Goal: Task Accomplishment & Management: Manage account settings

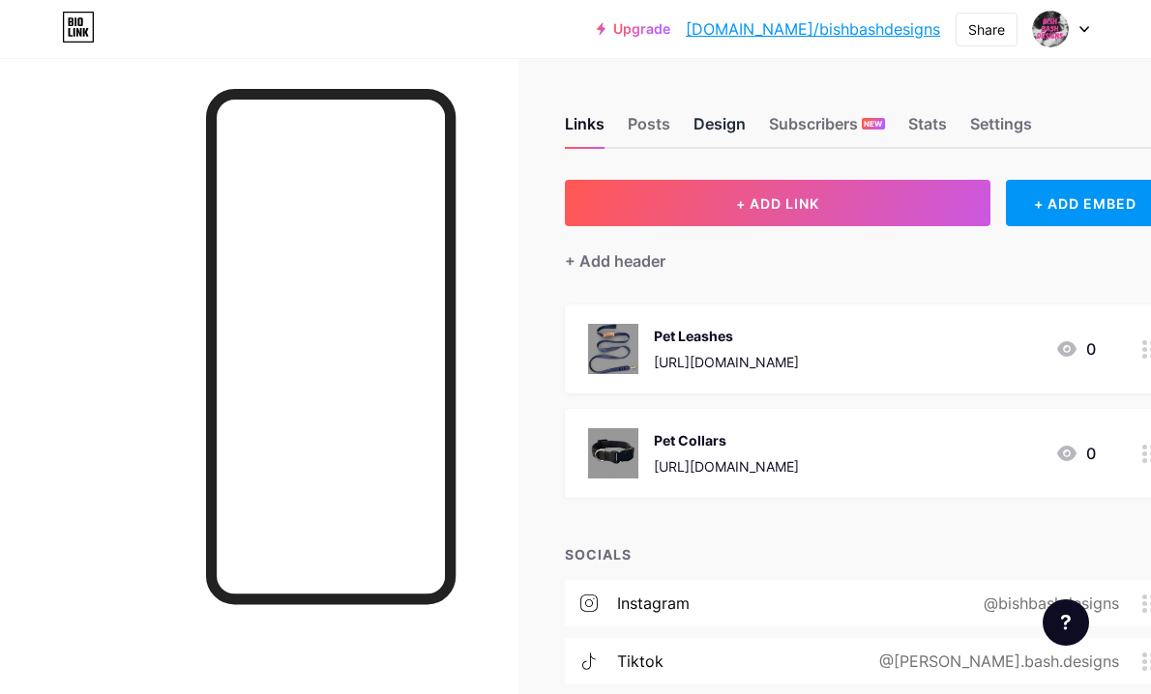
click at [705, 117] on div "Design" at bounding box center [719, 129] width 52 height 35
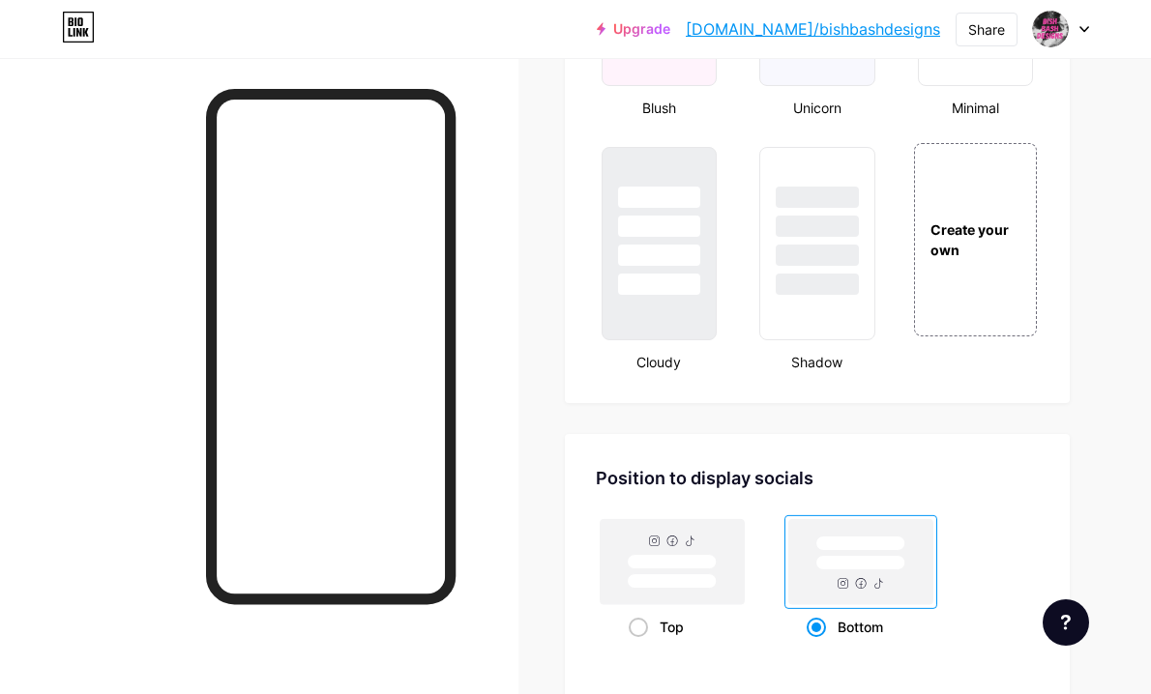
scroll to position [2219, 0]
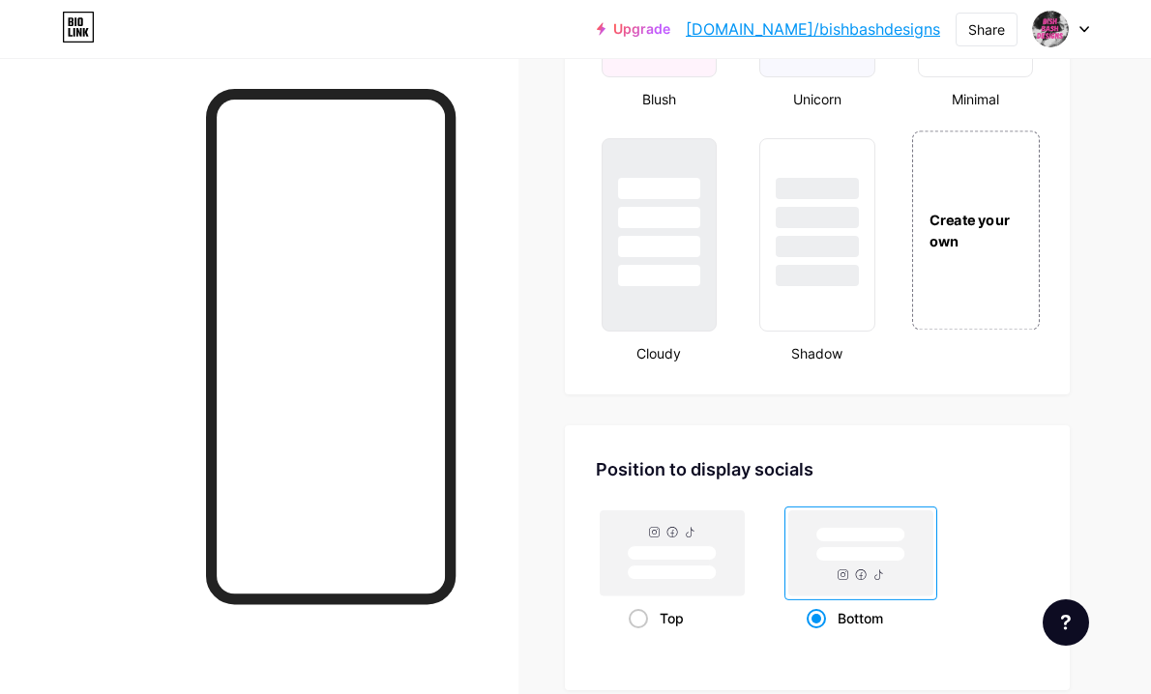
click at [979, 236] on div "Create your own" at bounding box center [975, 231] width 125 height 42
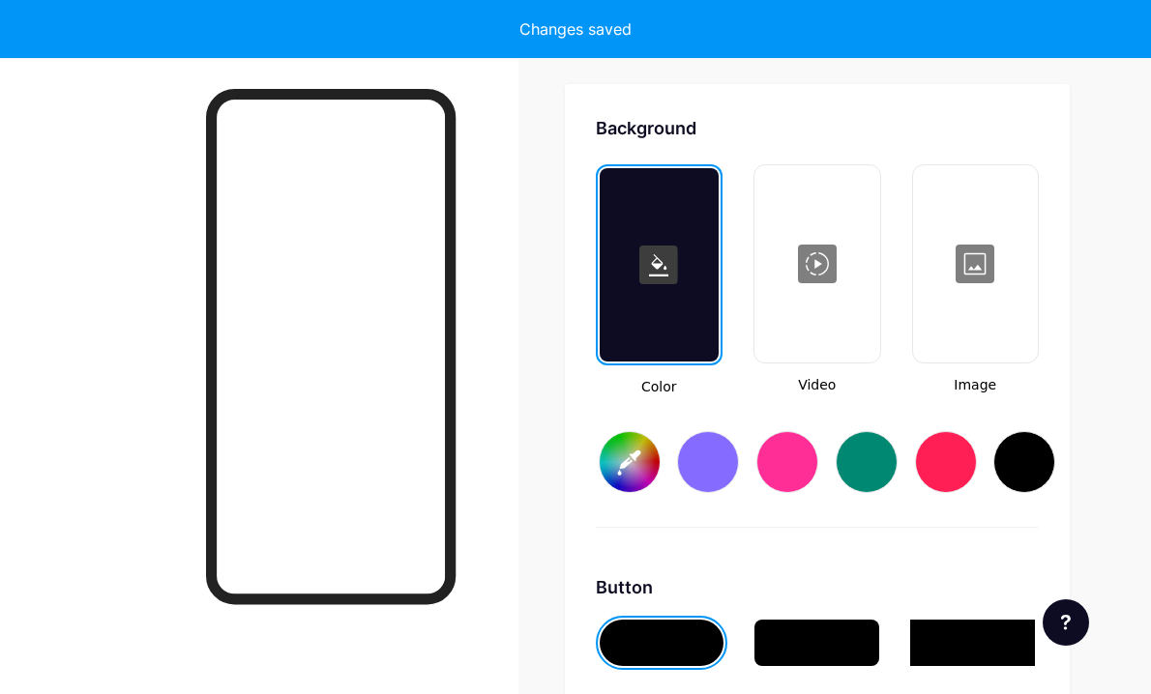
scroll to position [2567, 0]
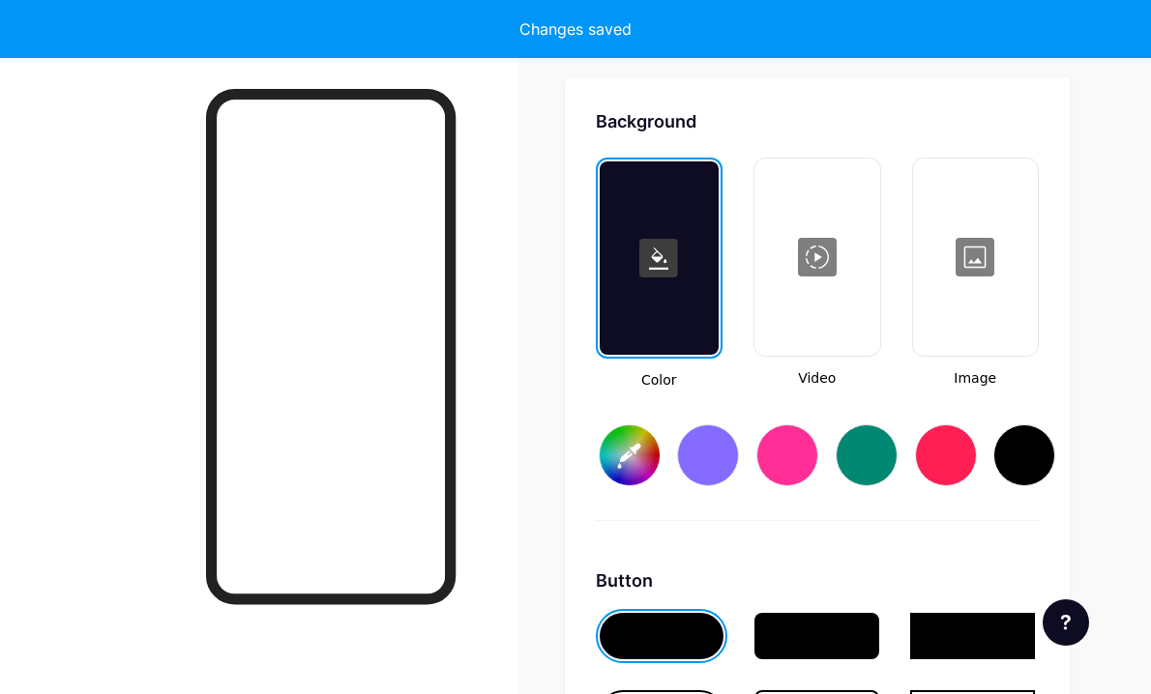
type input "#ffffff"
type input "#000000"
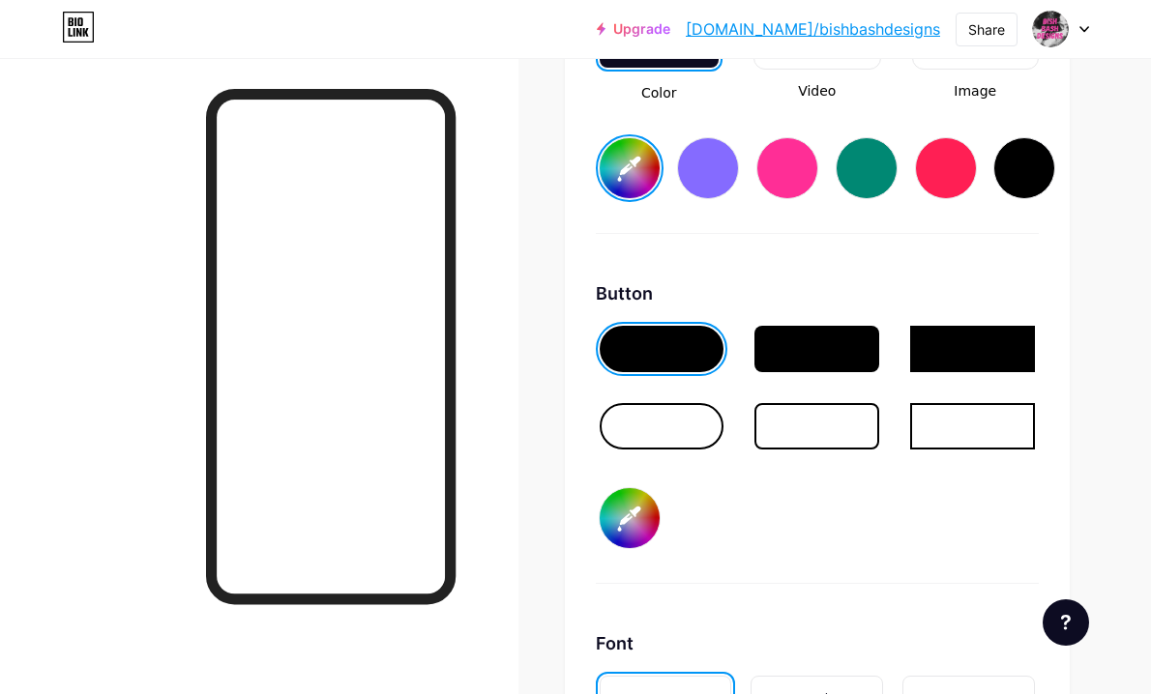
scroll to position [2866, 0]
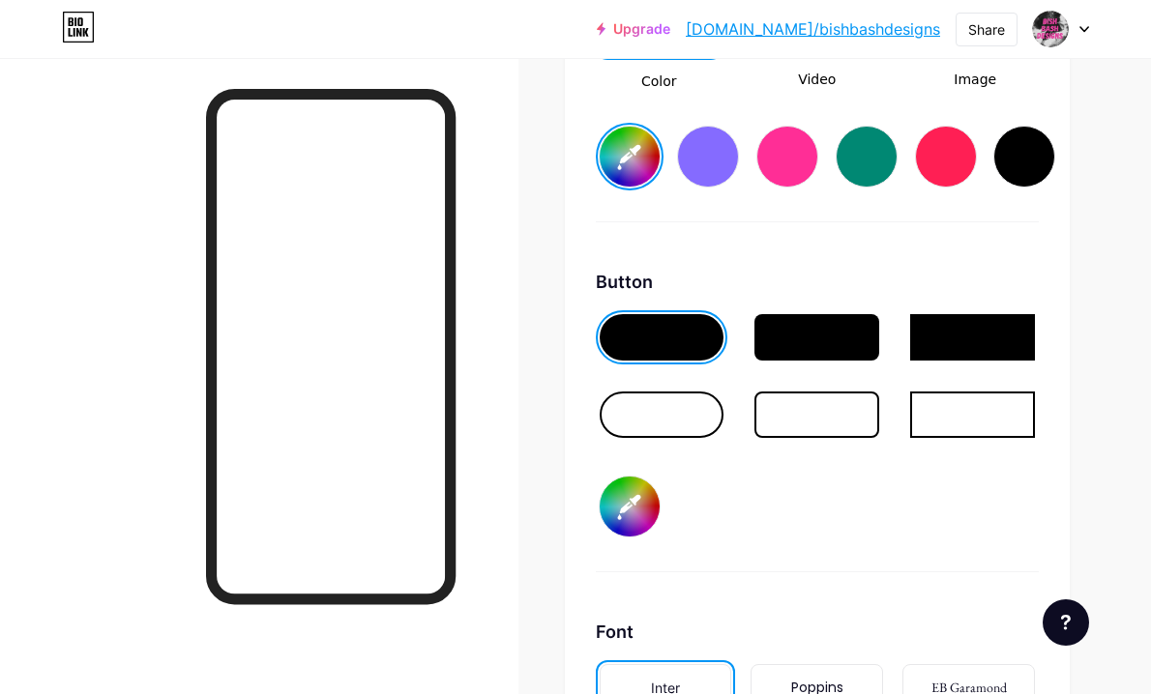
click at [757, 334] on div at bounding box center [816, 337] width 125 height 46
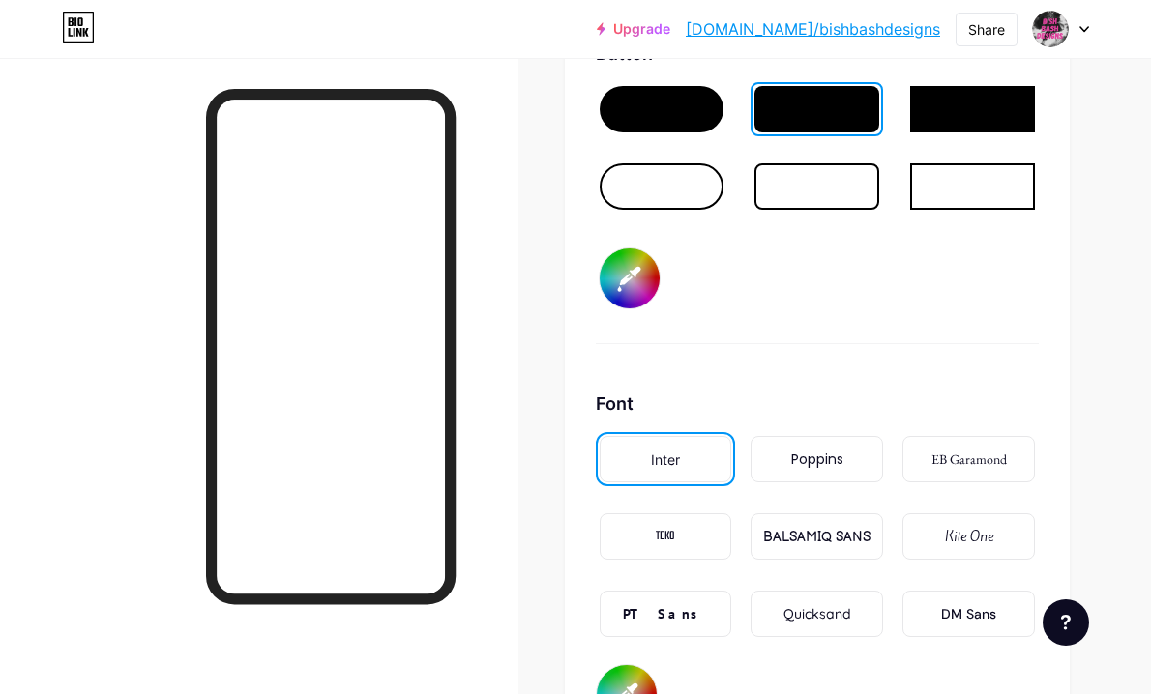
scroll to position [3116, 0]
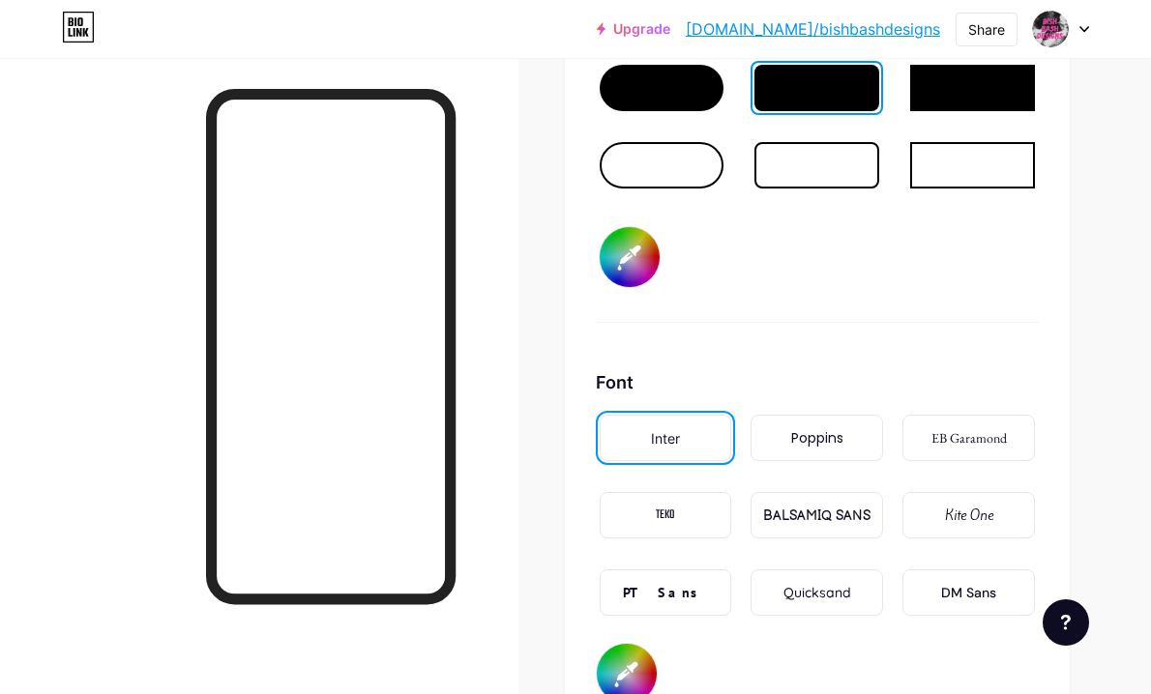
click at [798, 442] on div "Poppins" at bounding box center [817, 438] width 52 height 20
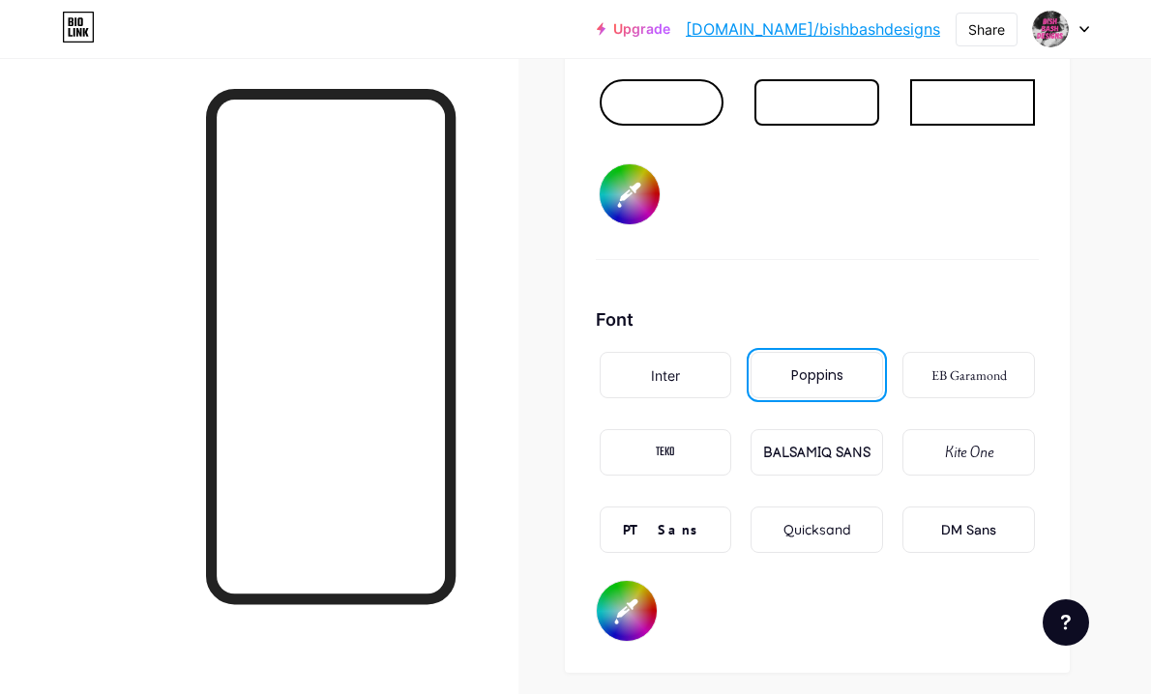
scroll to position [3187, 0]
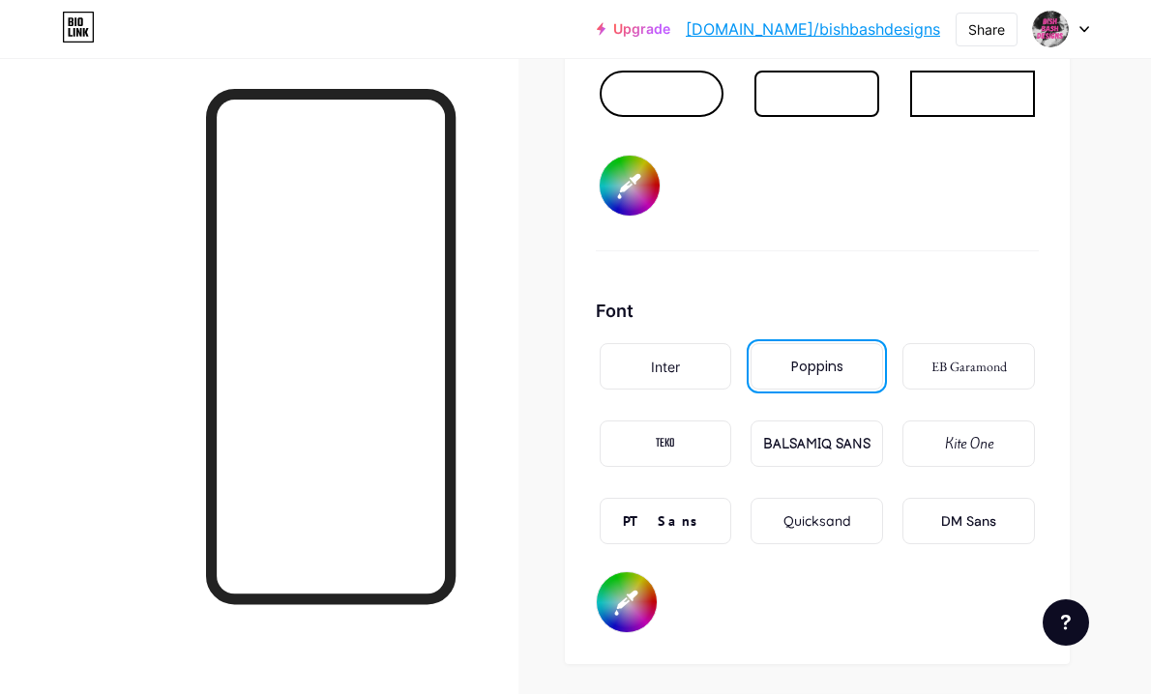
click at [775, 445] on div "BALSAMIQ SANS" at bounding box center [816, 444] width 107 height 20
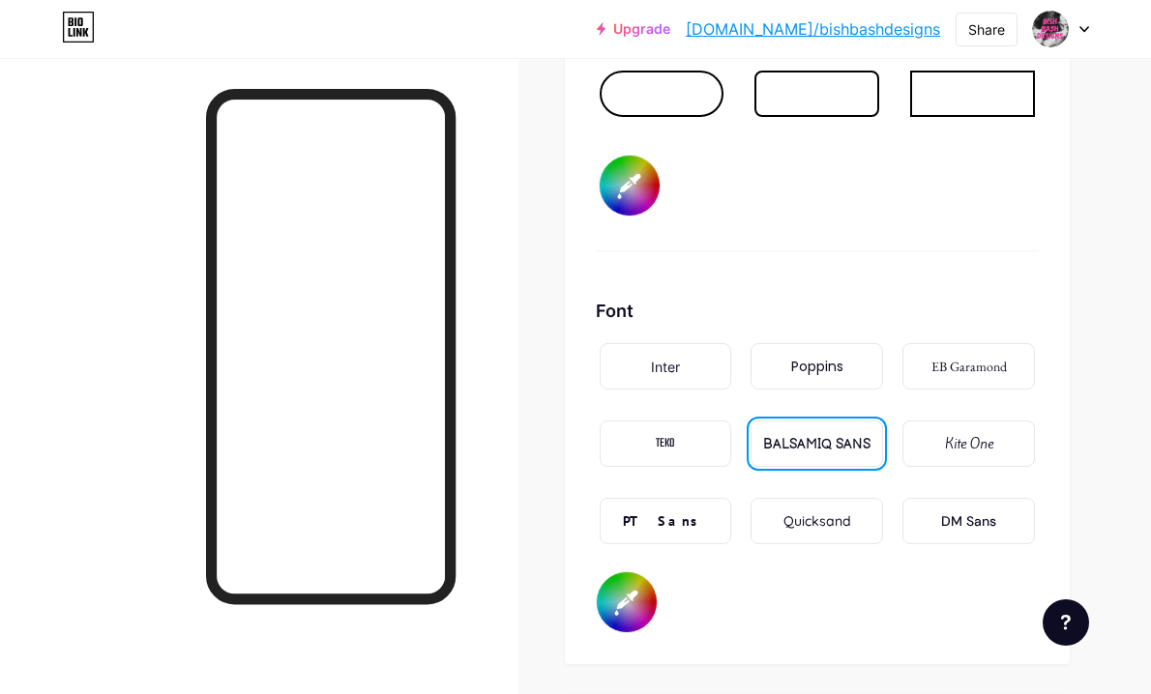
click at [974, 529] on div "DM Sans" at bounding box center [968, 522] width 55 height 20
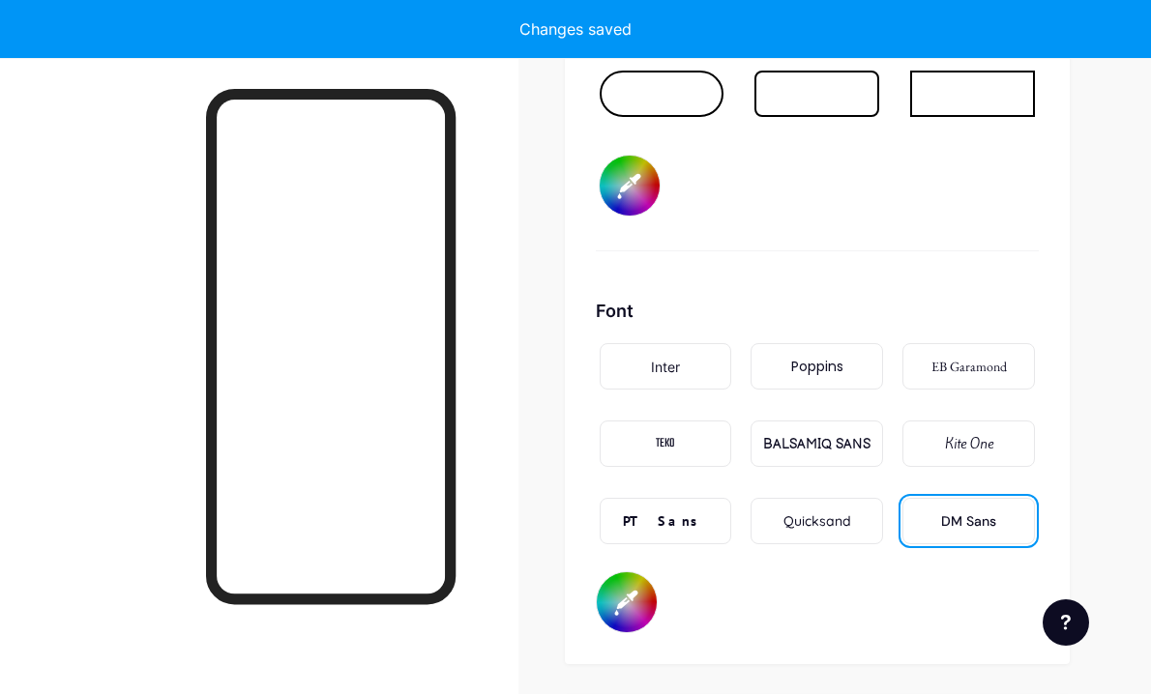
type input "#ffffff"
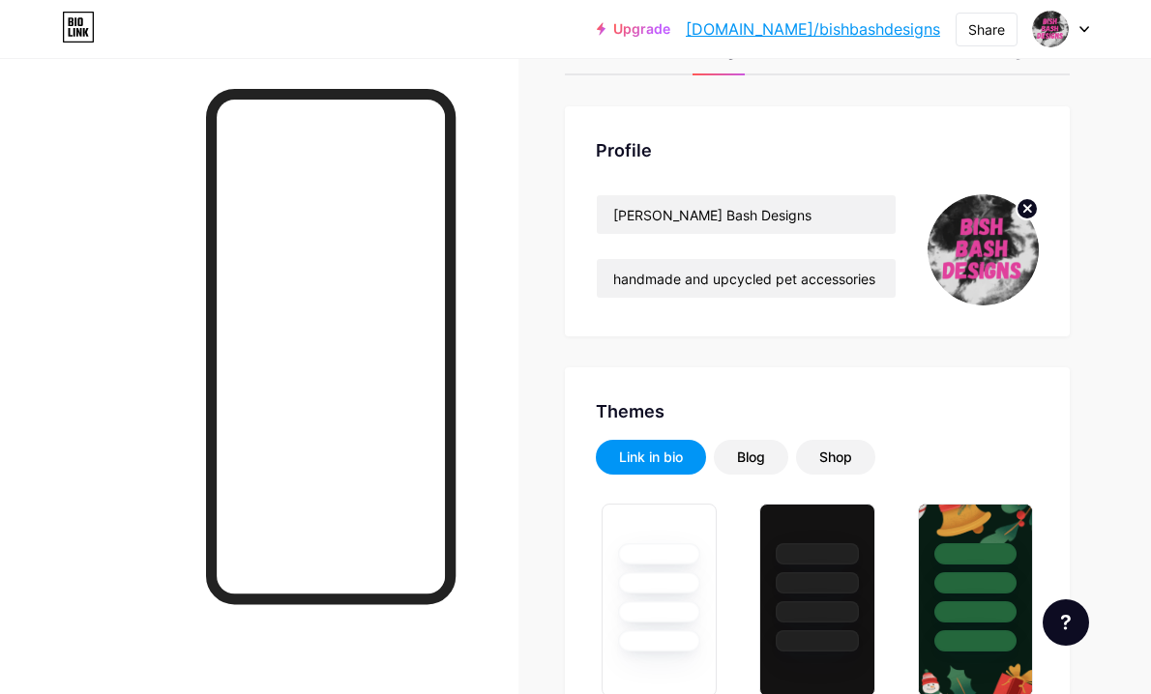
scroll to position [0, 0]
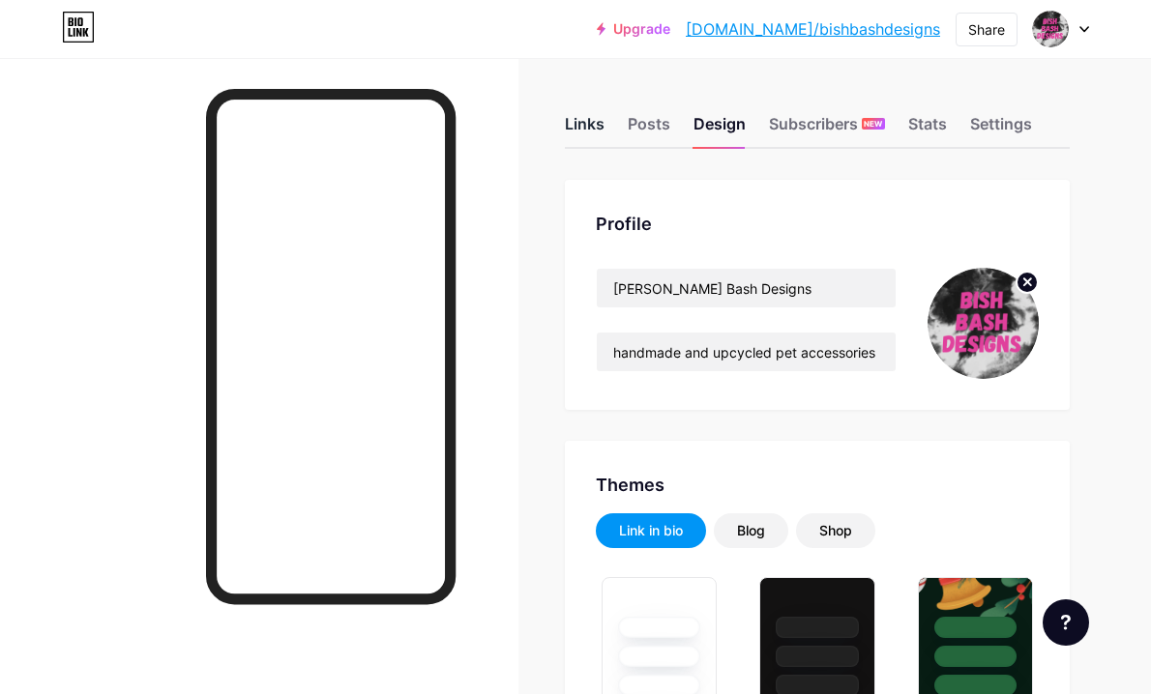
click at [578, 123] on div "Links" at bounding box center [585, 129] width 40 height 35
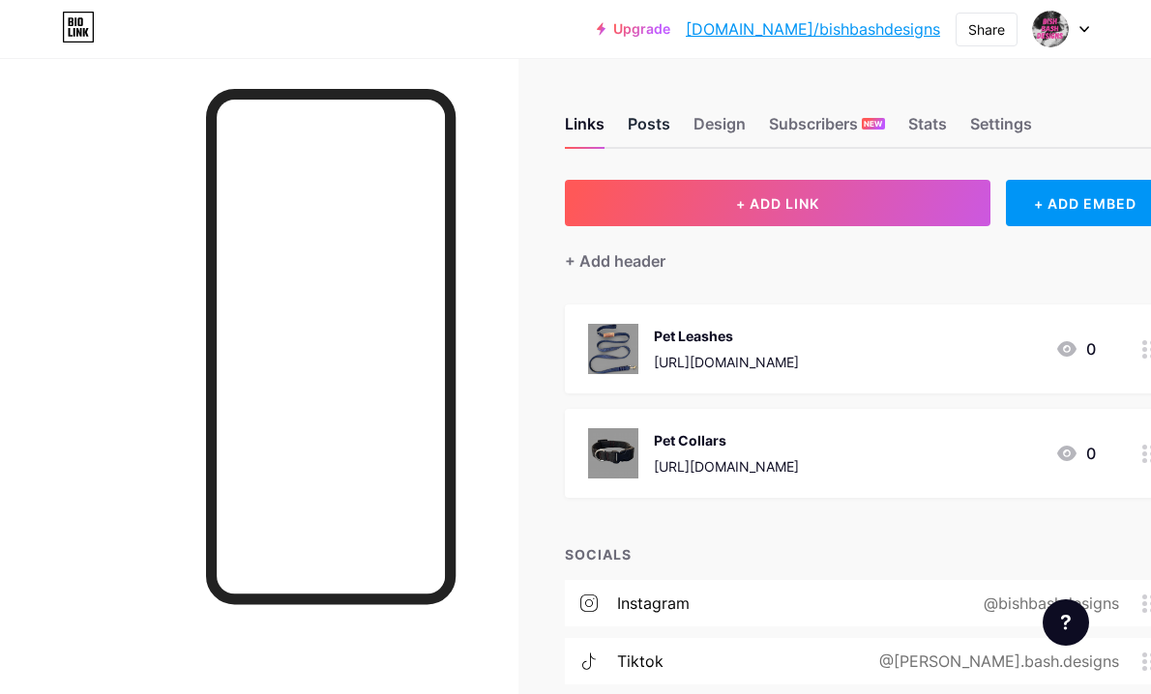
click at [642, 122] on div "Posts" at bounding box center [649, 129] width 43 height 35
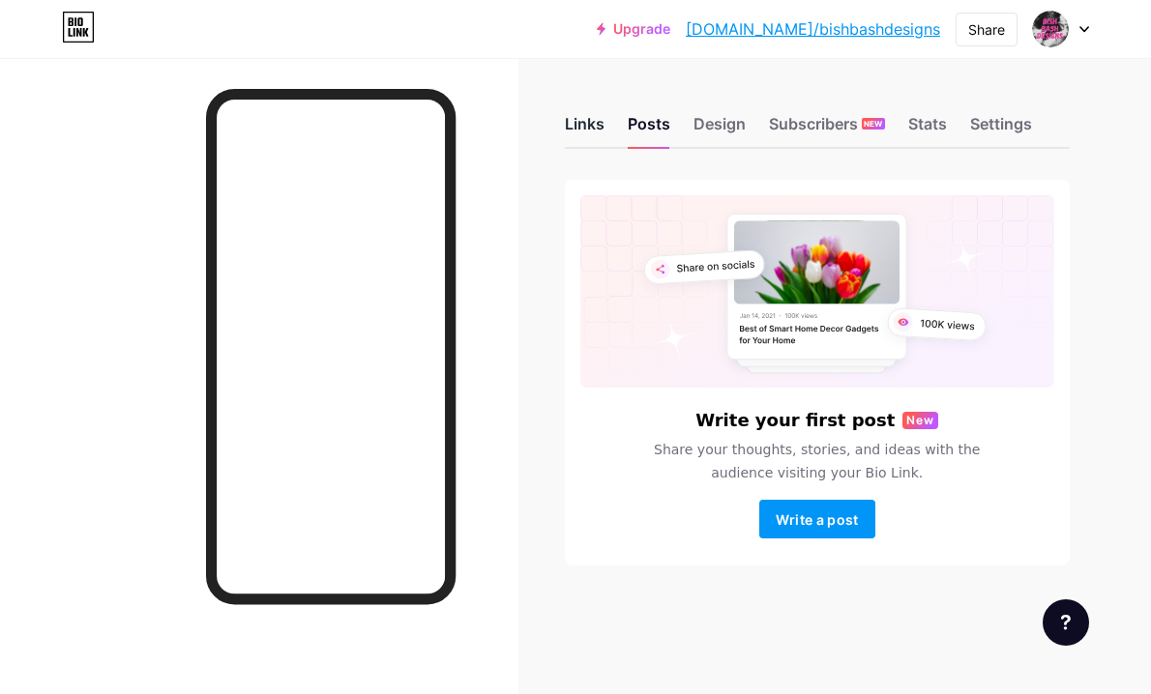
click at [575, 117] on div "Links" at bounding box center [585, 129] width 40 height 35
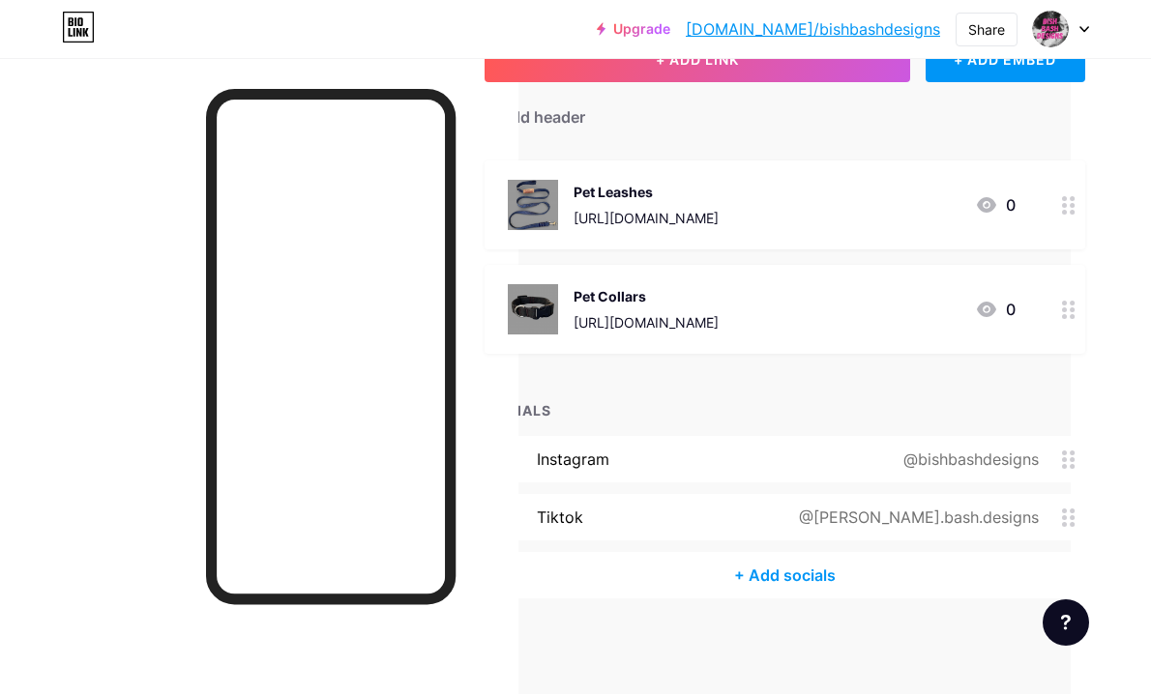
scroll to position [144, 95]
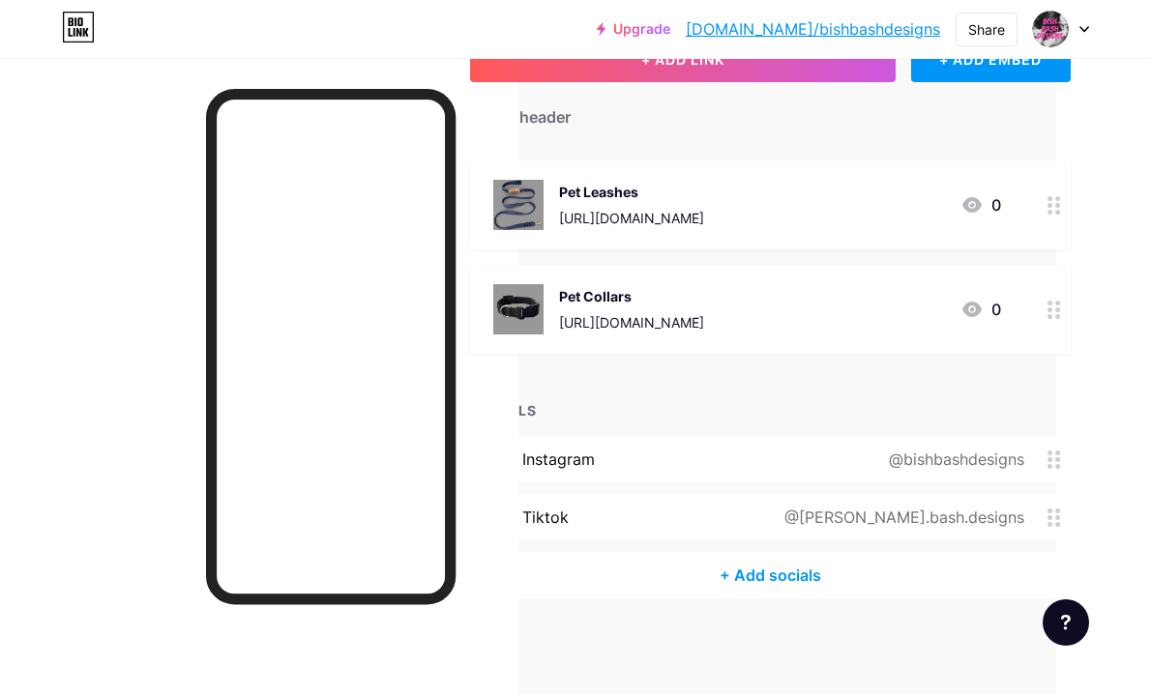
click at [779, 566] on div "+ Add socials" at bounding box center [770, 575] width 601 height 46
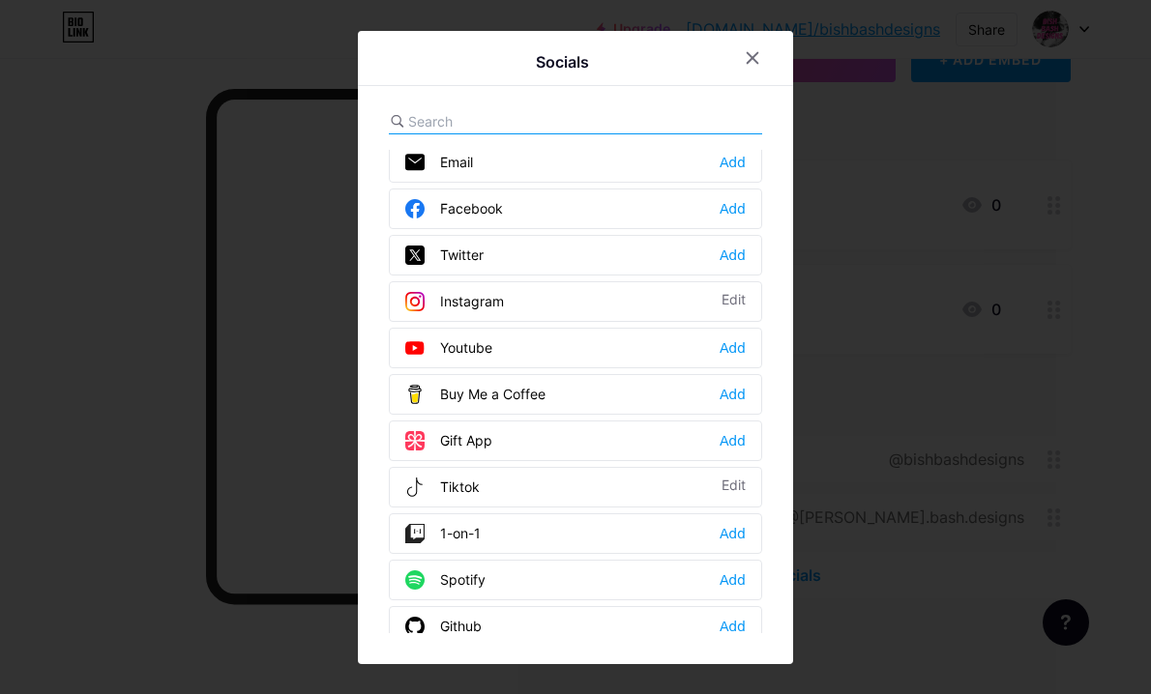
scroll to position [9, 0]
click at [726, 172] on div "Email Add" at bounding box center [575, 161] width 373 height 41
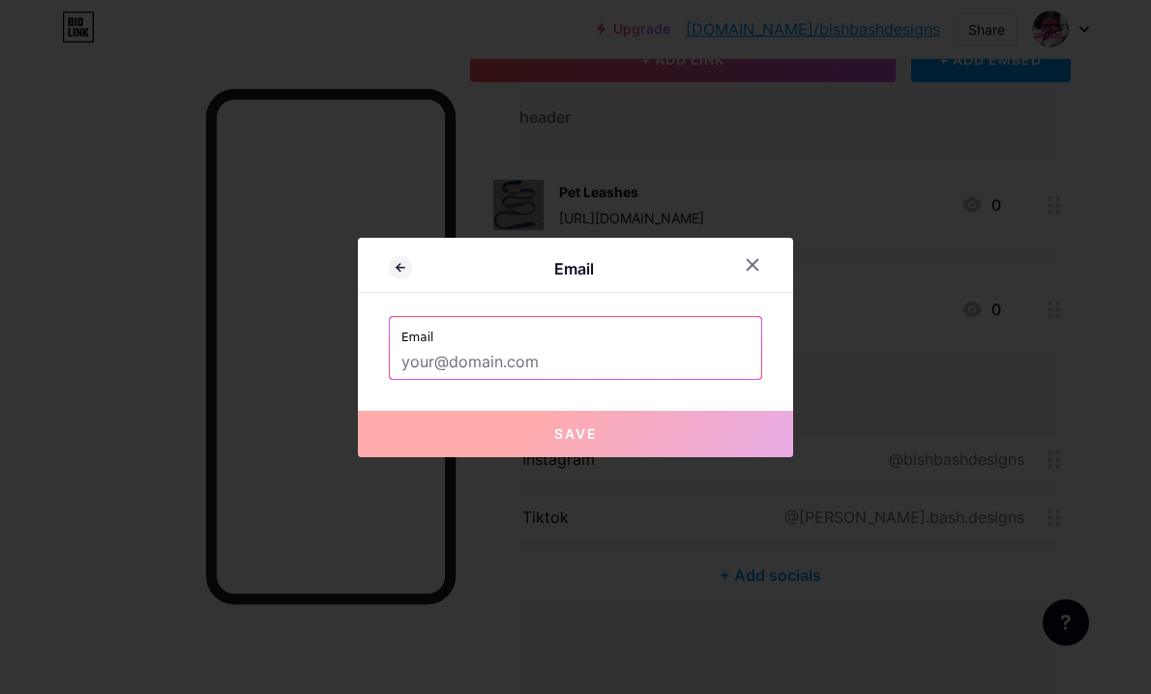
click at [497, 364] on input "text" at bounding box center [575, 362] width 348 height 33
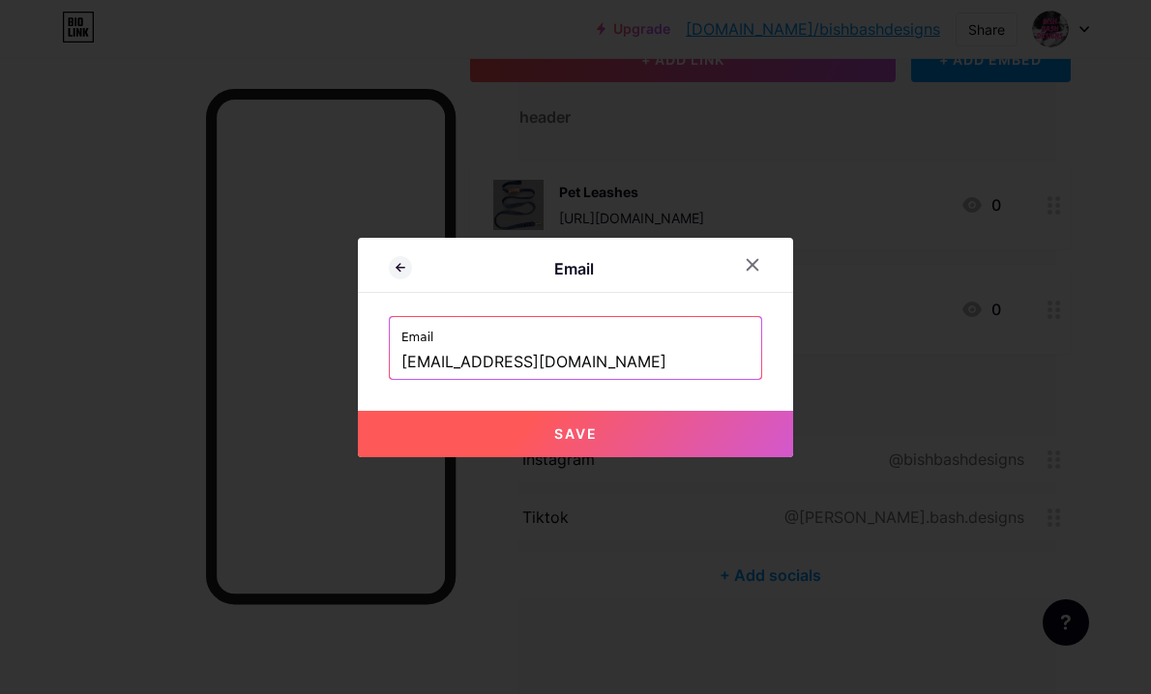
click at [543, 418] on button "Save" at bounding box center [575, 434] width 435 height 46
type input "mailto:[EMAIL_ADDRESS][DOMAIN_NAME]"
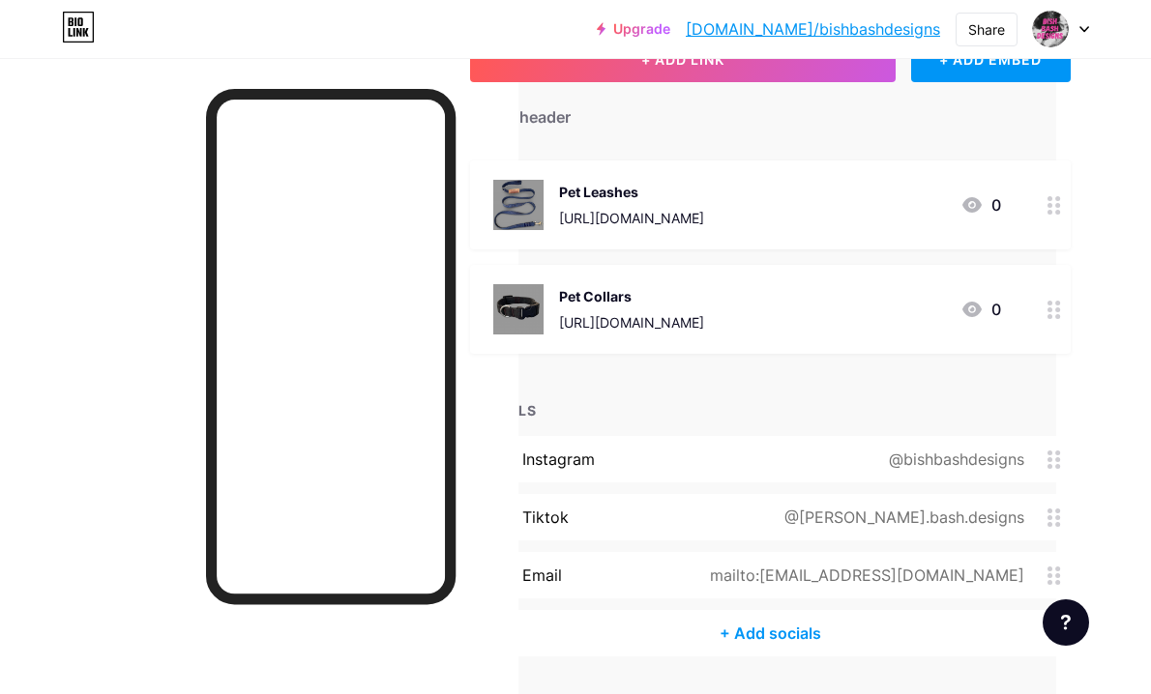
click at [774, 630] on div "+ Add socials" at bounding box center [770, 633] width 601 height 46
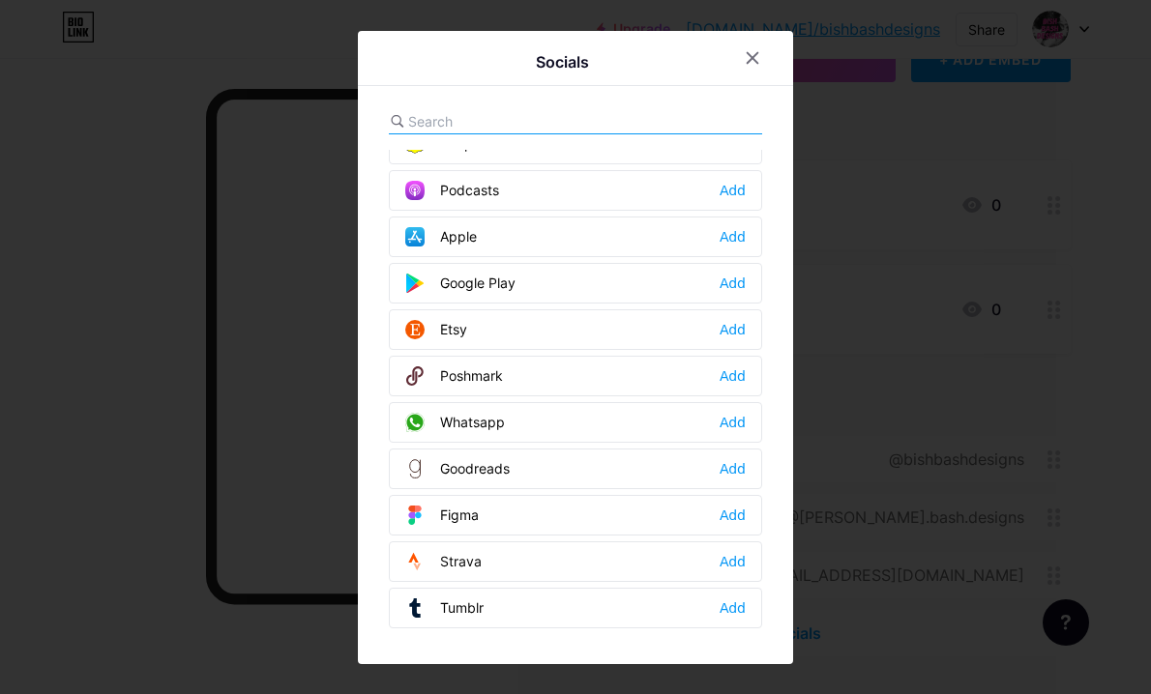
scroll to position [1426, 0]
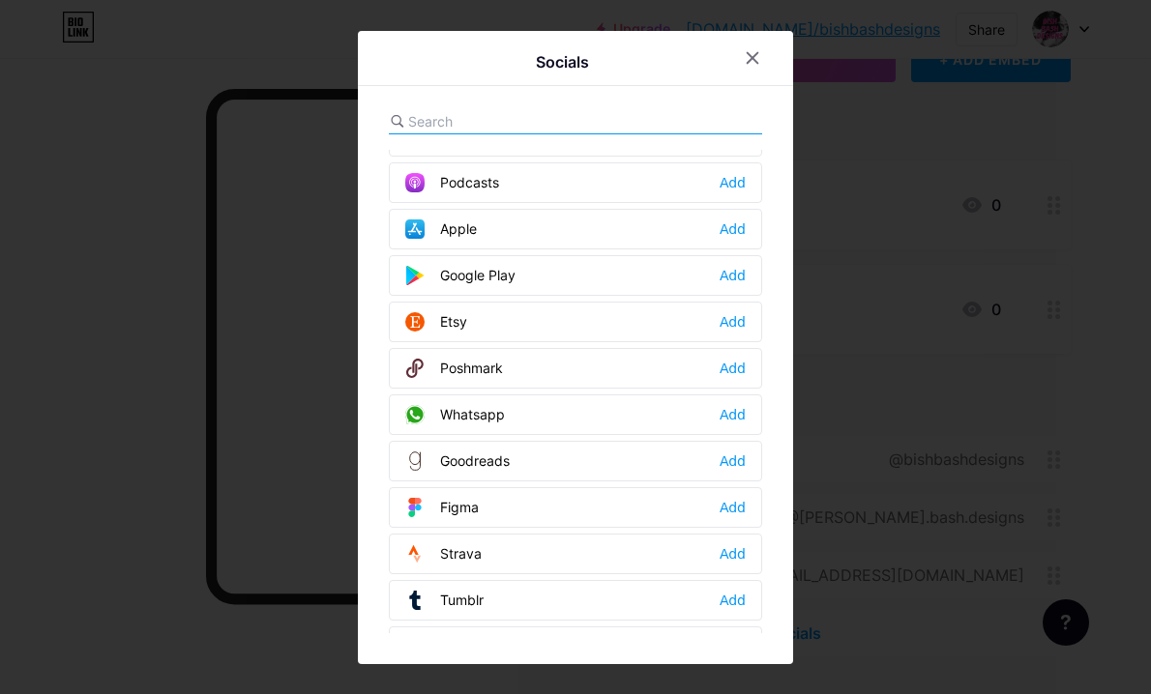
click at [540, 321] on div "Etsy Add" at bounding box center [575, 322] width 373 height 41
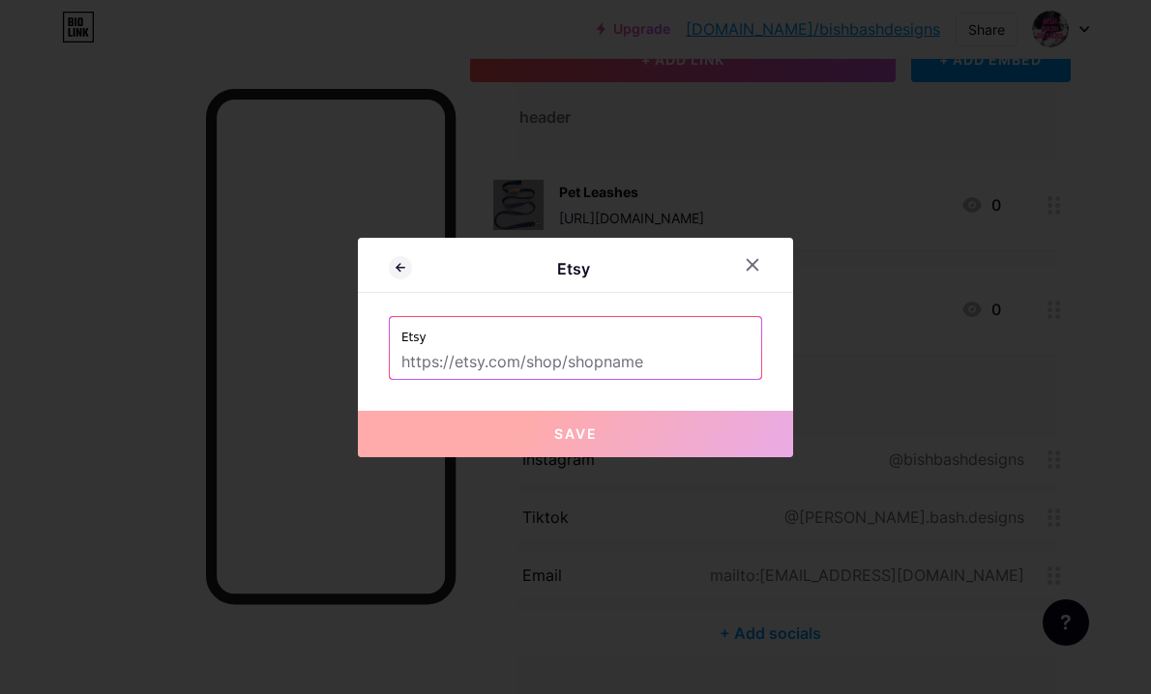
click at [493, 363] on input "text" at bounding box center [575, 362] width 348 height 33
click at [486, 362] on input "text" at bounding box center [575, 362] width 348 height 33
paste input "[URL][DOMAIN_NAME]"
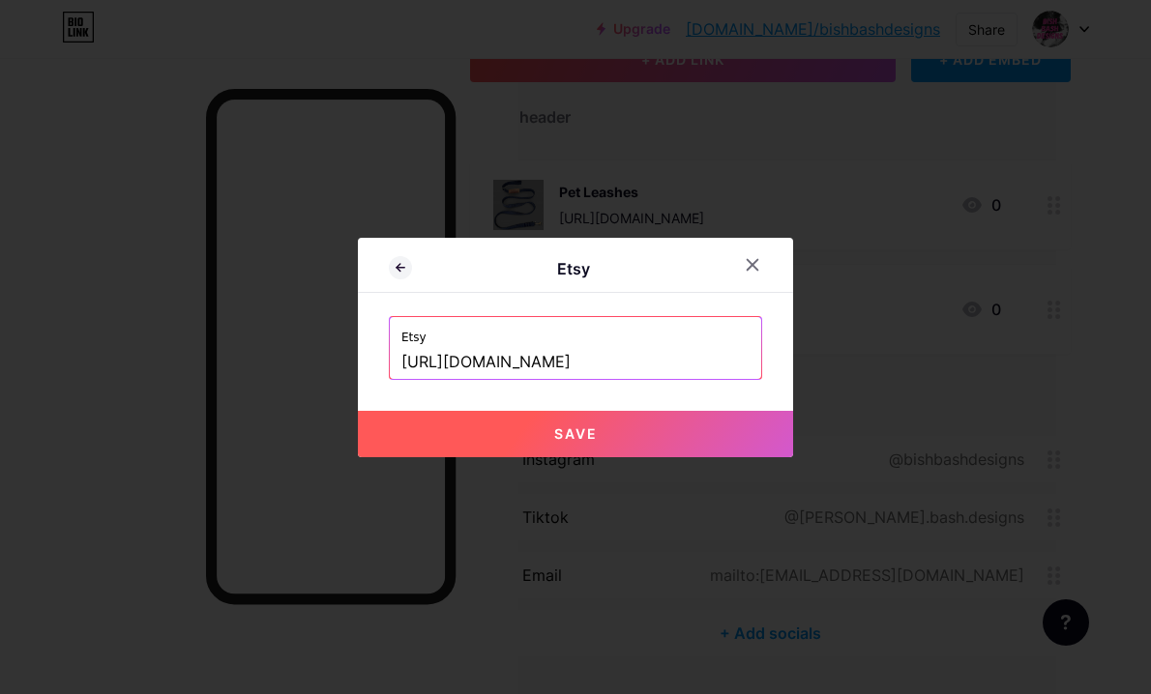
type input "[URL][DOMAIN_NAME]"
click at [590, 422] on button "Save" at bounding box center [575, 434] width 435 height 46
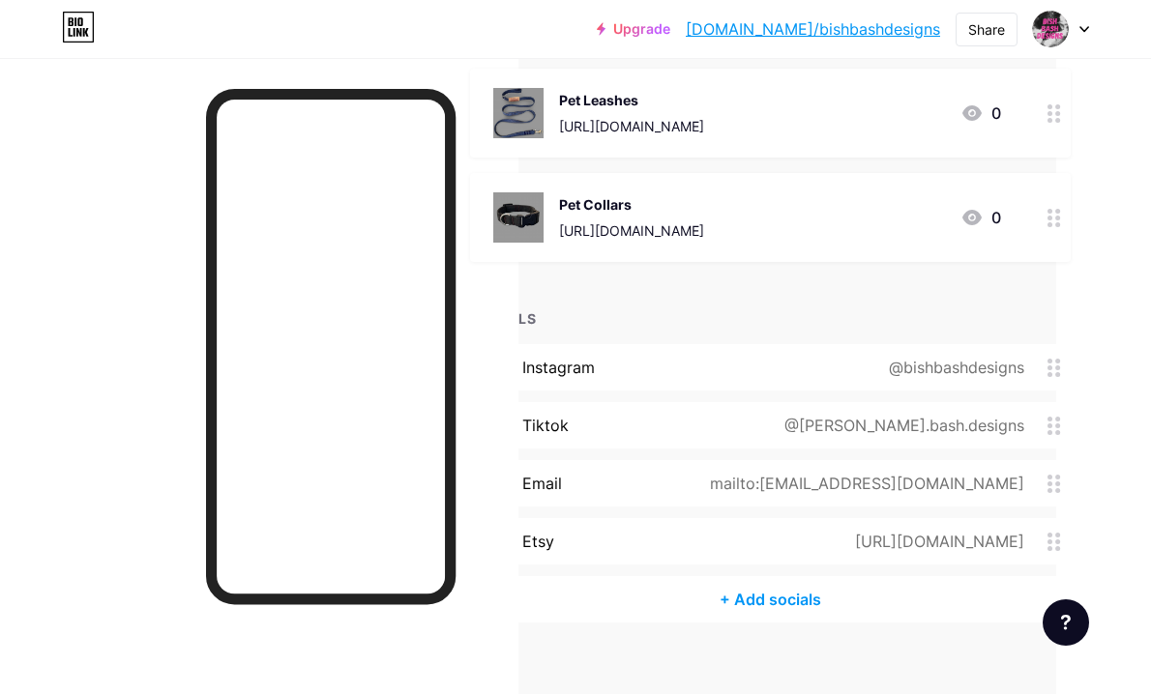
scroll to position [237, 95]
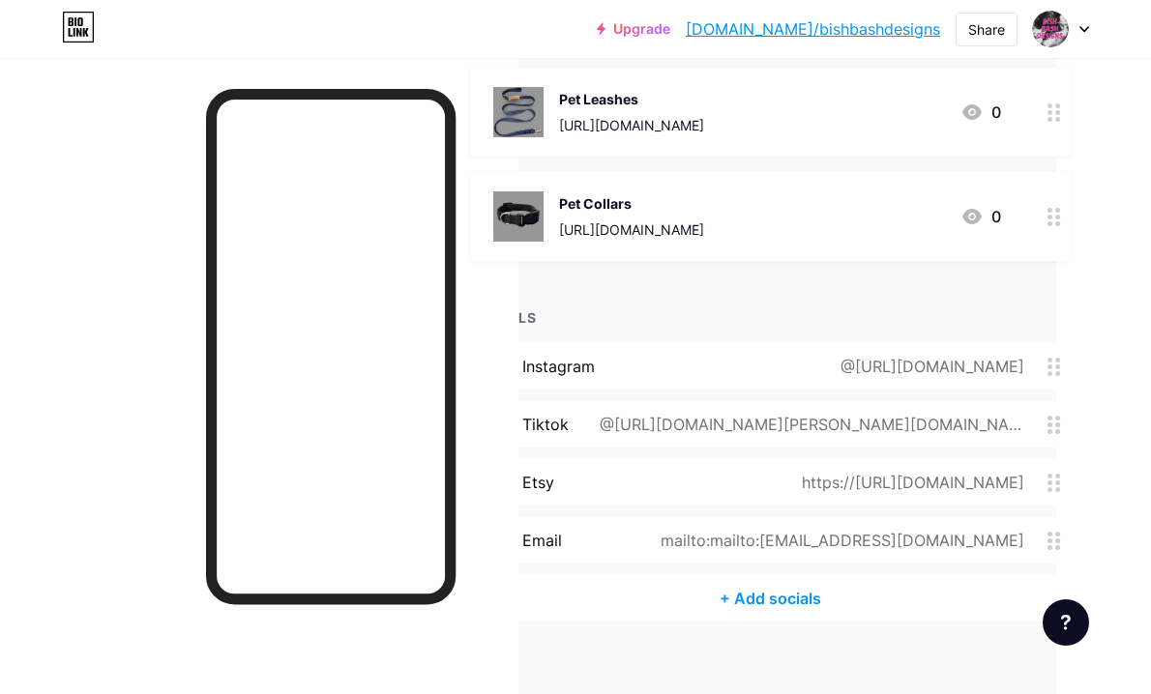
click at [781, 594] on div "+ Add socials" at bounding box center [770, 598] width 601 height 46
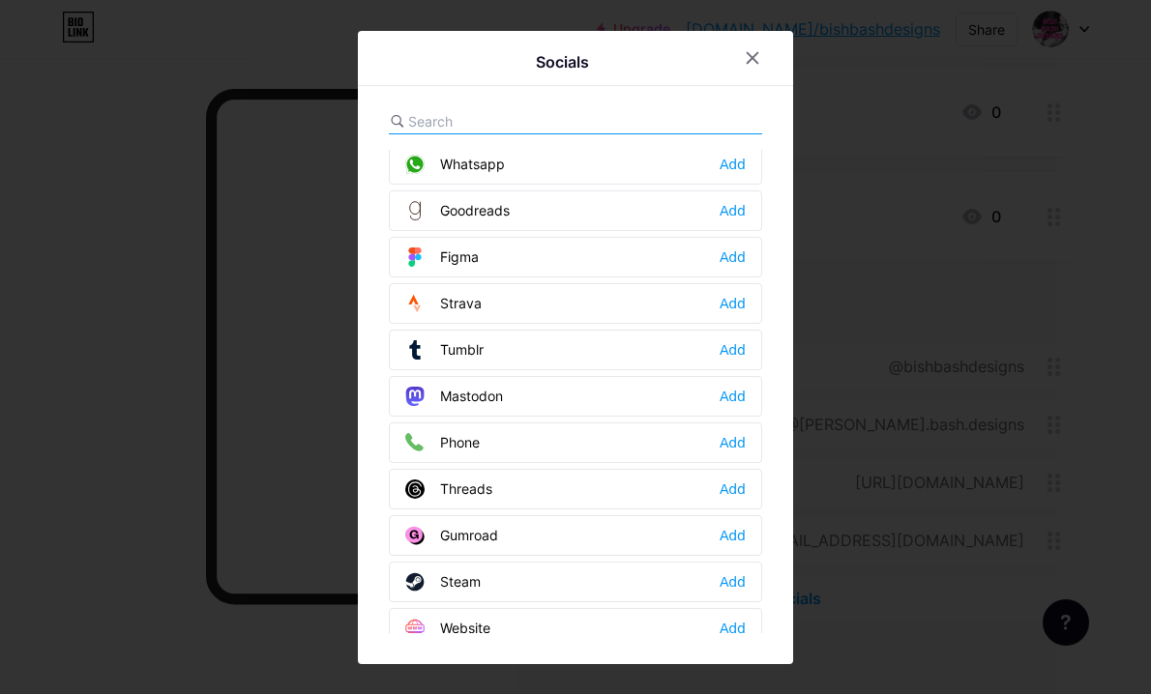
scroll to position [1744, 0]
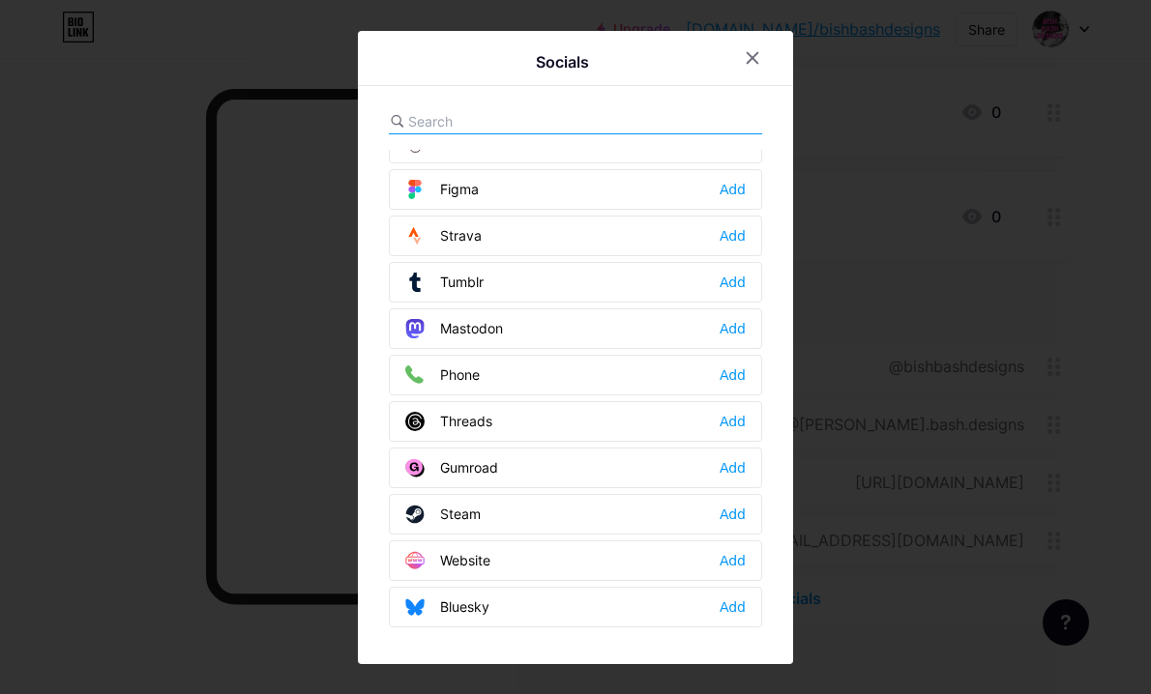
click at [471, 558] on div "Website" at bounding box center [447, 560] width 85 height 19
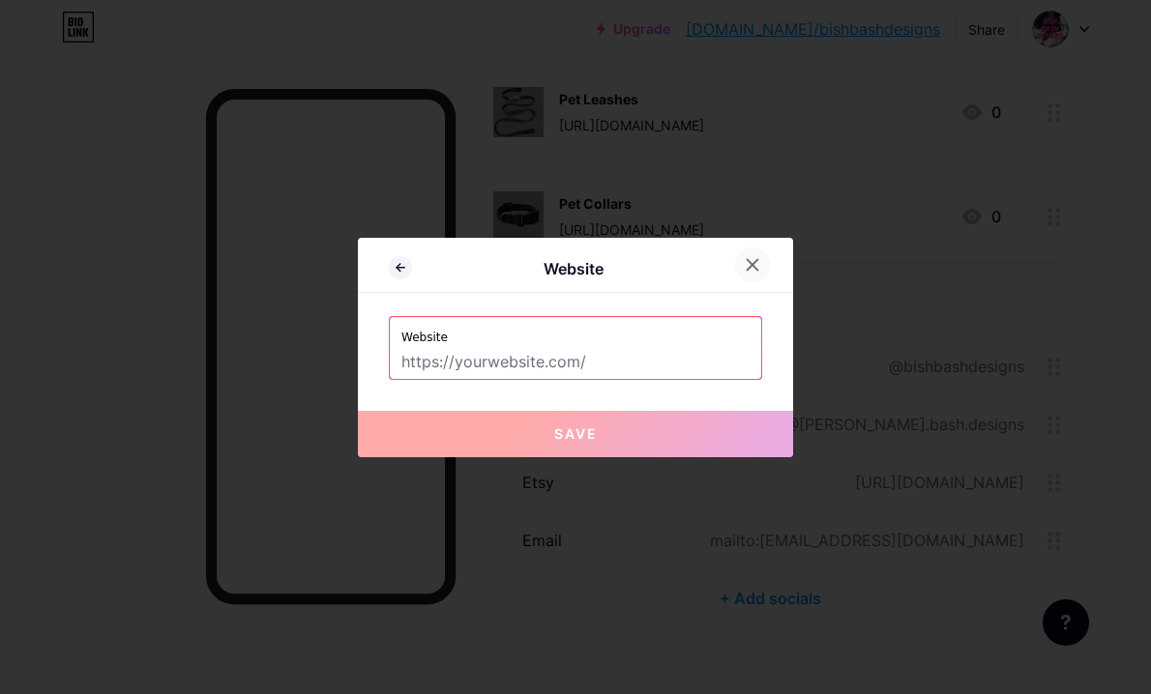
click at [756, 257] on icon at bounding box center [752, 264] width 15 height 15
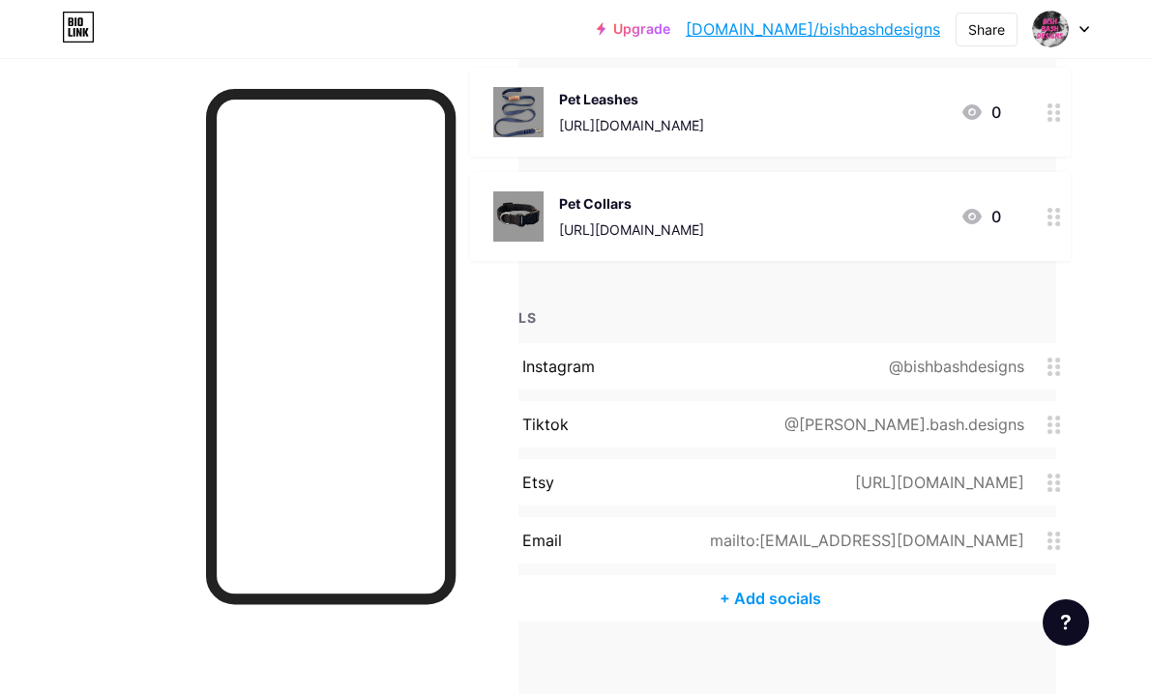
click at [791, 593] on div "+ Add socials" at bounding box center [770, 598] width 601 height 46
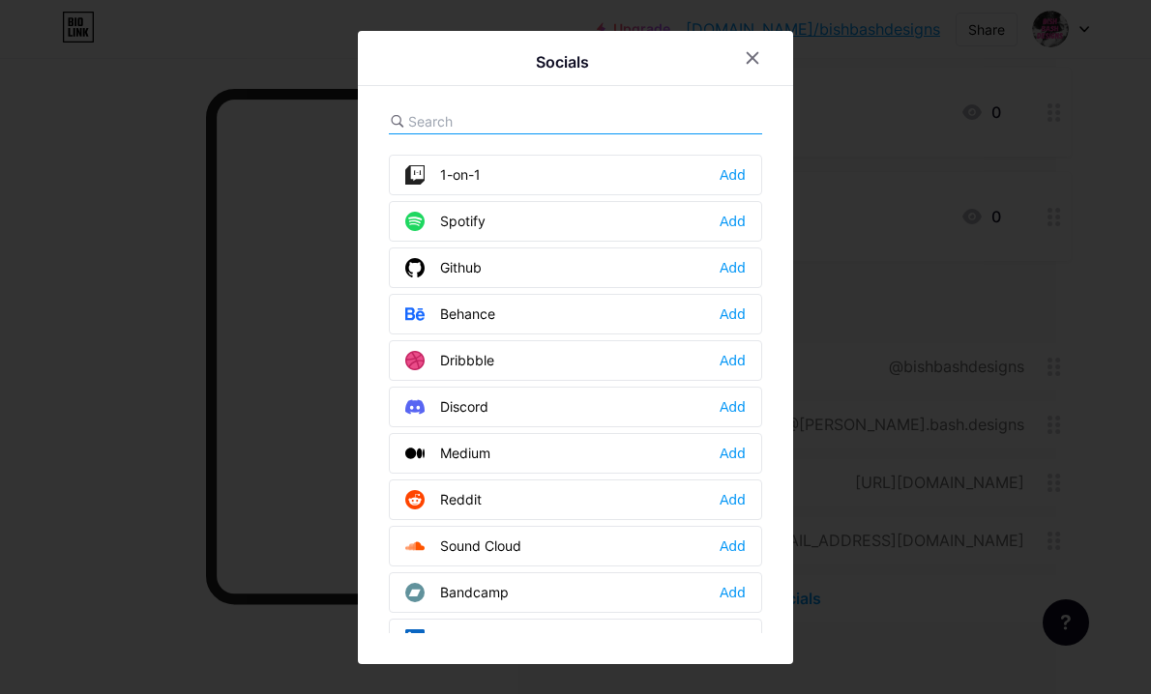
scroll to position [0, 0]
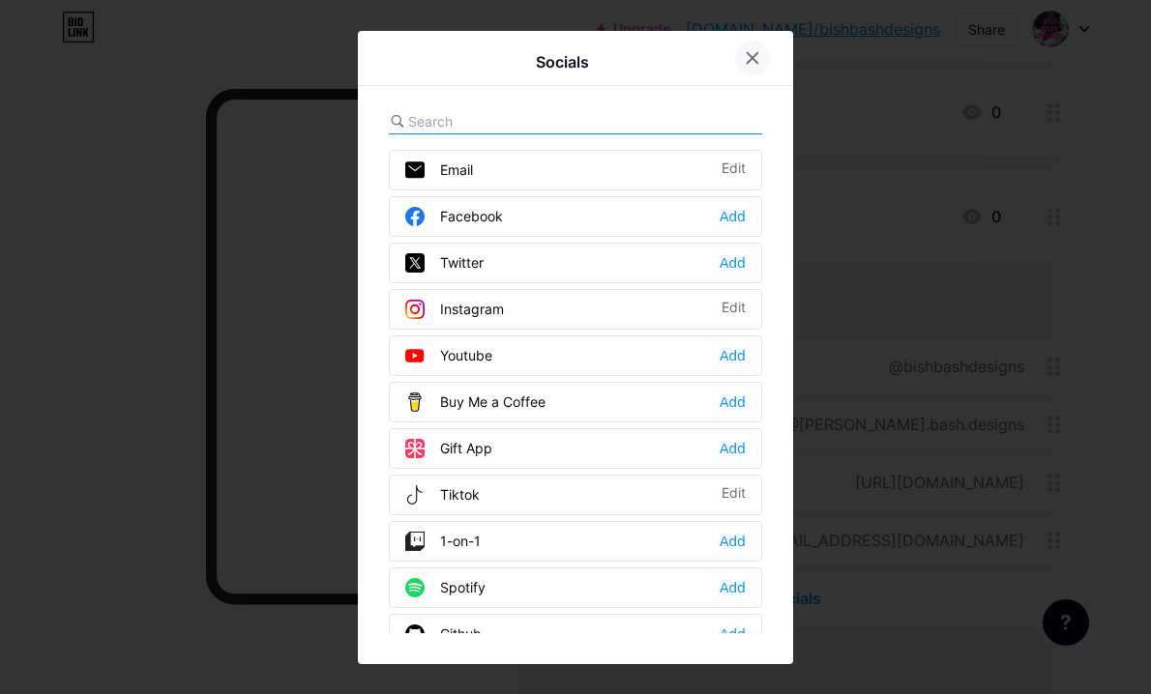
click at [753, 60] on icon at bounding box center [752, 57] width 15 height 15
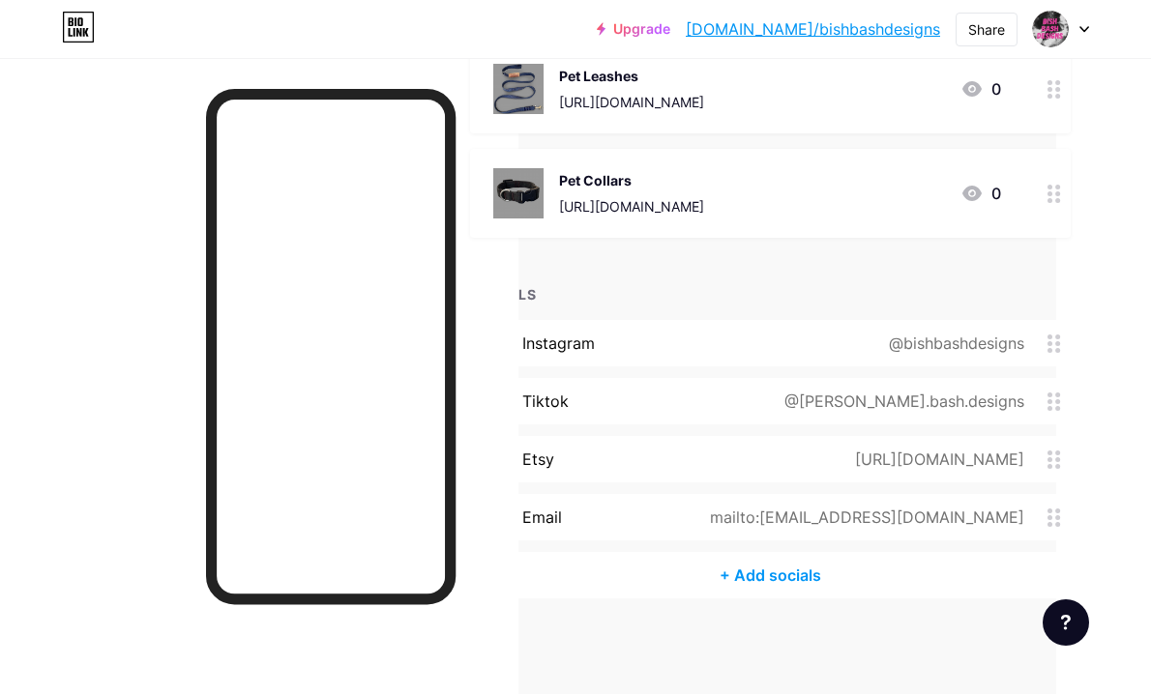
scroll to position [0, 95]
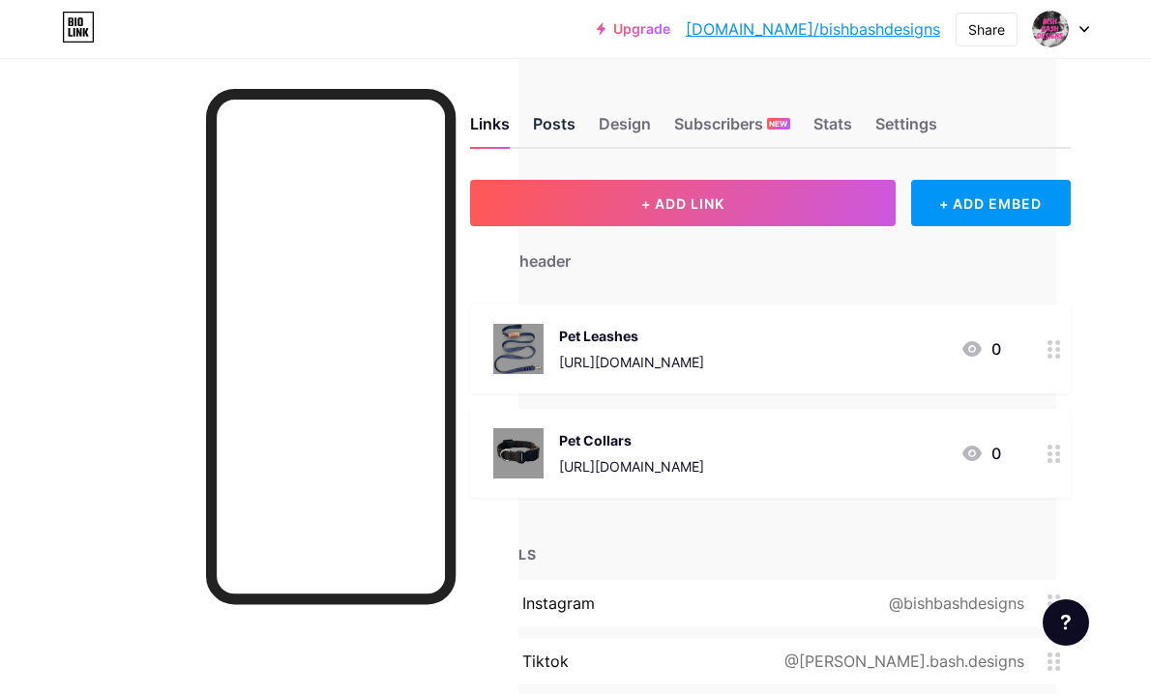
click at [567, 125] on div "Posts" at bounding box center [554, 129] width 43 height 35
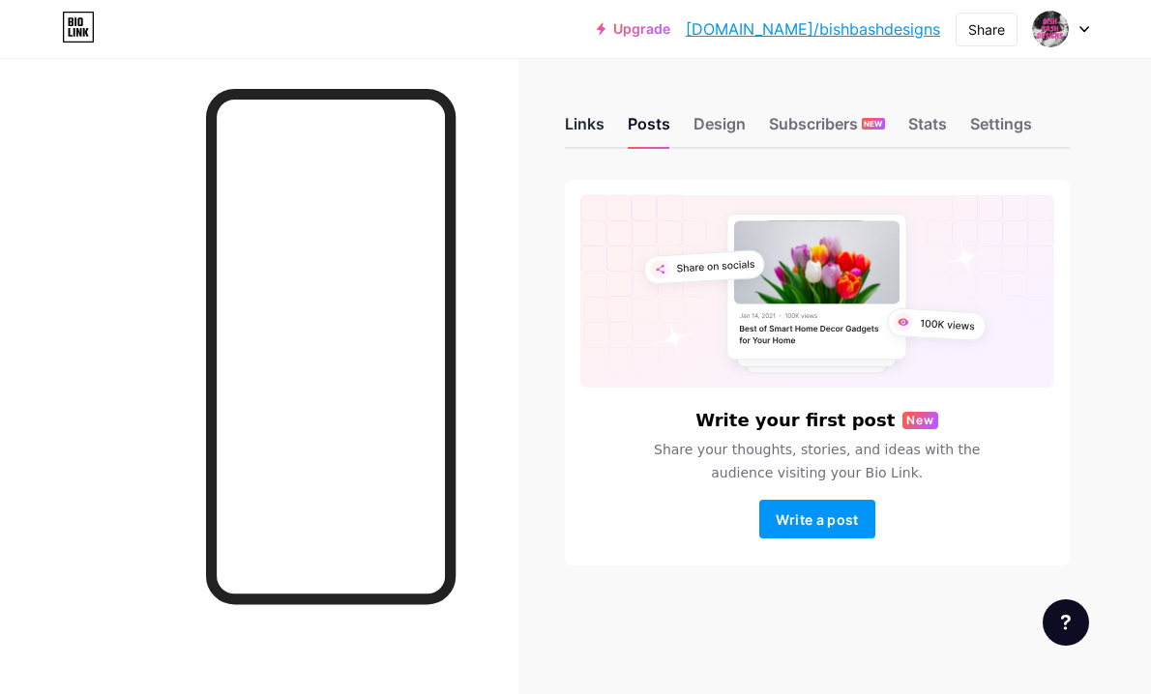
click at [579, 119] on div "Links" at bounding box center [585, 129] width 40 height 35
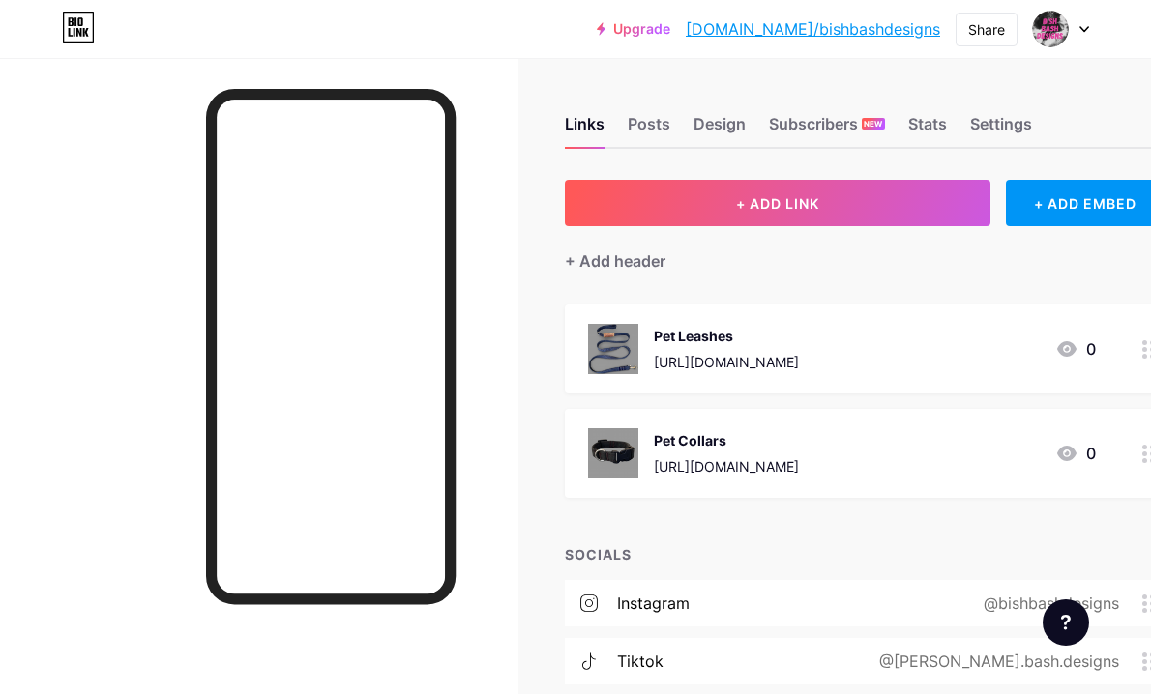
scroll to position [0, 95]
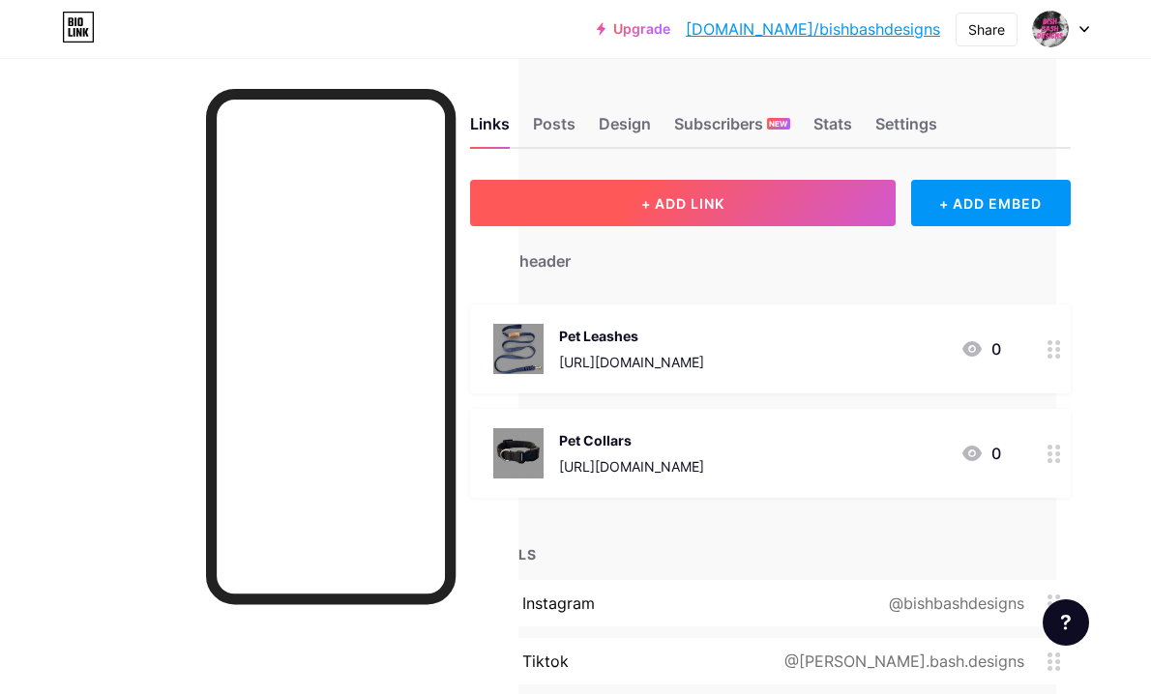
click at [715, 207] on span "+ ADD LINK" at bounding box center [682, 203] width 83 height 16
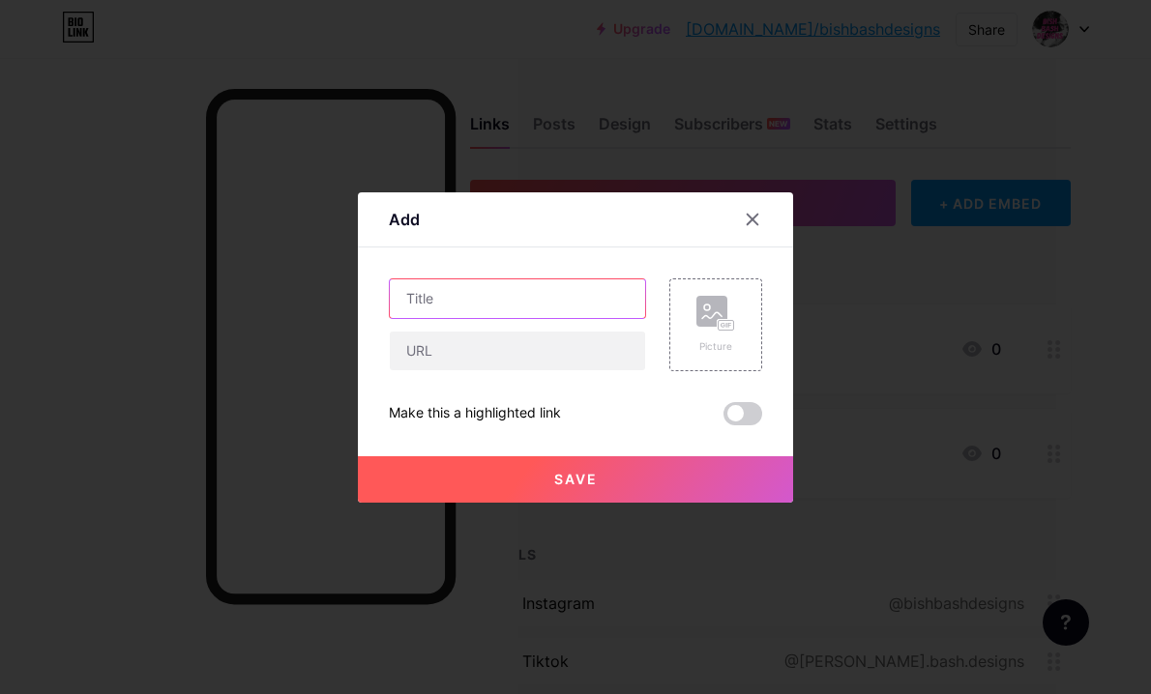
click at [476, 301] on input "text" at bounding box center [517, 298] width 255 height 39
click at [462, 308] on input "Shop All" at bounding box center [517, 298] width 255 height 39
type input "SHOP ALL"
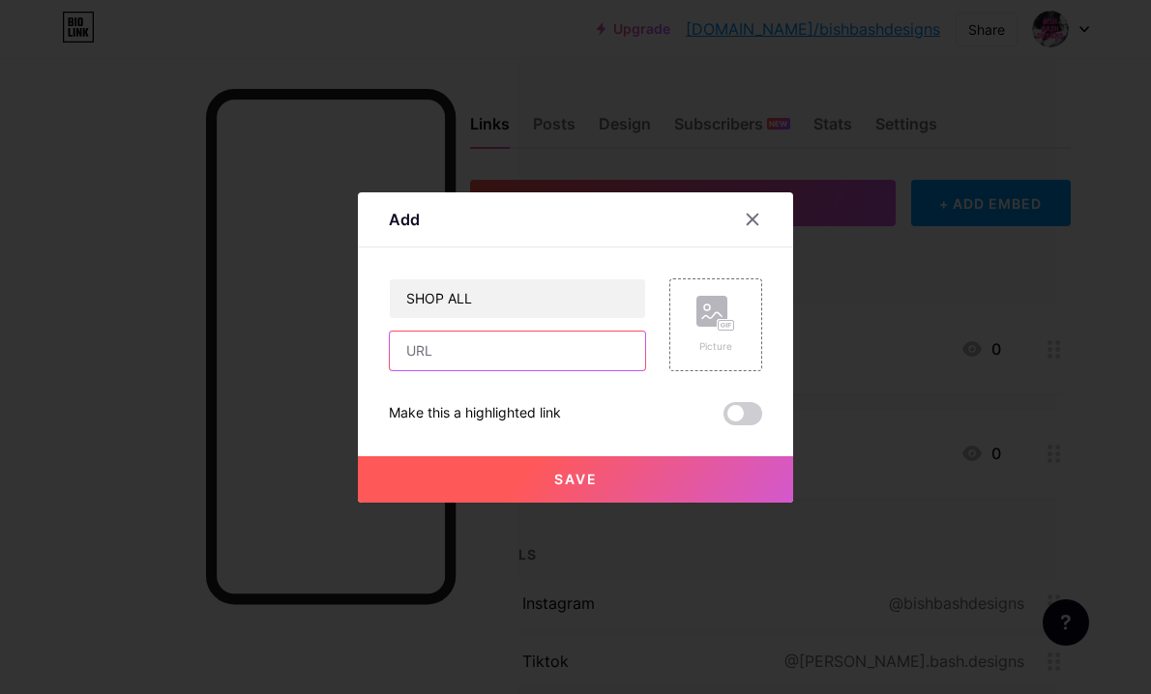
click at [519, 346] on input "text" at bounding box center [517, 351] width 255 height 39
paste input "[URL][DOMAIN_NAME]"
type input "[URL][DOMAIN_NAME]"
click at [534, 466] on button "Save" at bounding box center [575, 479] width 435 height 46
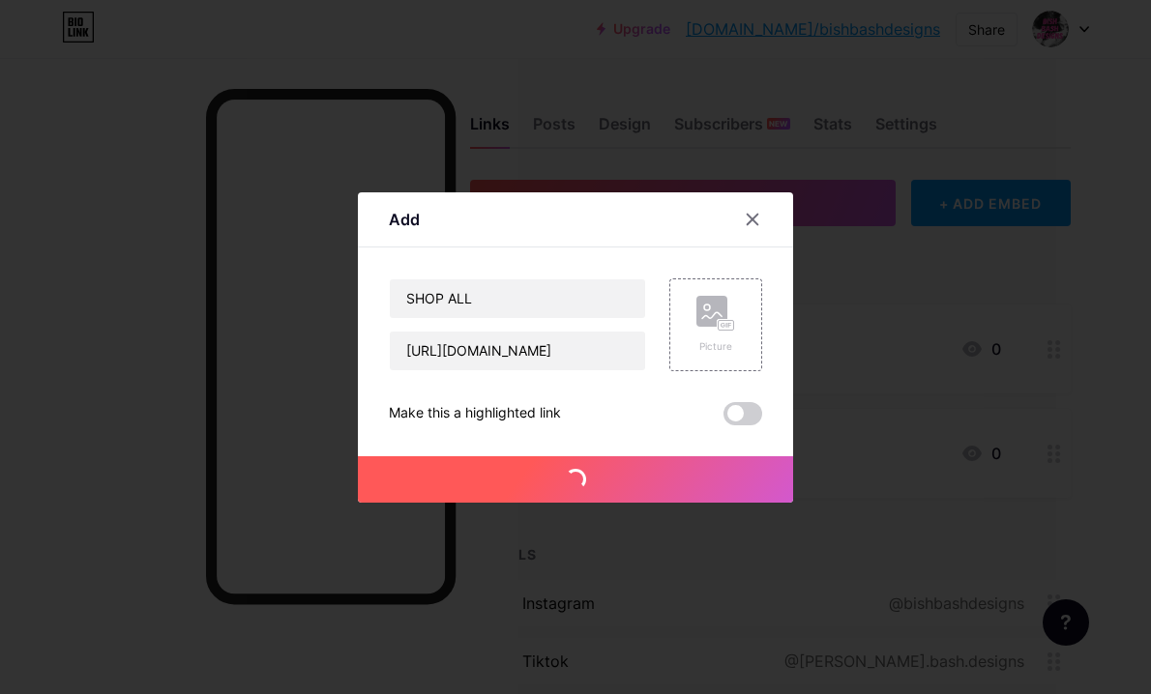
scroll to position [0, 0]
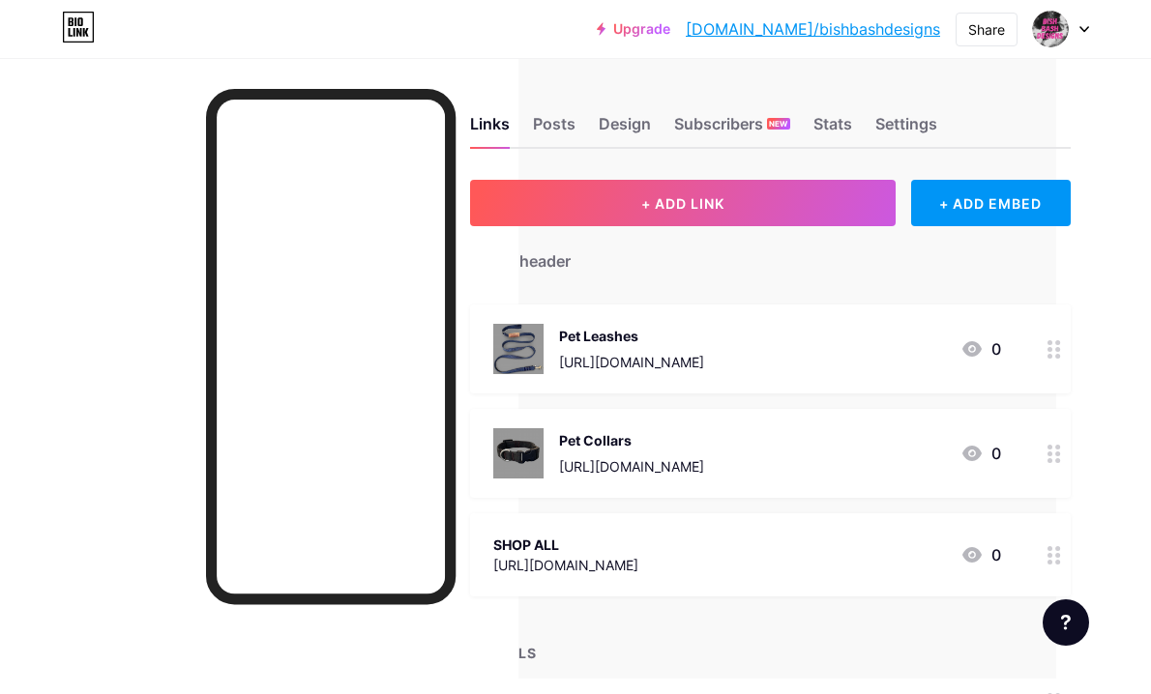
click at [1047, 341] on circle at bounding box center [1049, 342] width 5 height 5
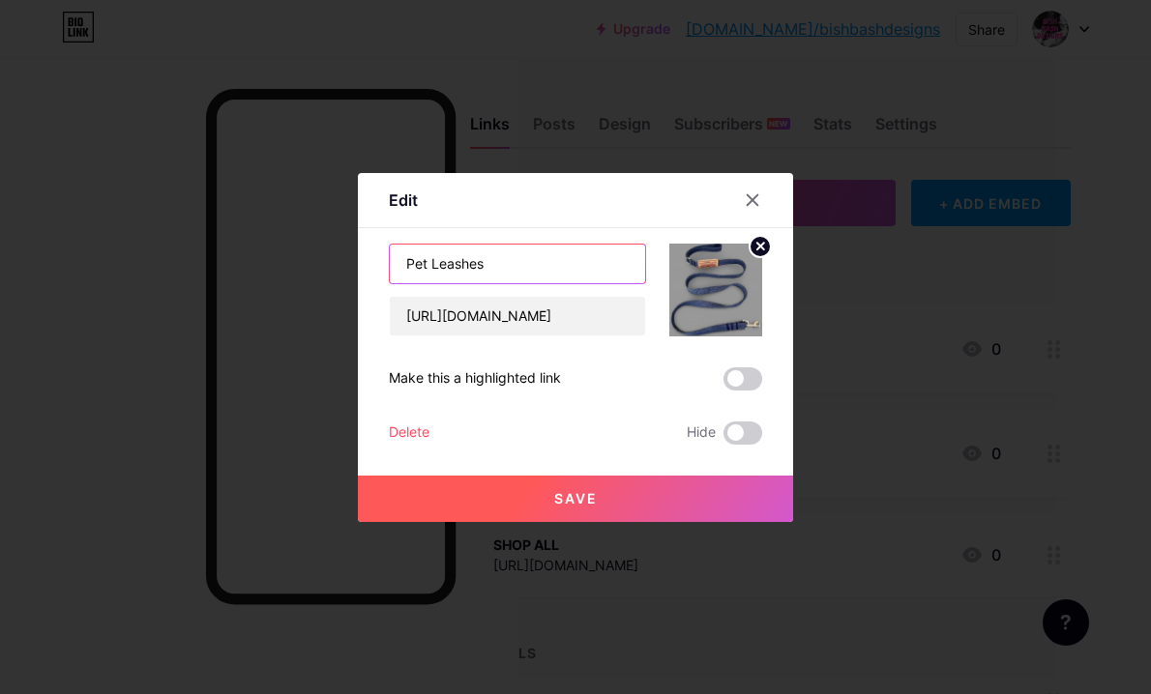
click at [547, 273] on input "Pet Leashes" at bounding box center [517, 264] width 255 height 39
type input "p"
click at [419, 266] on input "PET LEASHES" at bounding box center [517, 264] width 255 height 39
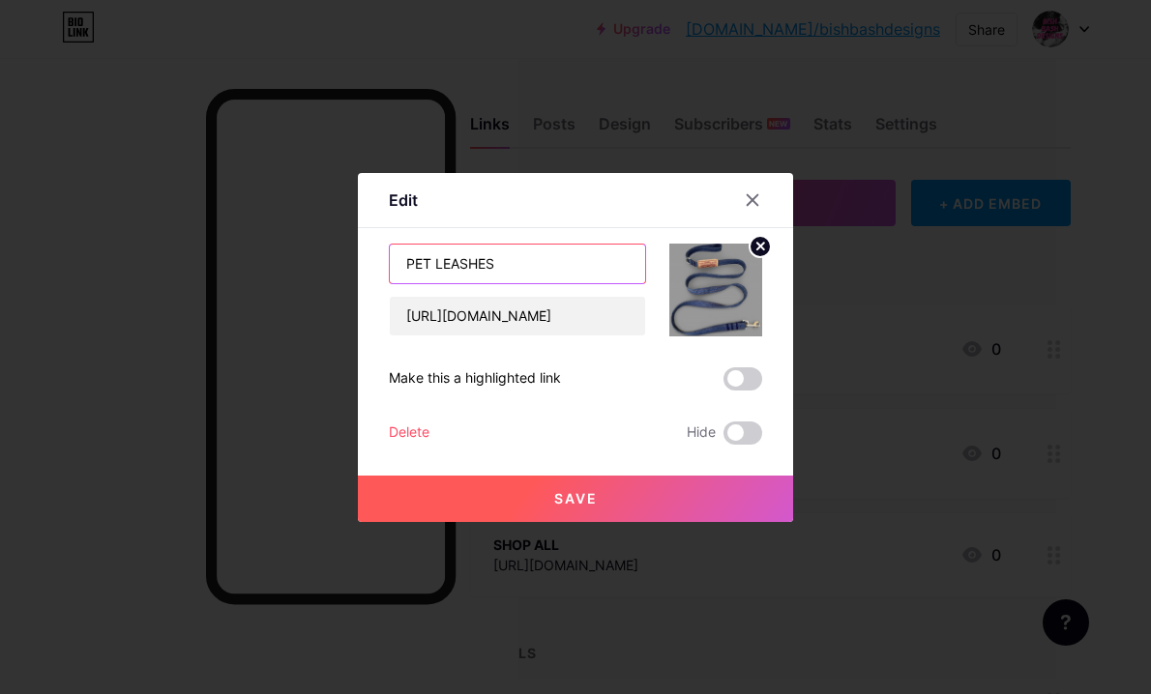
click at [419, 266] on input "PET LEASHES" at bounding box center [517, 264] width 255 height 39
type input "DOG LEASHES"
click at [567, 486] on button "Save" at bounding box center [575, 499] width 435 height 46
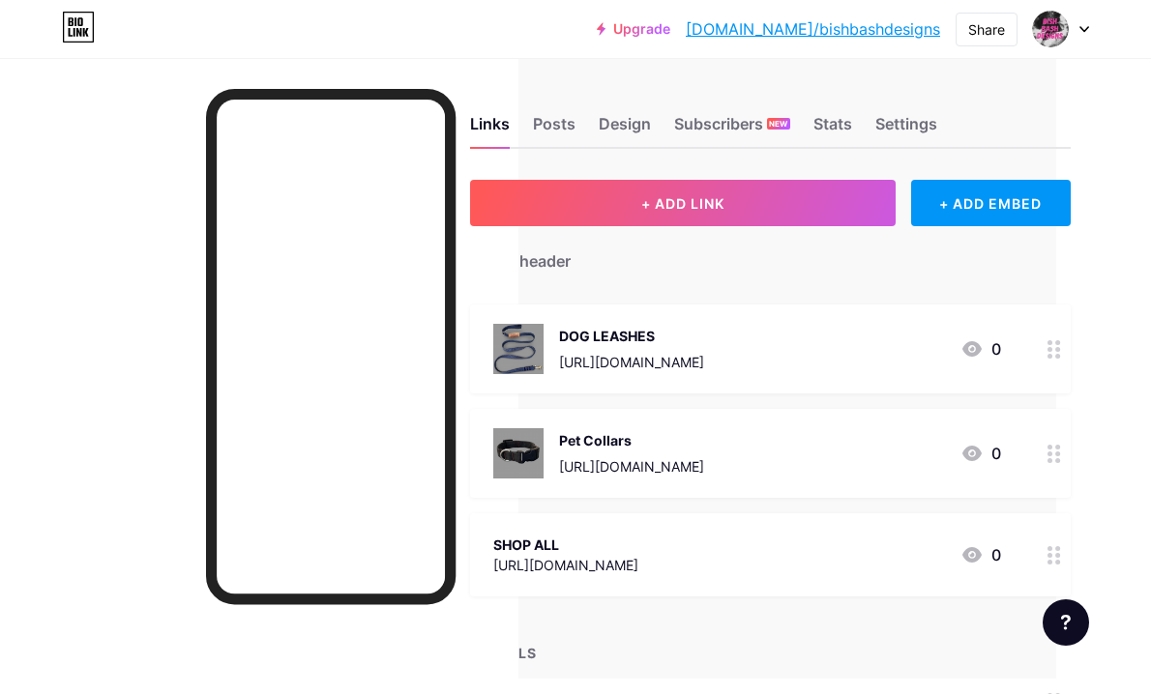
click at [1056, 458] on circle at bounding box center [1057, 460] width 5 height 5
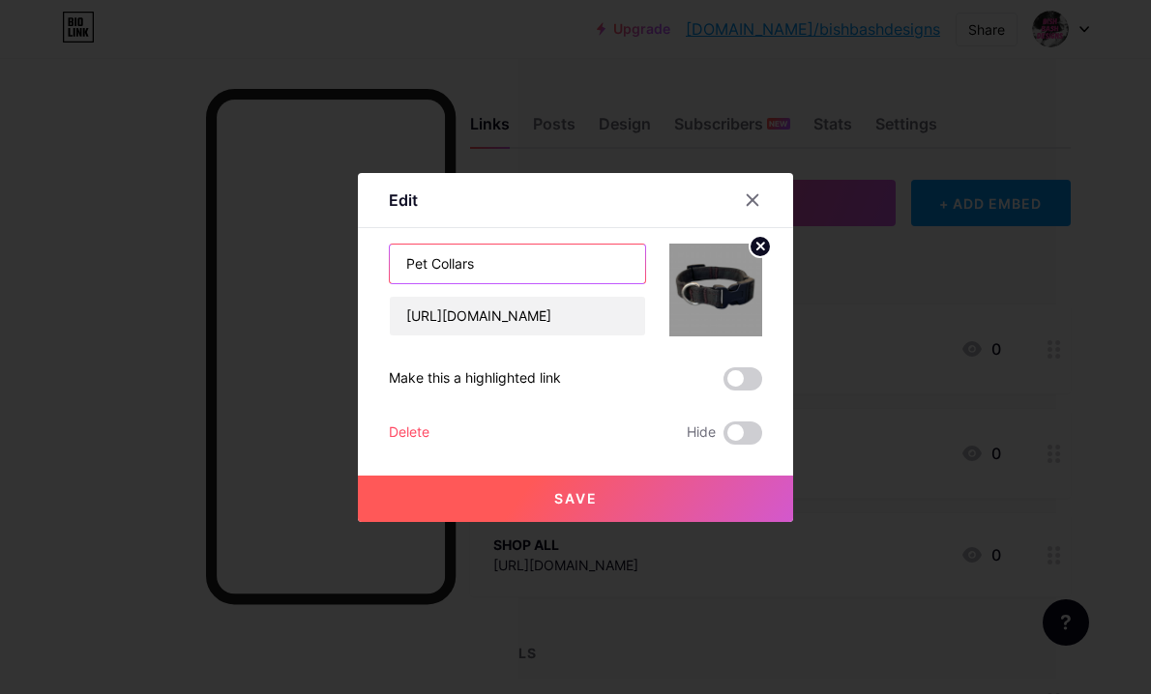
click at [509, 266] on input "Pet Collars" at bounding box center [517, 264] width 255 height 39
type input "DOG COLLARS"
click at [580, 491] on span "Save" at bounding box center [576, 498] width 44 height 16
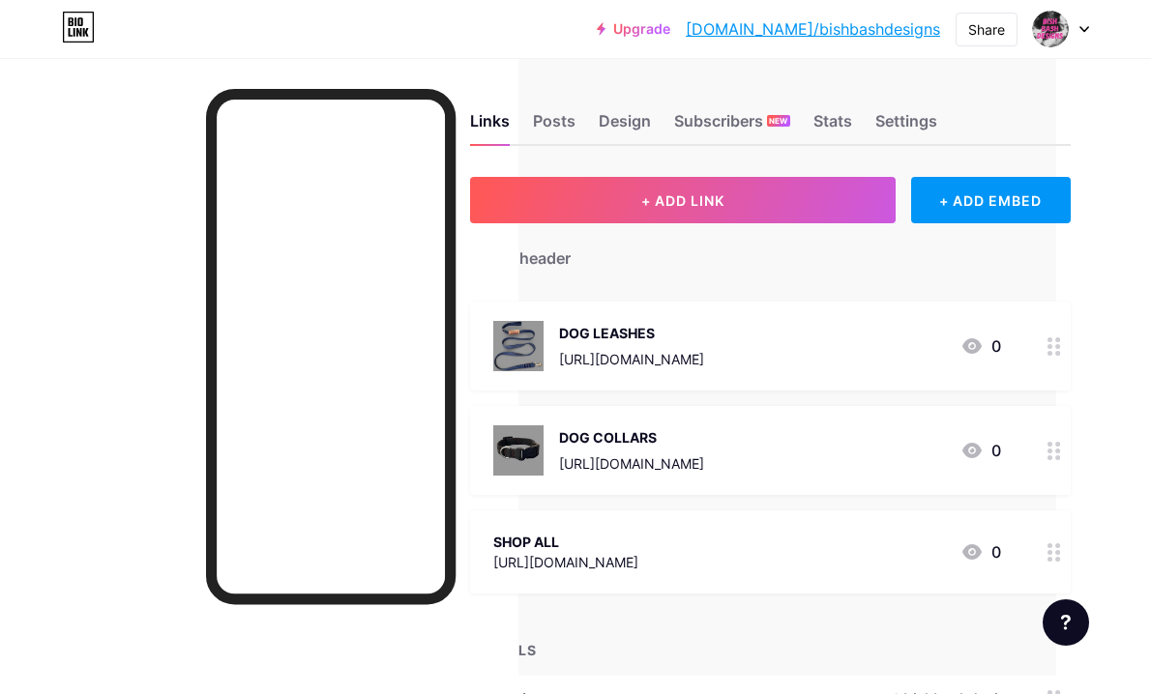
scroll to position [0, 95]
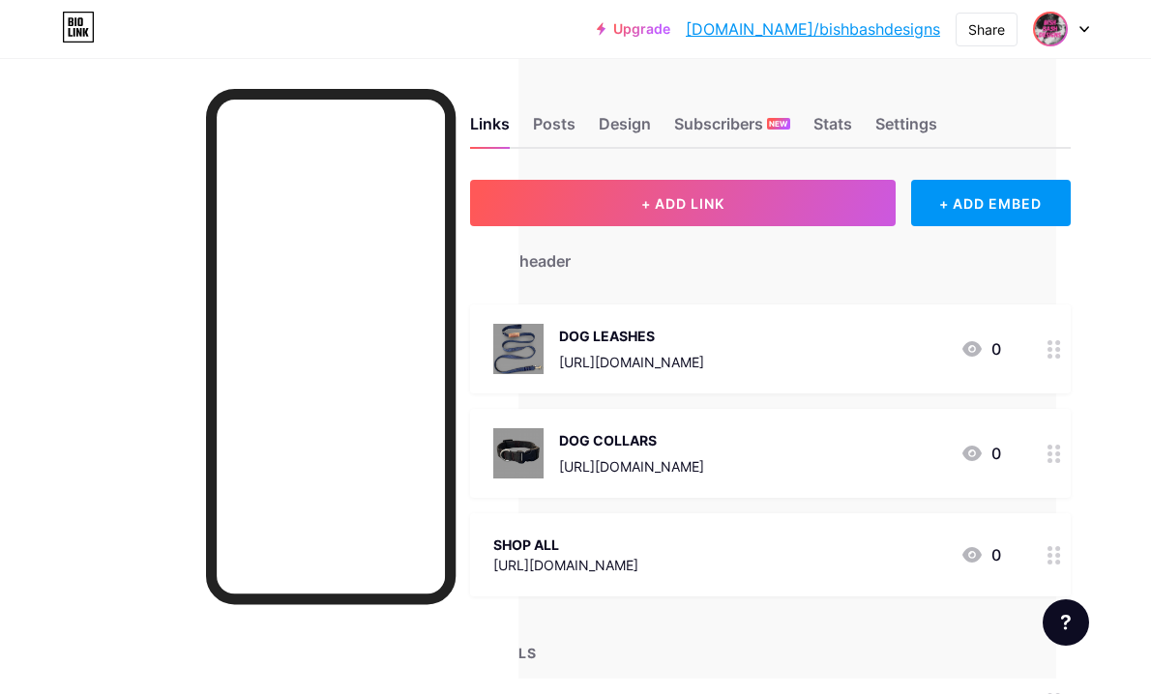
click at [1062, 34] on img at bounding box center [1050, 29] width 31 height 31
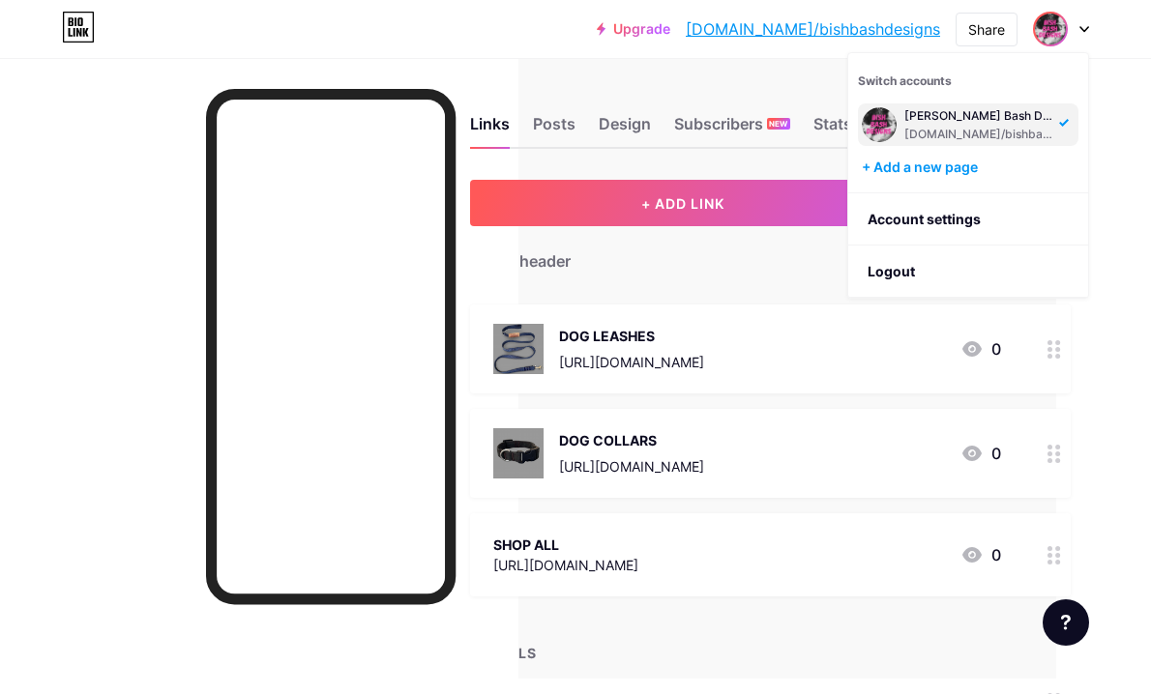
click at [1130, 121] on div "Links Posts Design Subscribers NEW Stats Settings + ADD LINK + ADD EMBED + Add …" at bounding box center [528, 556] width 1246 height 996
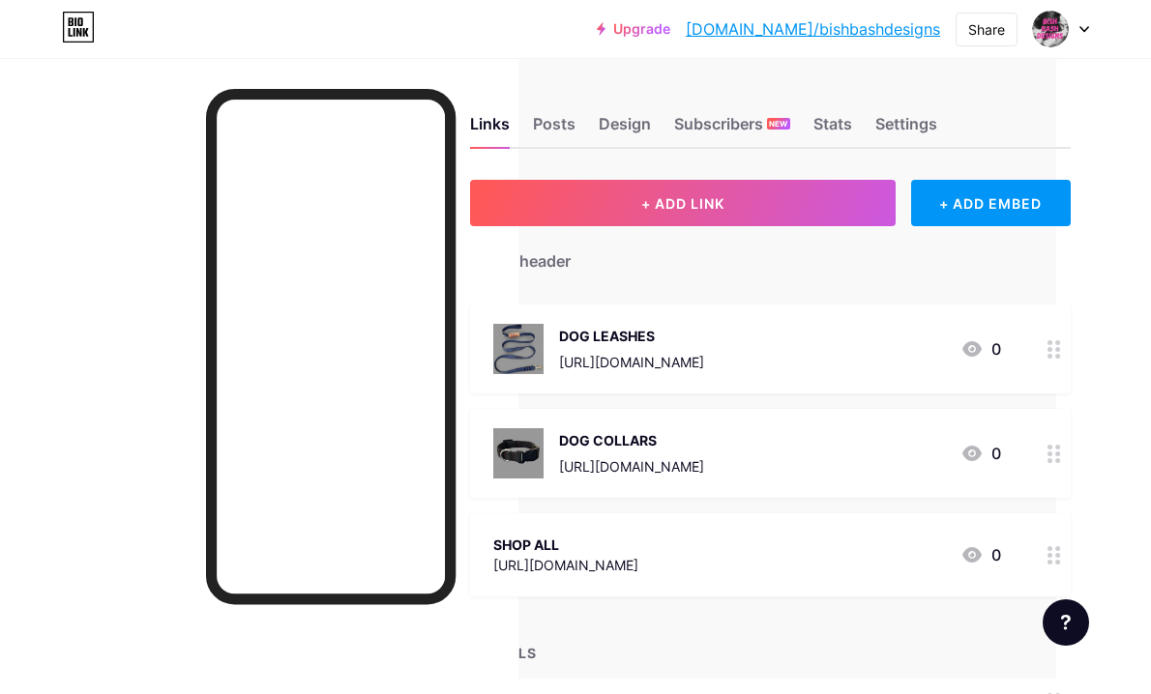
scroll to position [0, 0]
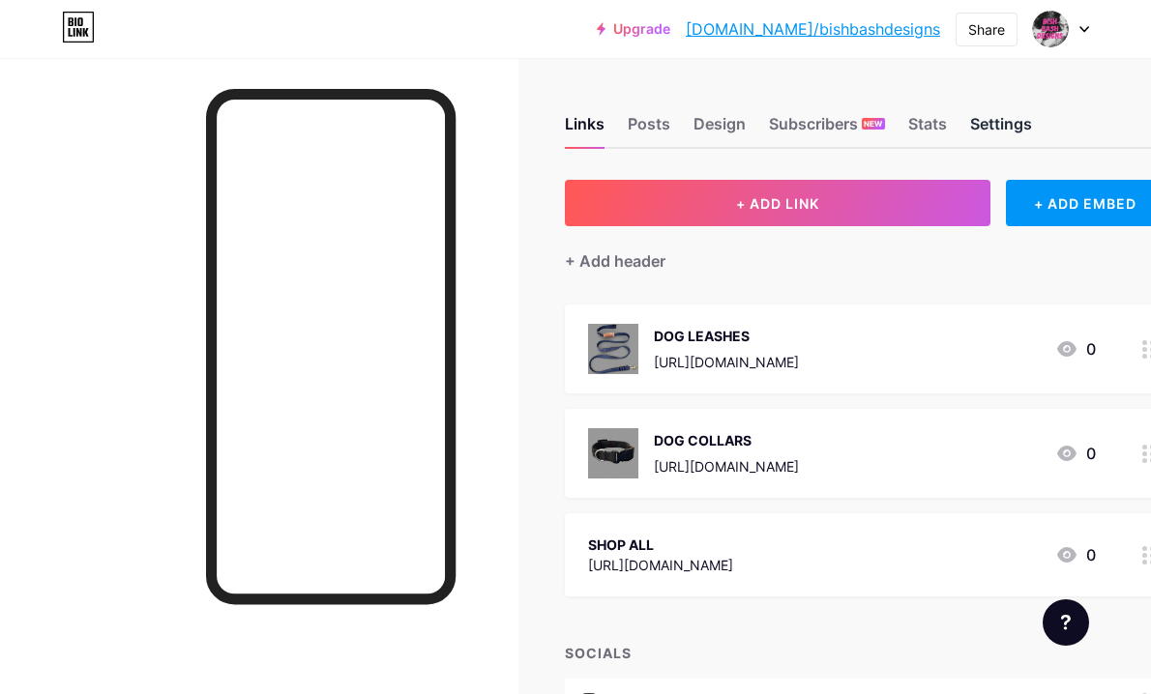
click at [1021, 127] on div "Settings" at bounding box center [1001, 129] width 62 height 35
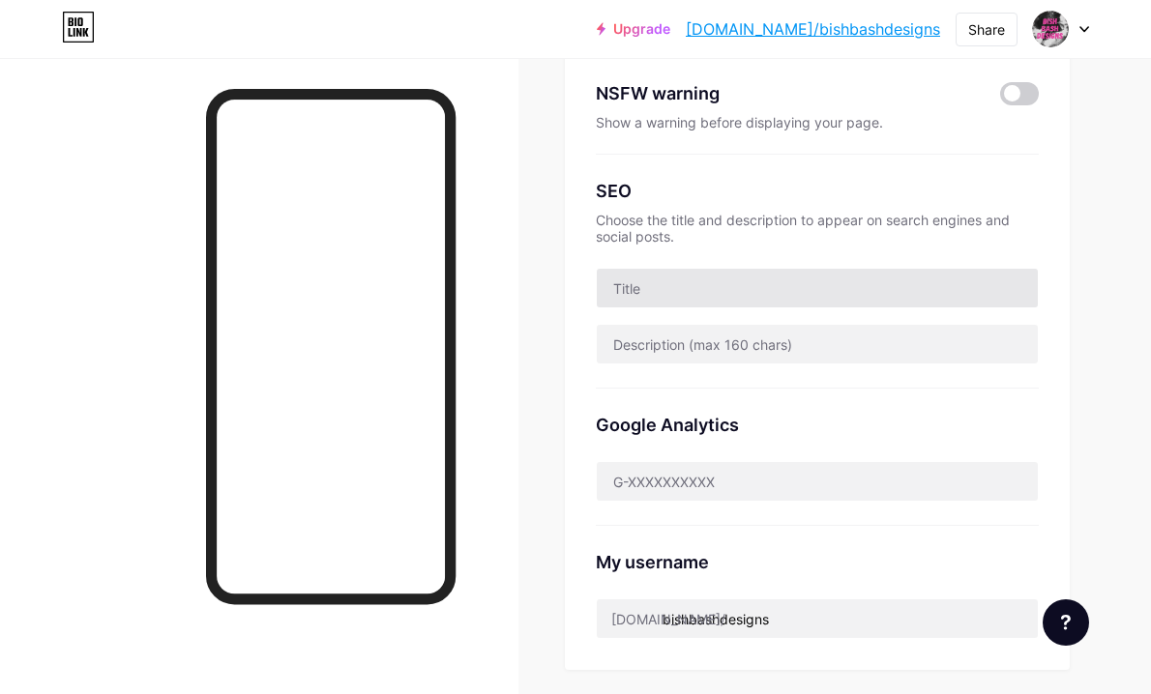
scroll to position [327, 0]
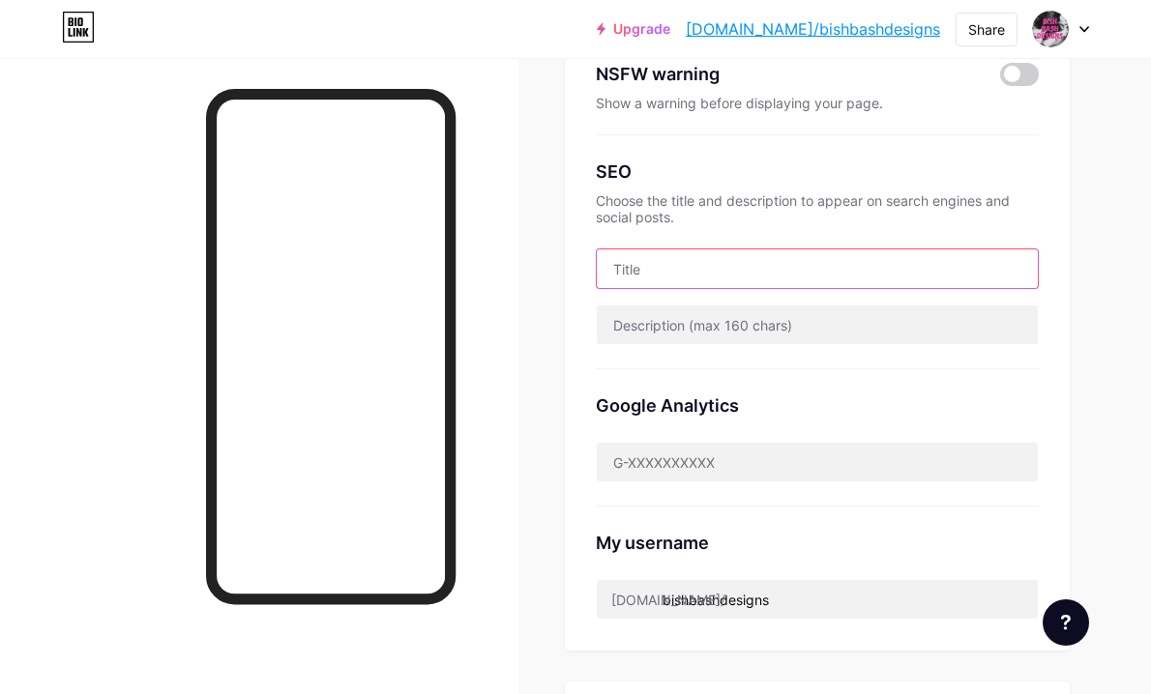
click at [659, 274] on input "text" at bounding box center [818, 268] width 442 height 39
paste input "Upcycled Denim Dog Accessories | Handmade Collars + Leashes"
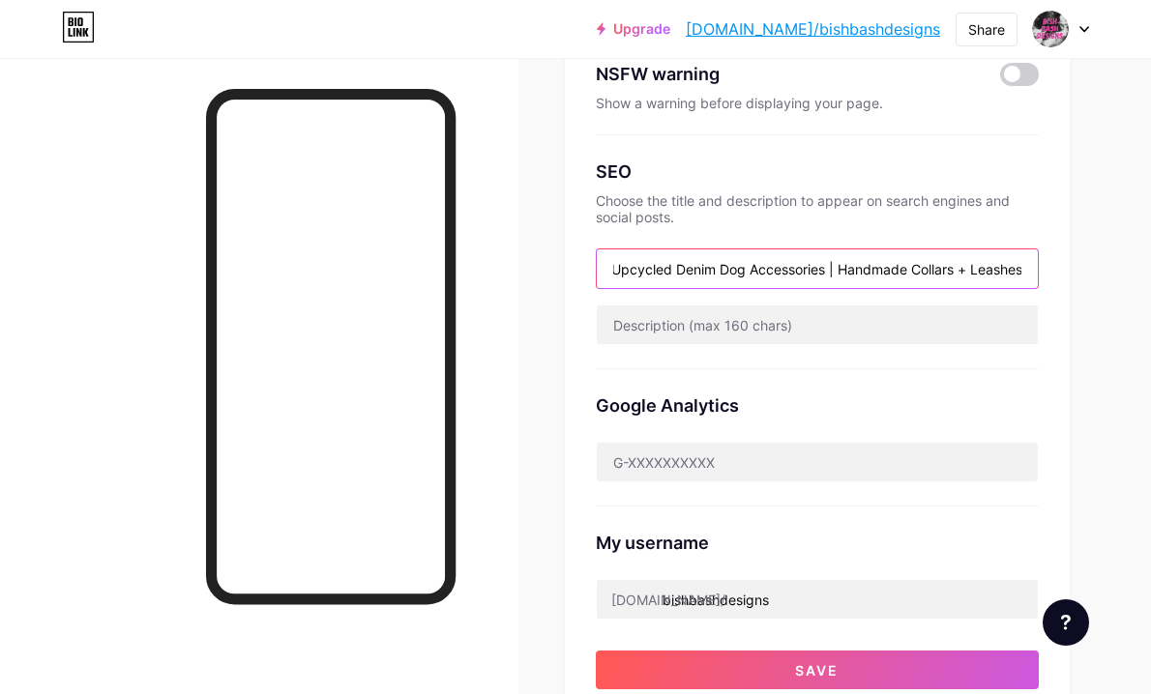
type input "Upcycled Denim Dog Accessories | Handmade Collars + Leashes"
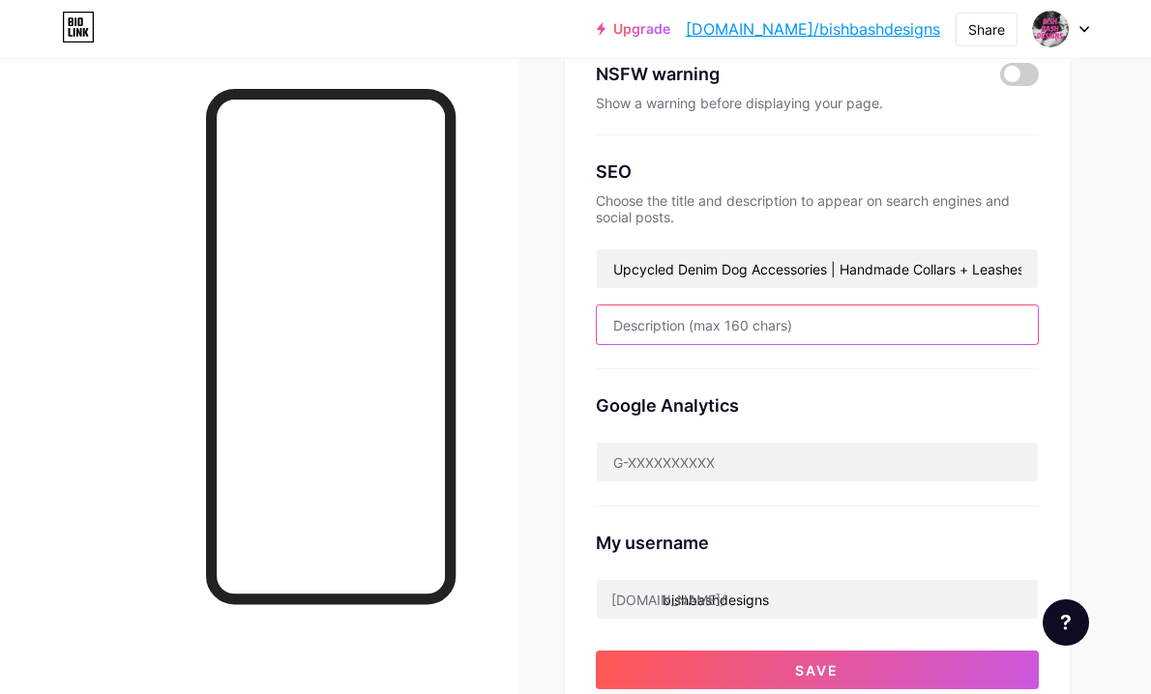
click at [700, 326] on input "text" at bounding box center [818, 325] width 442 height 39
paste input "At [Shop Name], we believe dogs deserve better—better style, better quality, an…"
drag, startPoint x: 796, startPoint y: 324, endPoint x: 508, endPoint y: 328, distance: 288.2
click at [509, 328] on div "Links Posts Design Subscribers NEW Stats Settings Preferred link This is an aes…" at bounding box center [575, 481] width 1151 height 1617
click at [720, 327] on input "At [Shop Name], we believe dogs deserve better—better style, better quality, an…" at bounding box center [818, 325] width 442 height 39
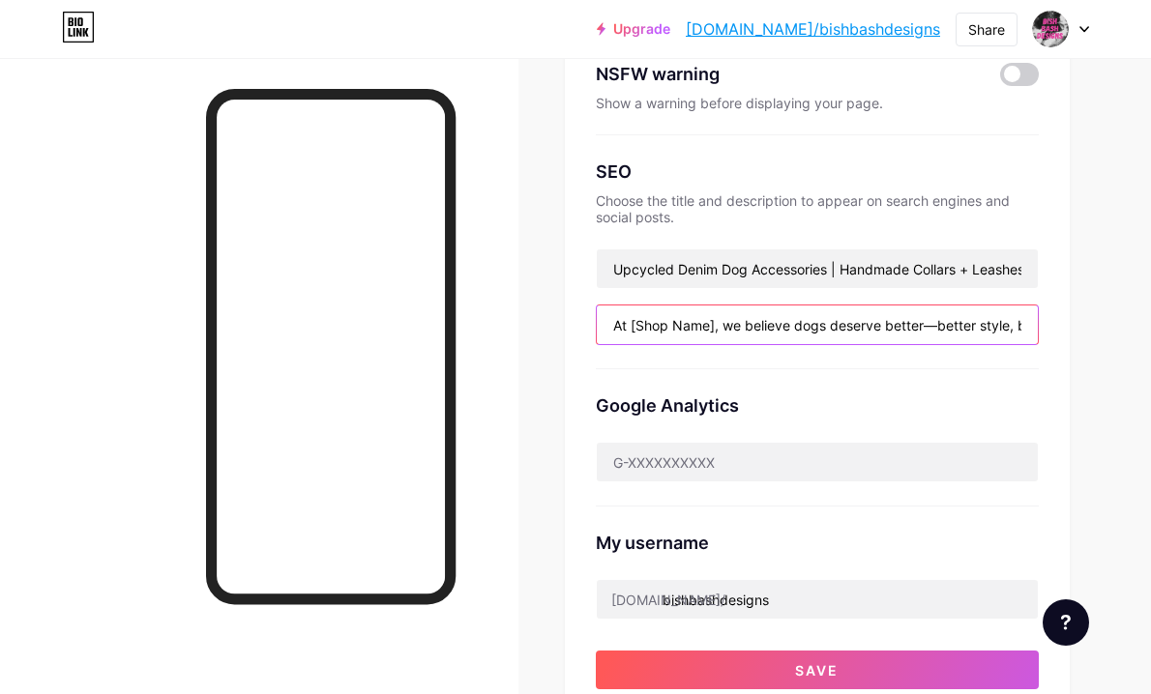
drag, startPoint x: 713, startPoint y: 326, endPoint x: 630, endPoint y: 324, distance: 83.2
click at [630, 324] on input "At [Shop Name], we believe dogs deserve better—better style, better quality, an…" at bounding box center [818, 325] width 442 height 39
type input "At [Shop Name], we believe dogs deserve better—better style, better quality, an…"
click at [714, 317] on input "At [Shop Name], we believe dogs deserve better—better style, better quality, an…" at bounding box center [818, 325] width 442 height 39
click at [705, 332] on input "At [Shop Name], we believe dogs deserve better—better style, better quality, an…" at bounding box center [818, 325] width 442 height 39
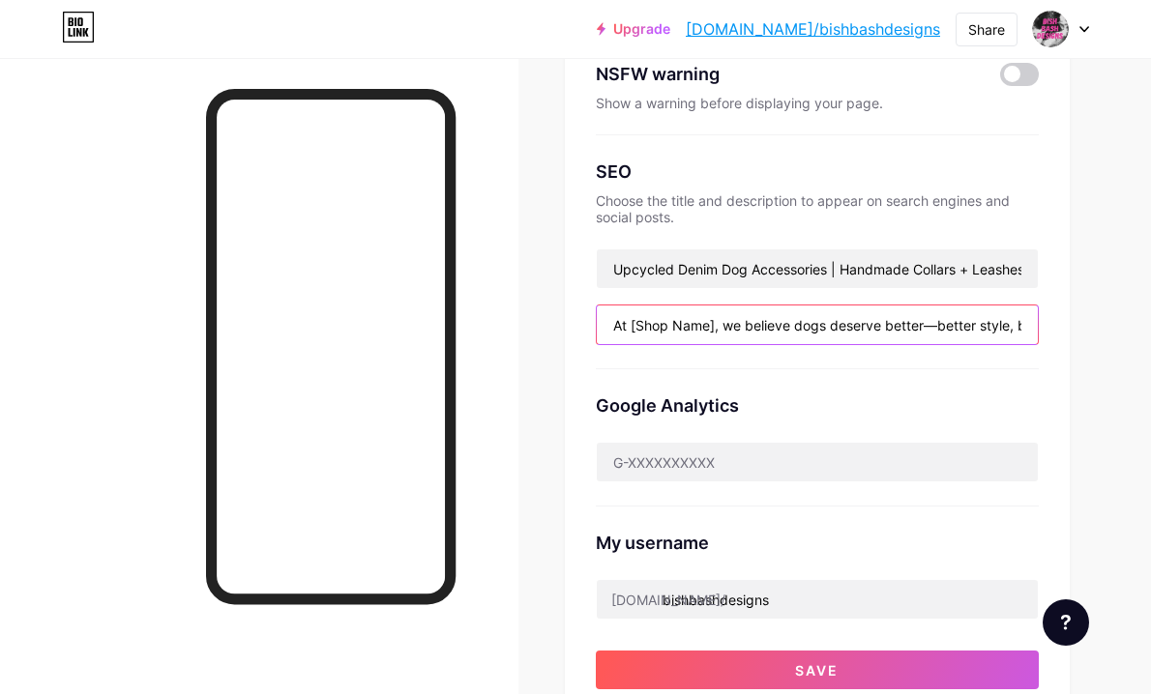
click at [705, 332] on input "At [Shop Name], we believe dogs deserve better—better style, better quality, an…" at bounding box center [818, 325] width 442 height 39
click at [724, 329] on input "At [Shop Name], we believe dogs deserve better—better style, better quality, an…" at bounding box center [818, 325] width 442 height 39
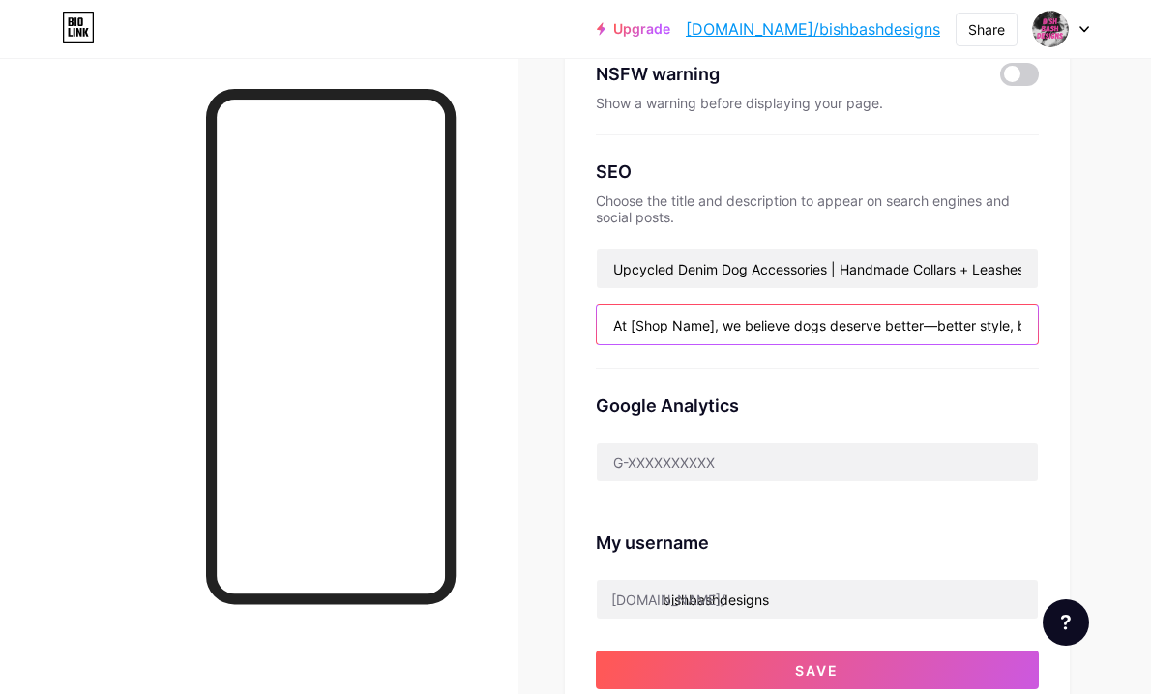
click at [724, 329] on input "At [Shop Name], we believe dogs deserve better—better style, better quality, an…" at bounding box center [818, 325] width 442 height 39
click at [869, 370] on div "Google Analytics" at bounding box center [818, 437] width 444 height 137
click at [648, 319] on input "text" at bounding box center [818, 325] width 442 height 39
paste input "Sustainable, handmade dog collars, leashes & poop bag holders crafted from upcy…"
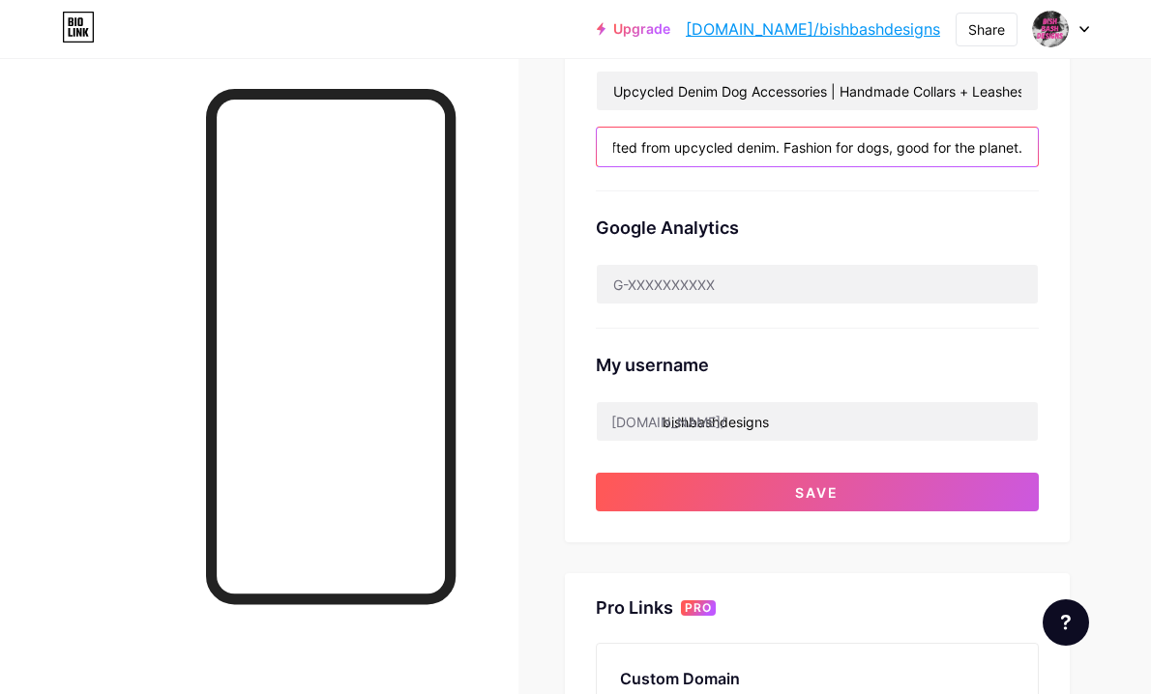
scroll to position [512, 0]
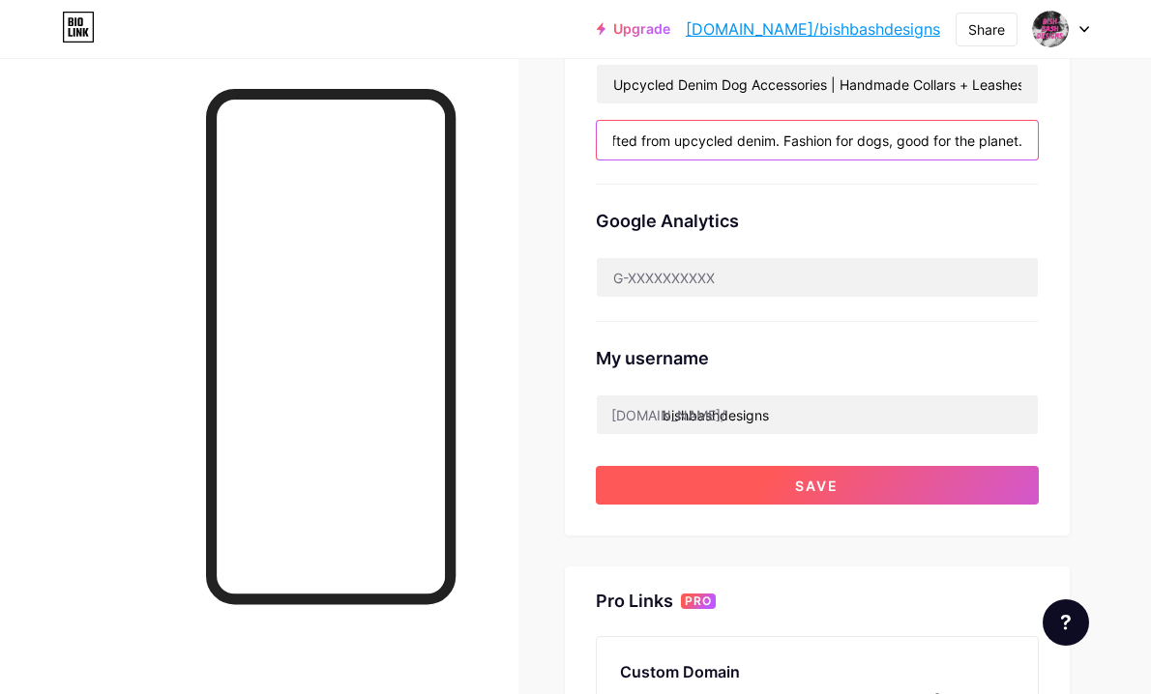
type input "Sustainable, handmade dog collars, leashes & poop bag holders crafted from upcy…"
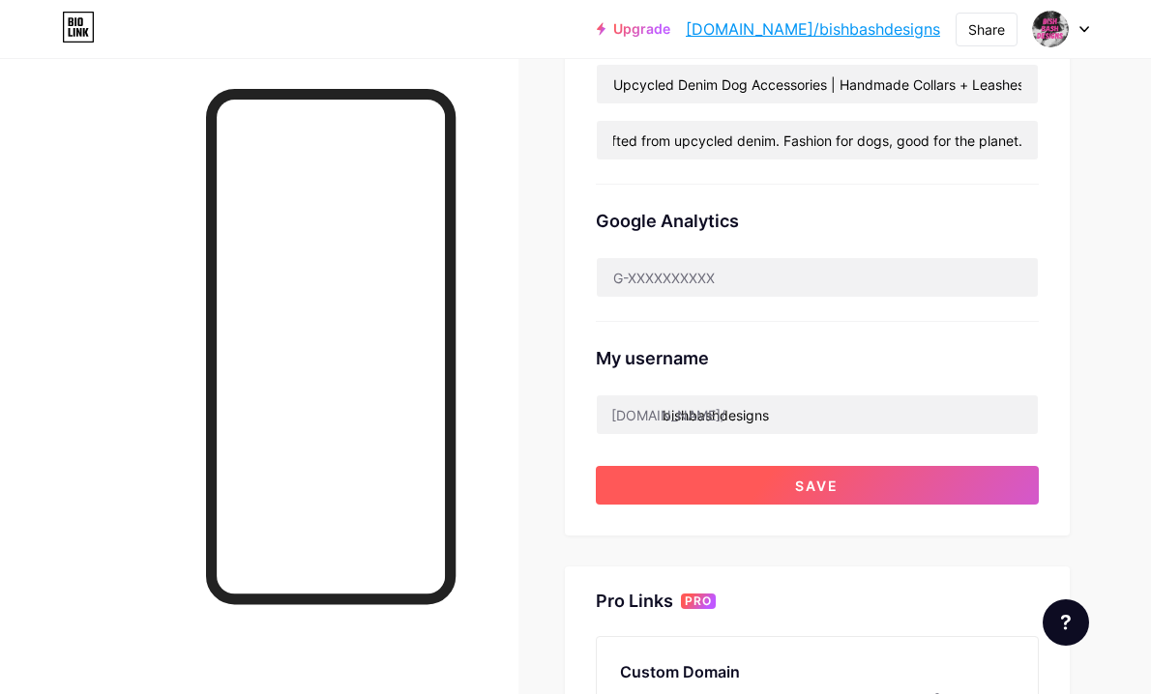
click at [772, 490] on button "Save" at bounding box center [818, 485] width 444 height 39
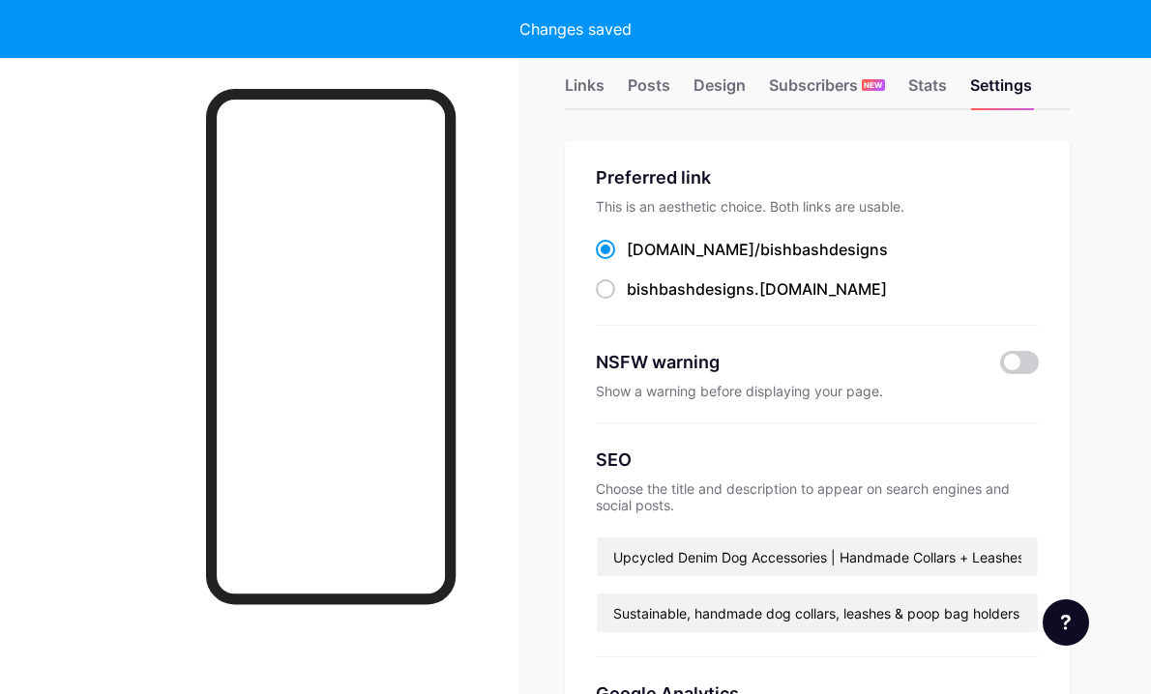
scroll to position [0, 0]
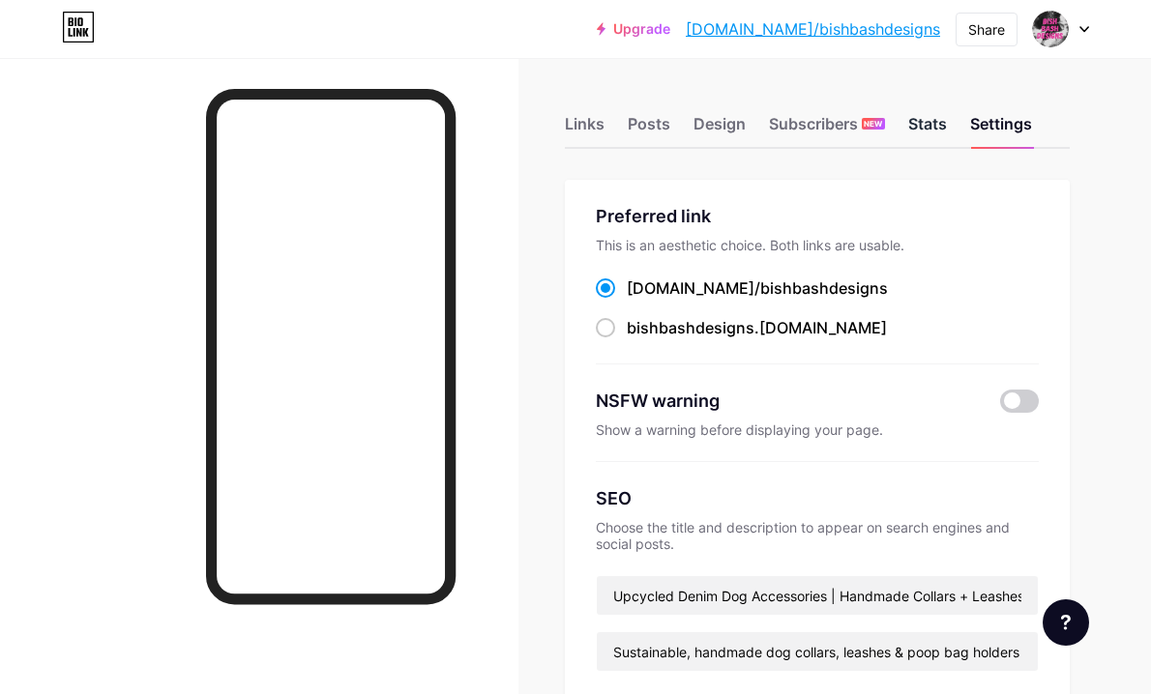
click at [941, 118] on div "Stats" at bounding box center [927, 129] width 39 height 35
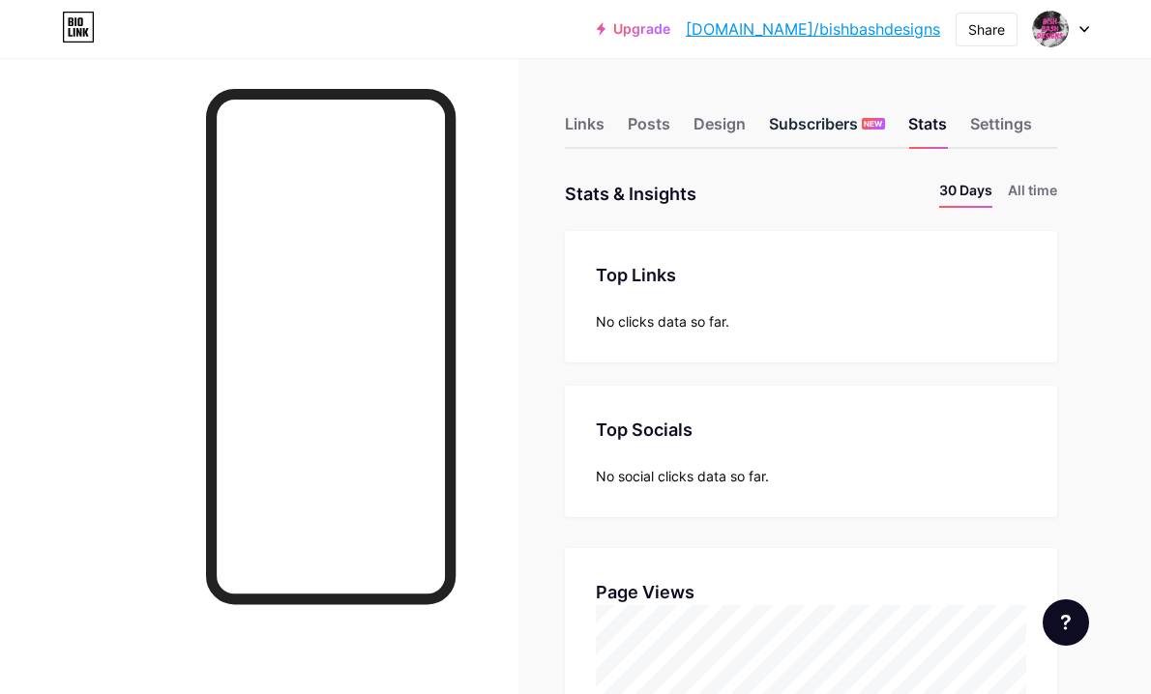
click at [845, 120] on div "Subscribers NEW" at bounding box center [827, 129] width 116 height 35
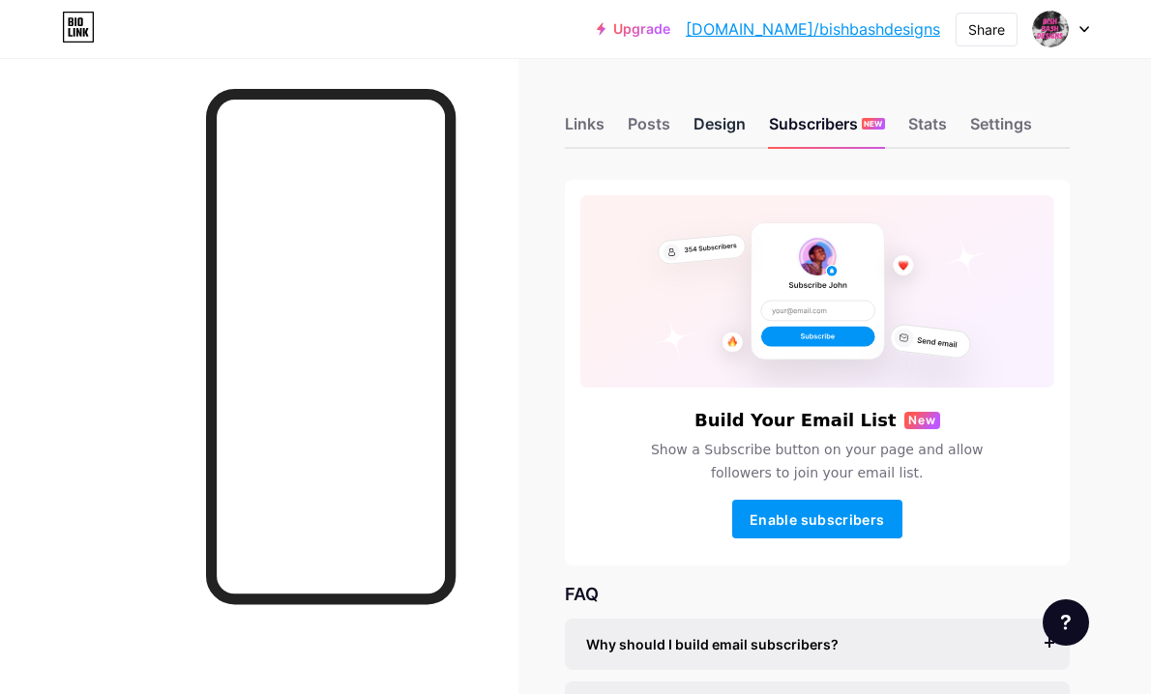
click at [701, 137] on div "Design" at bounding box center [719, 129] width 52 height 35
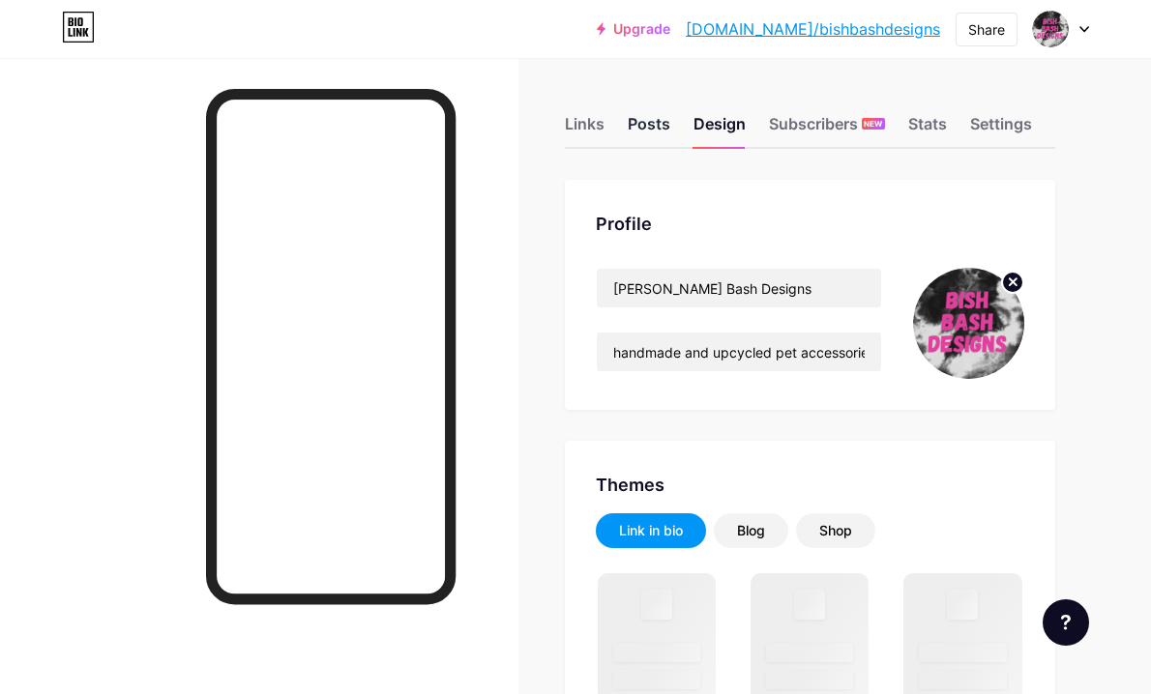
click at [646, 136] on div "Posts" at bounding box center [649, 129] width 43 height 35
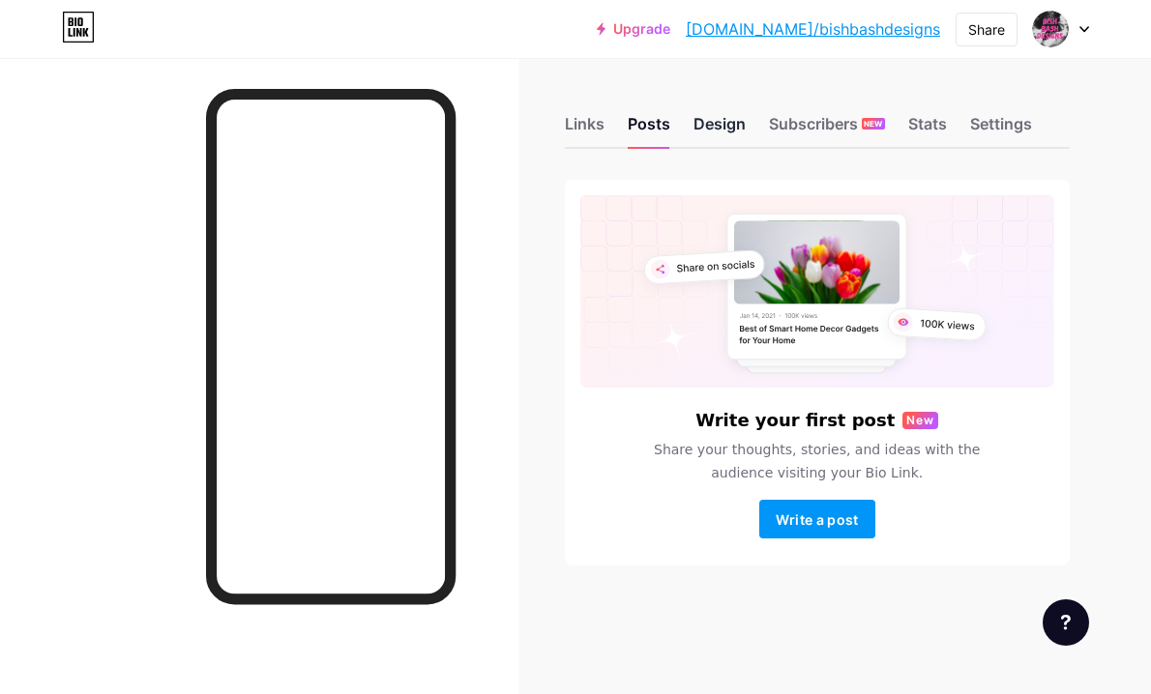
click at [708, 113] on div "Design" at bounding box center [719, 129] width 52 height 35
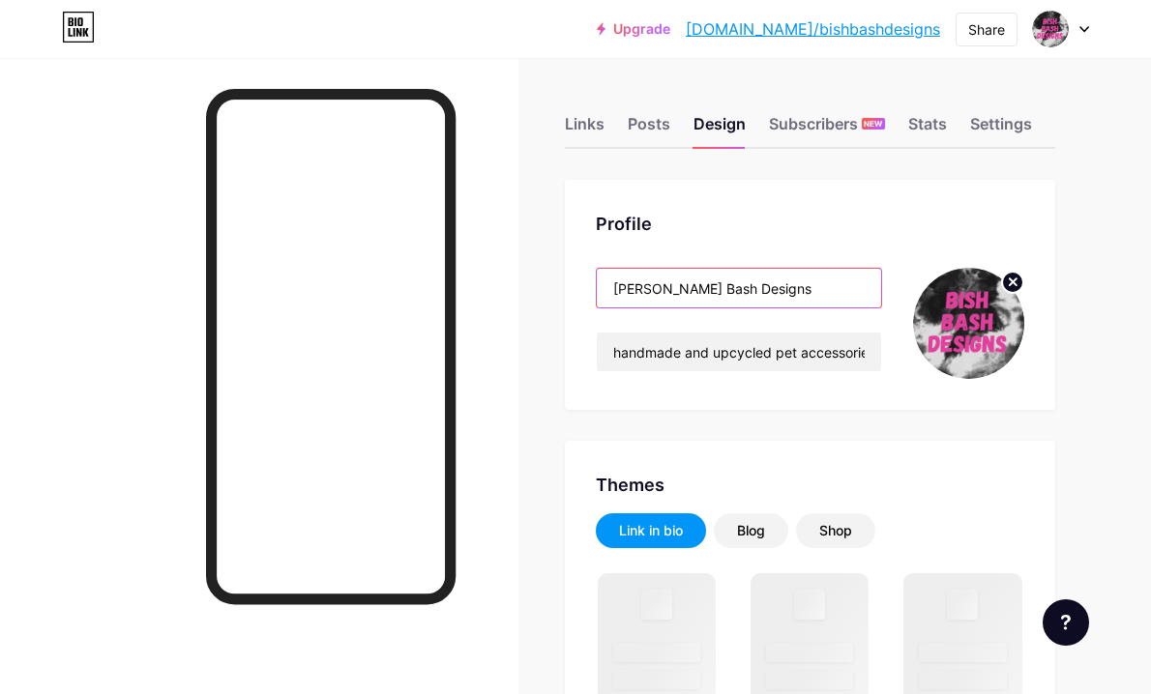
click at [663, 281] on input "[PERSON_NAME] Bash Designs" at bounding box center [739, 288] width 284 height 39
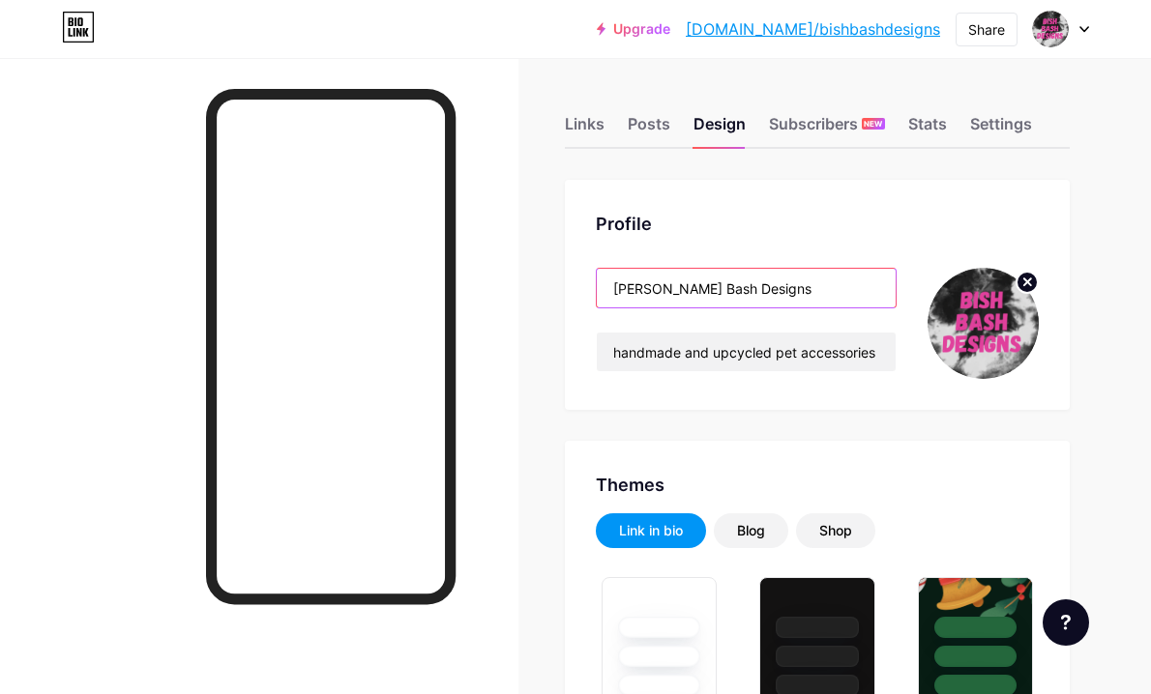
type input "#ffffff"
type input "#000000"
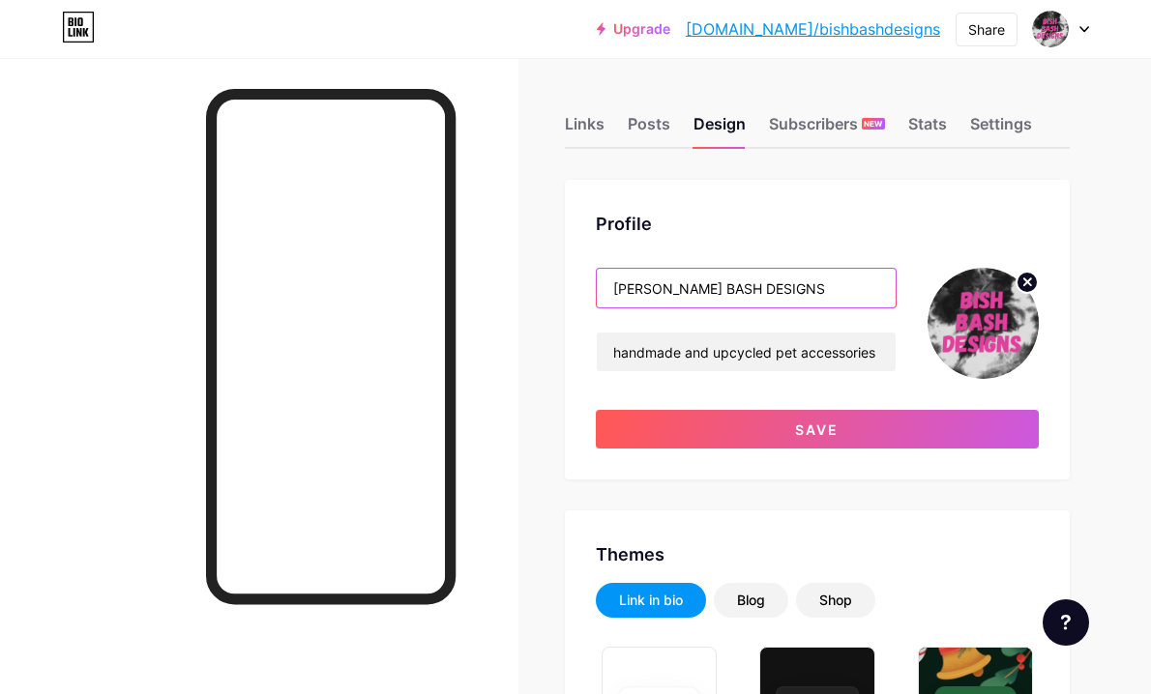
type input "[PERSON_NAME] BASH DESIGNS"
click at [796, 397] on div "[PERSON_NAME] BASH DESIGNS handmade and upcycled pet accessories Save" at bounding box center [818, 358] width 444 height 181
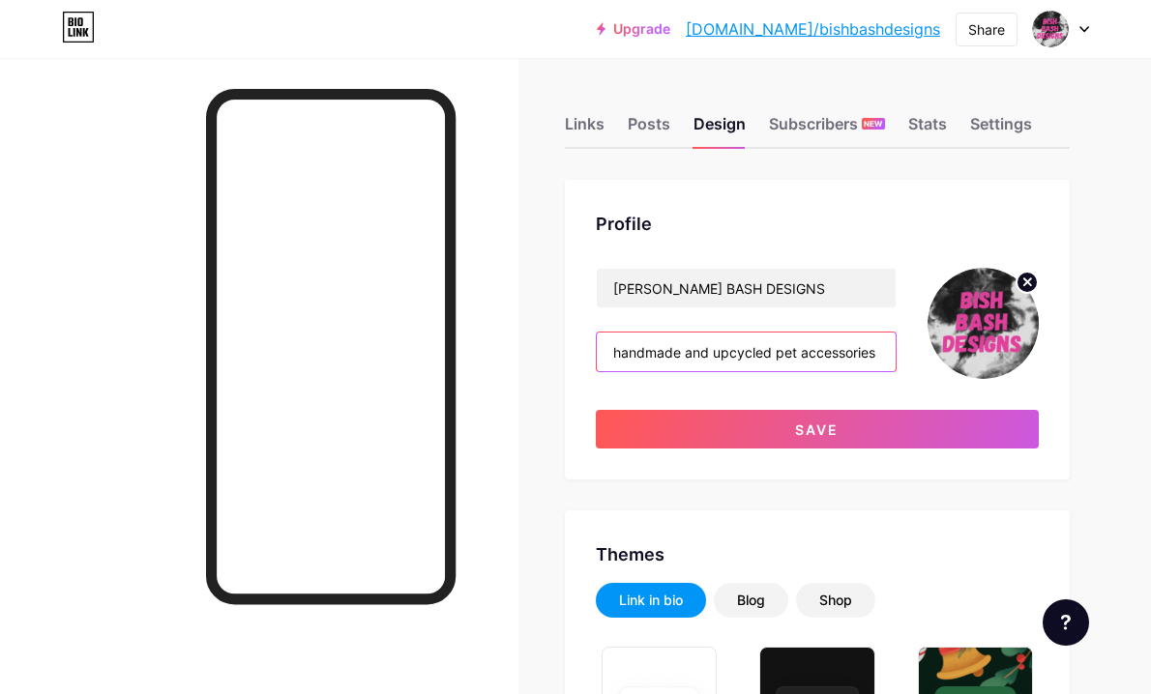
click at [681, 359] on input "handmade and upcycled pet accessories" at bounding box center [747, 352] width 300 height 39
paste input "🐶 For stylish pups + conscious humans ♻️ Handmade from upcycled denim ✨ Collars…"
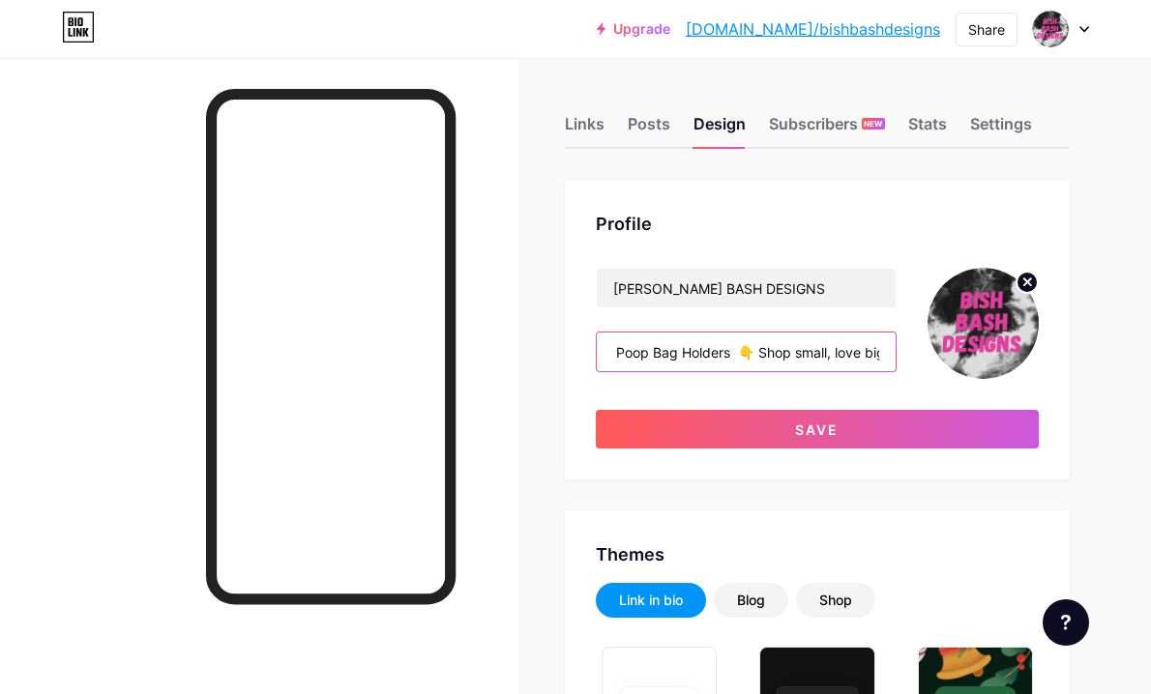
type input "🐶 For stylish pups + conscious humans ♻️ Handmade from upcycled denim ✨ Collars…"
click at [663, 344] on input "🐶 For stylish pups + conscious humans ♻️ Handmade from upcycled denim ✨ Collars…" at bounding box center [747, 352] width 300 height 39
click at [713, 371] on div "🐶 For stylish pups + conscious humans ♻️ Handmade from upcycled denim ✨ Collars…" at bounding box center [747, 352] width 302 height 41
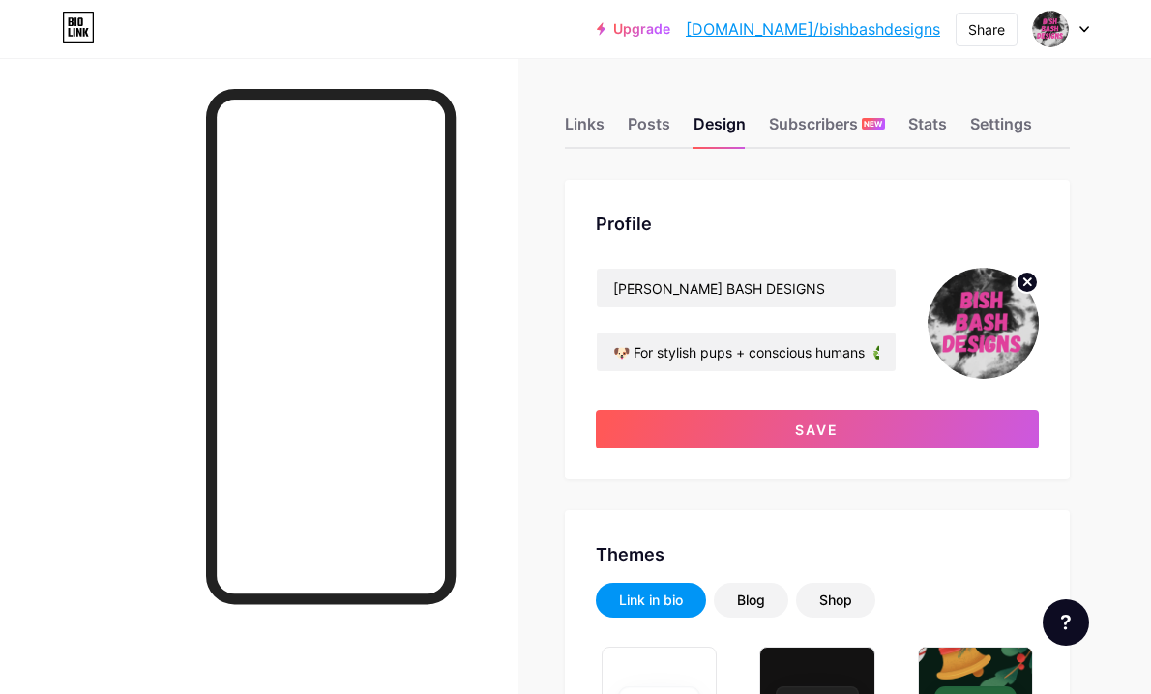
click at [666, 381] on div "[PERSON_NAME] BASH DESIGNS 🐶 For stylish pups + conscious humans ♻️ Handmade fr…" at bounding box center [818, 358] width 444 height 181
drag, startPoint x: 657, startPoint y: 364, endPoint x: 700, endPoint y: 364, distance: 43.5
click at [700, 364] on input "🐶 For stylish pups + conscious humans ♻️ Handmade from upcycled denim ✨ Collars…" at bounding box center [747, 352] width 300 height 39
click at [699, 357] on input "🐶 For stylish pups + conscious humans ♻️ Handmade from upcycled denim ✨ Collars…" at bounding box center [747, 352] width 300 height 39
click at [689, 379] on div "[PERSON_NAME] BASH DESIGNS 🐶 For stylish pups + conscious humans ♻️ Handmade fr…" at bounding box center [818, 358] width 444 height 181
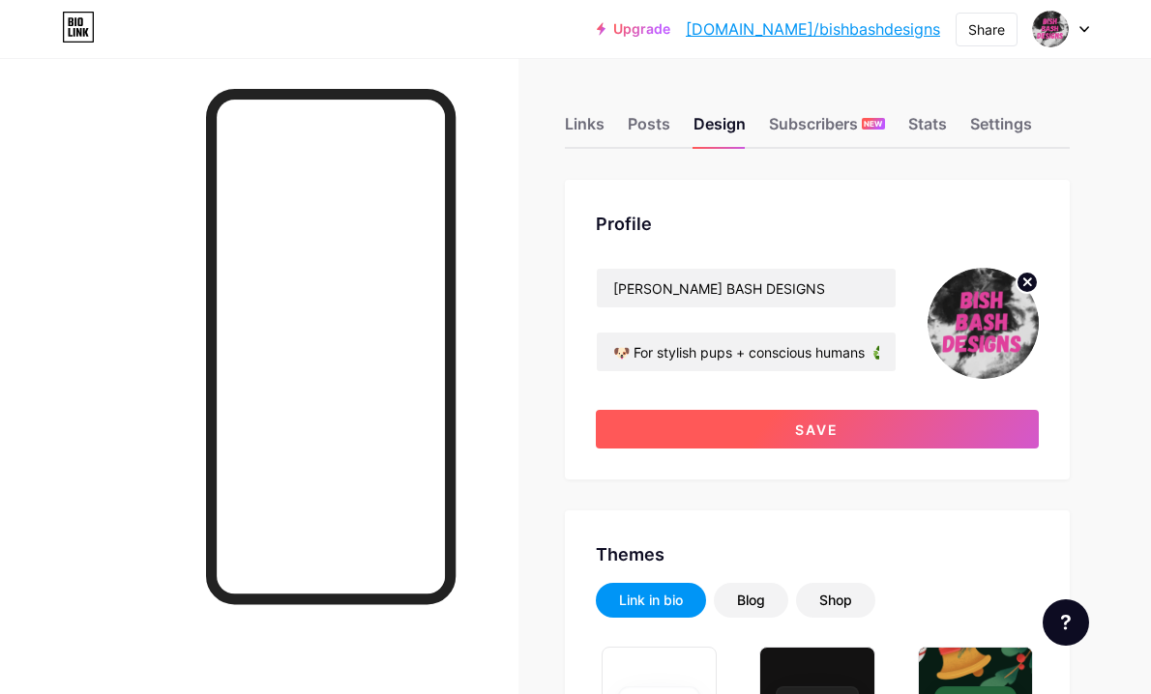
click at [773, 426] on button "Save" at bounding box center [818, 429] width 444 height 39
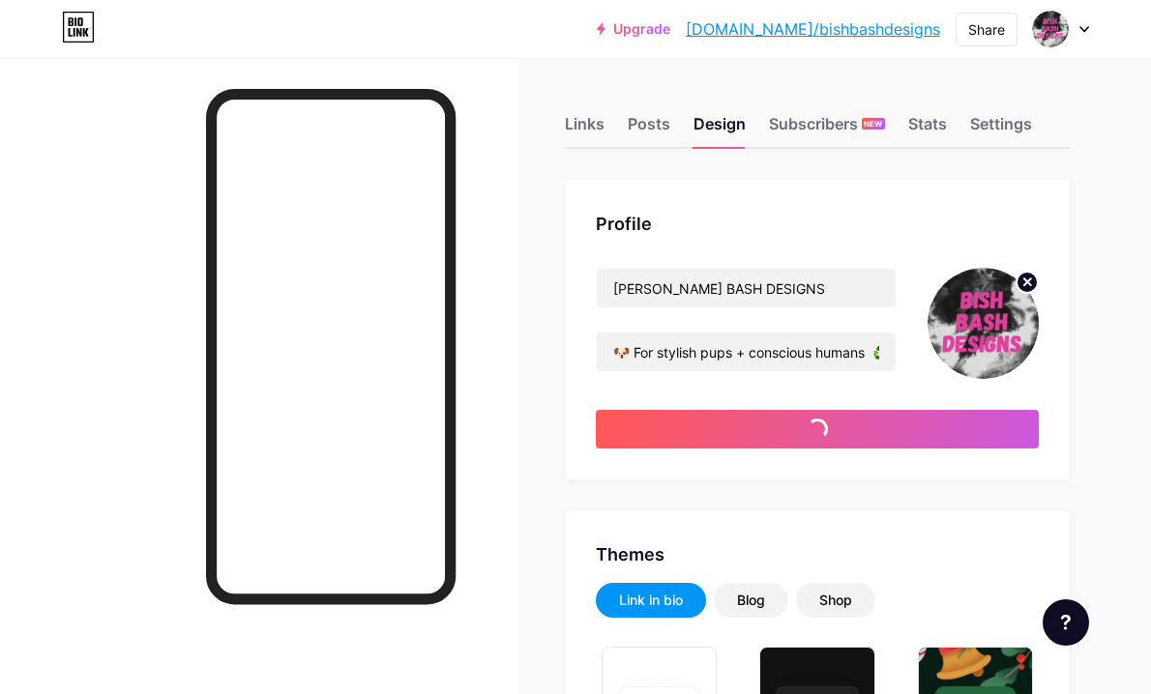
type input "#ffffff"
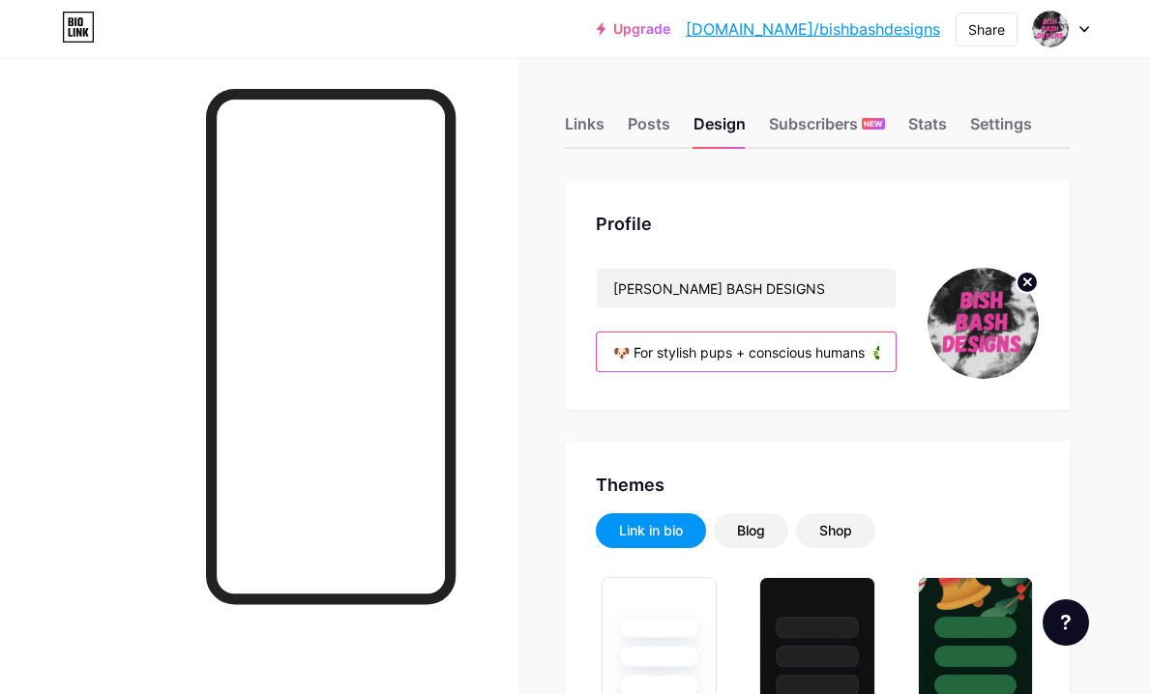
click at [705, 353] on input "🐶 For stylish pups + conscious humans ♻️ Handmade from upcycled denim ✨ Collars…" at bounding box center [747, 352] width 300 height 39
click at [644, 345] on input "🐶 For stylish pups + conscious humans ♻️ Handmade from upcycled denim ✨ Collars…" at bounding box center [747, 352] width 300 height 39
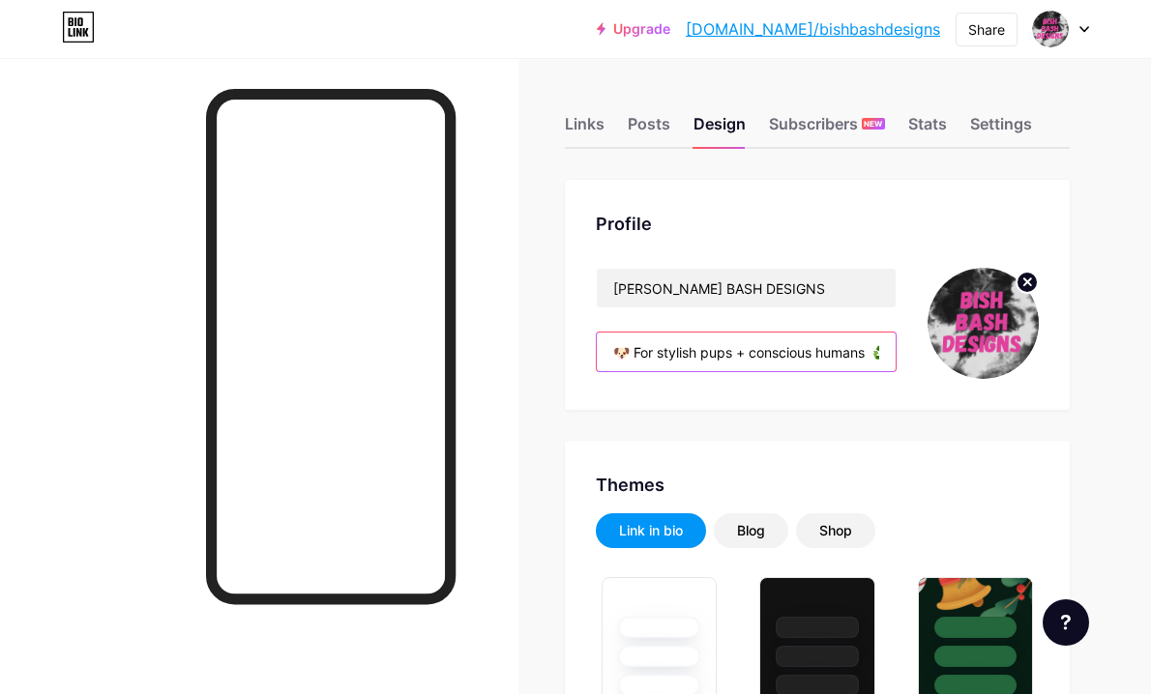
click at [644, 345] on input "🐶 For stylish pups + conscious humans ♻️ Handmade from upcycled denim ✨ Collars…" at bounding box center [747, 352] width 300 height 39
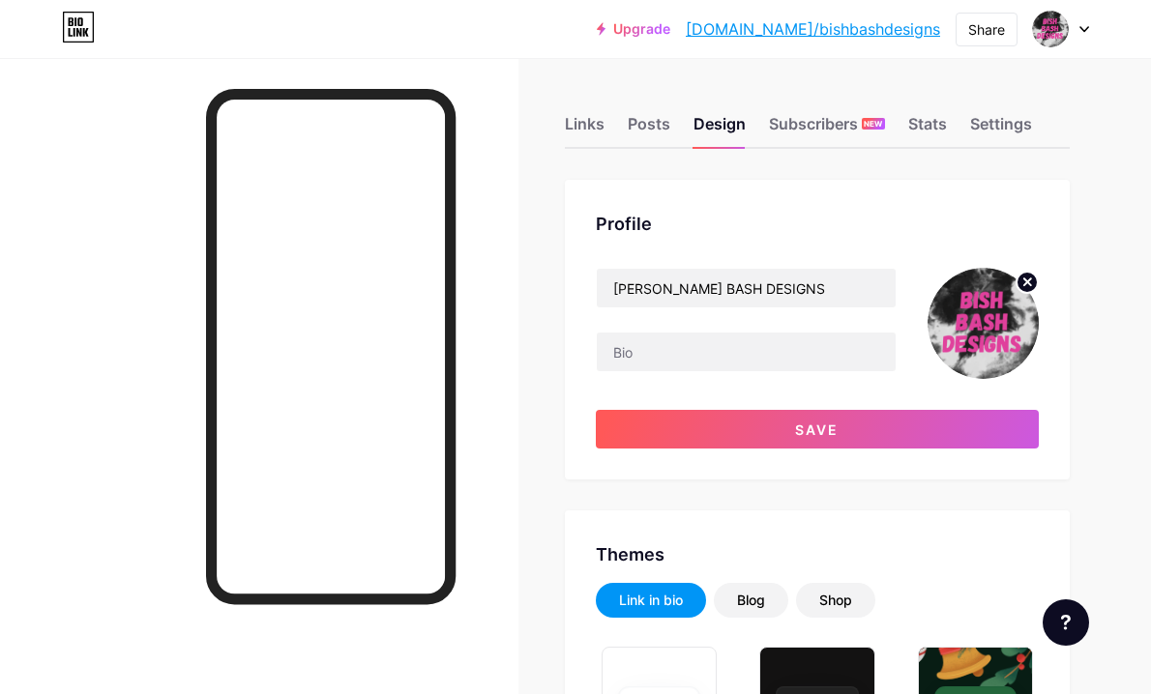
click at [471, 416] on div at bounding box center [259, 405] width 518 height 694
click at [659, 359] on input "text" at bounding box center [747, 352] width 300 height 39
paste input "Handmade dog accessories from upcycled denim for pups who deserve style and sus…"
click at [621, 351] on input "Handmade dog accessories from upcycled denim for pups who deserve style and sus…" at bounding box center [747, 352] width 300 height 39
click at [672, 359] on input "handmade dog accessories from upcycled denim for pups who deserve style and sus…" at bounding box center [747, 352] width 300 height 39
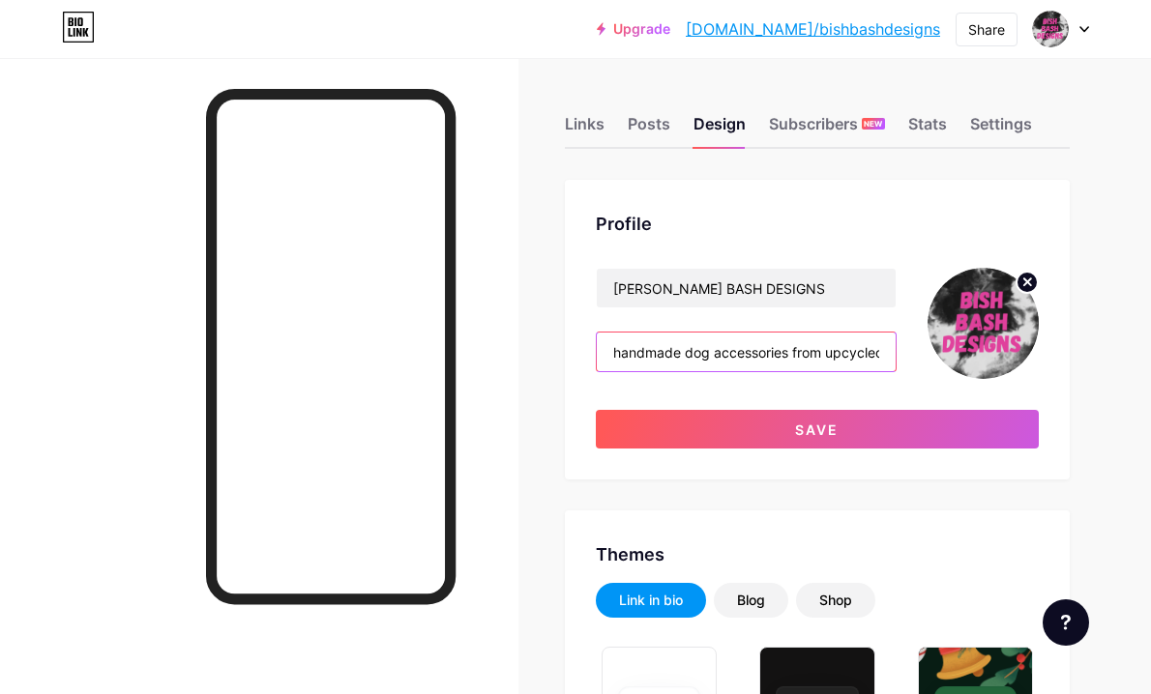
drag, startPoint x: 656, startPoint y: 353, endPoint x: 862, endPoint y: 350, distance: 206.0
click at [862, 350] on input "handmade dog accessories from upcycled denim for pups who deserve style and sus…" at bounding box center [747, 352] width 300 height 39
click at [786, 353] on input "handmade dog accessories from upcycled denim for pups who deserve style and sus…" at bounding box center [747, 352] width 300 height 39
drag, startPoint x: 739, startPoint y: 353, endPoint x: 812, endPoint y: 350, distance: 73.5
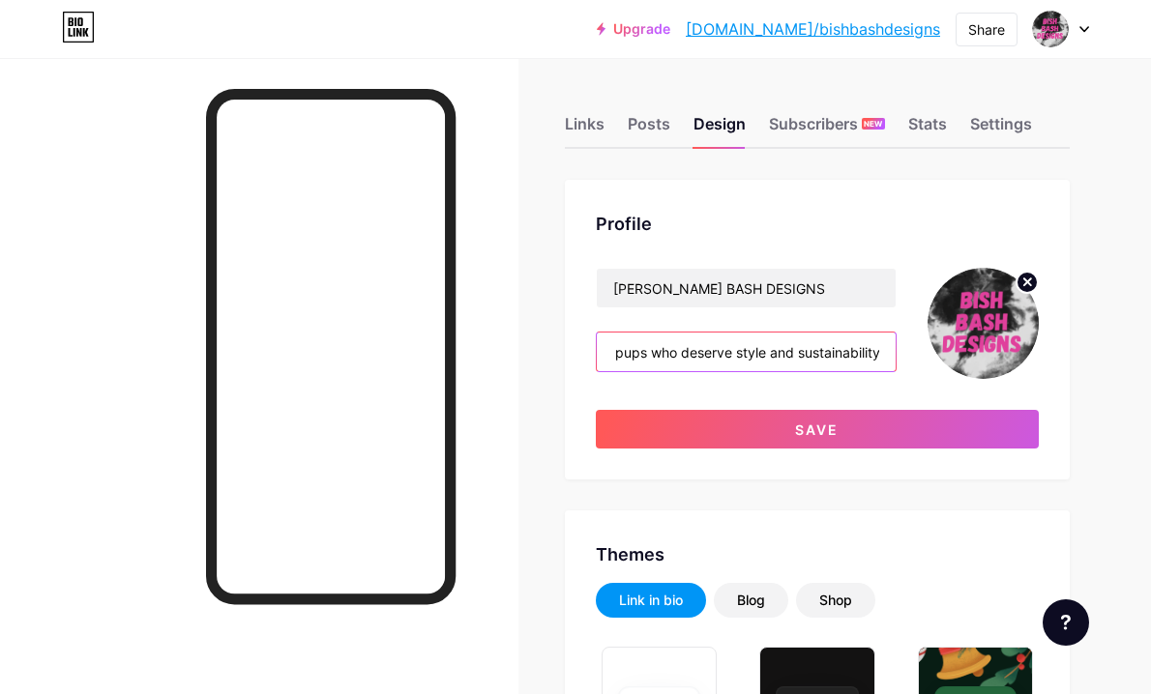
click at [812, 350] on input "handmade dog accessories from upcycled denim for pups who deserve style and sus…" at bounding box center [747, 352] width 300 height 39
click at [744, 355] on input "handmade dog accessories from upcycled denim for pups who deserve style and sus…" at bounding box center [747, 352] width 300 height 39
drag, startPoint x: 773, startPoint y: 354, endPoint x: 923, endPoint y: 349, distance: 150.0
click at [923, 349] on div "[PERSON_NAME] BASH DESIGNS handmade dog accessories from upcycled denim for pup…" at bounding box center [818, 323] width 444 height 111
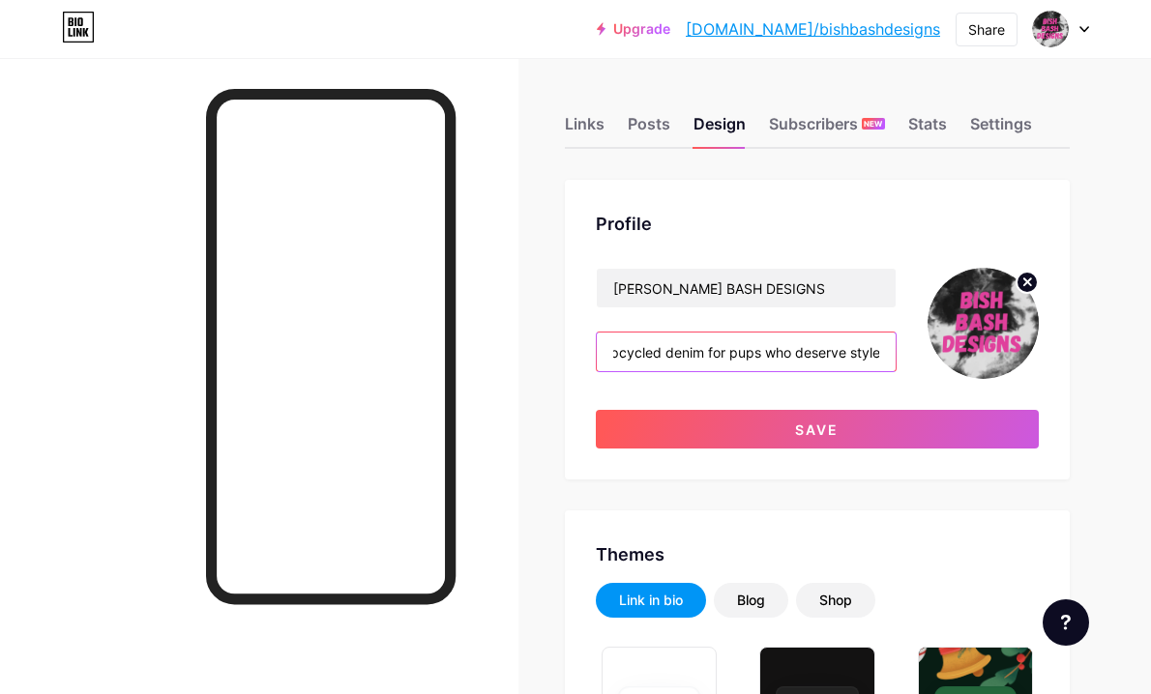
type input "handmade dog accessories from upcycled denim for pups who deserve style"
click at [839, 396] on div "[PERSON_NAME] BASH DESIGNS handmade dog accessories from upcycled denim for pup…" at bounding box center [818, 358] width 444 height 181
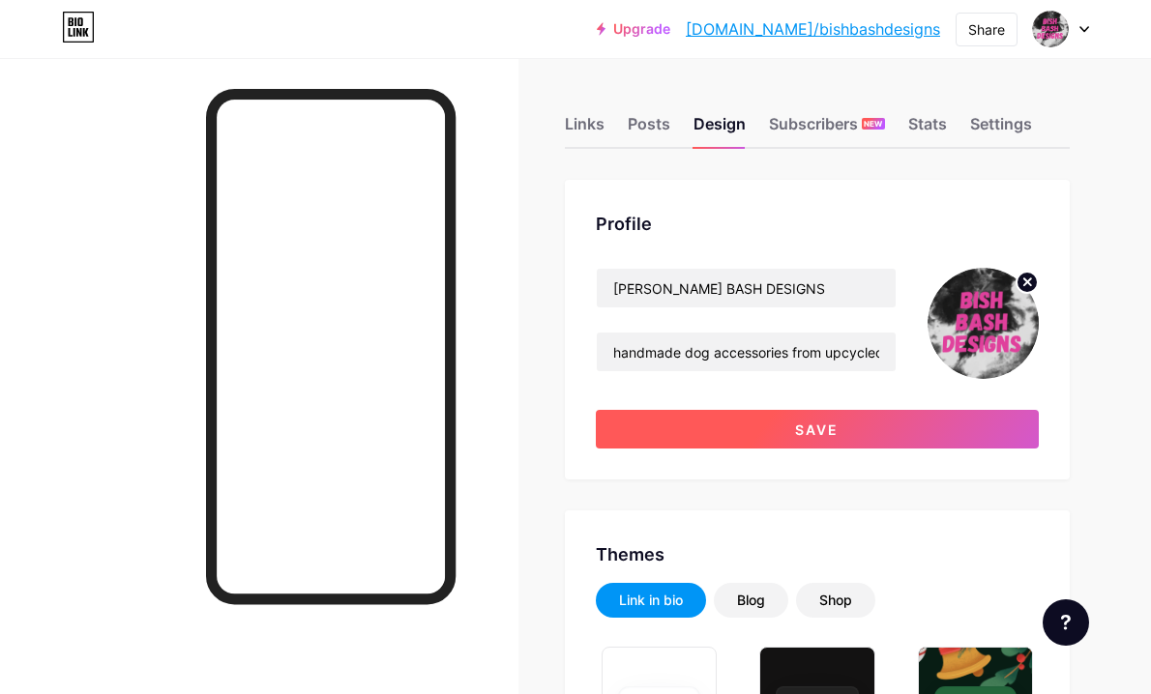
click at [782, 432] on button "Save" at bounding box center [818, 429] width 444 height 39
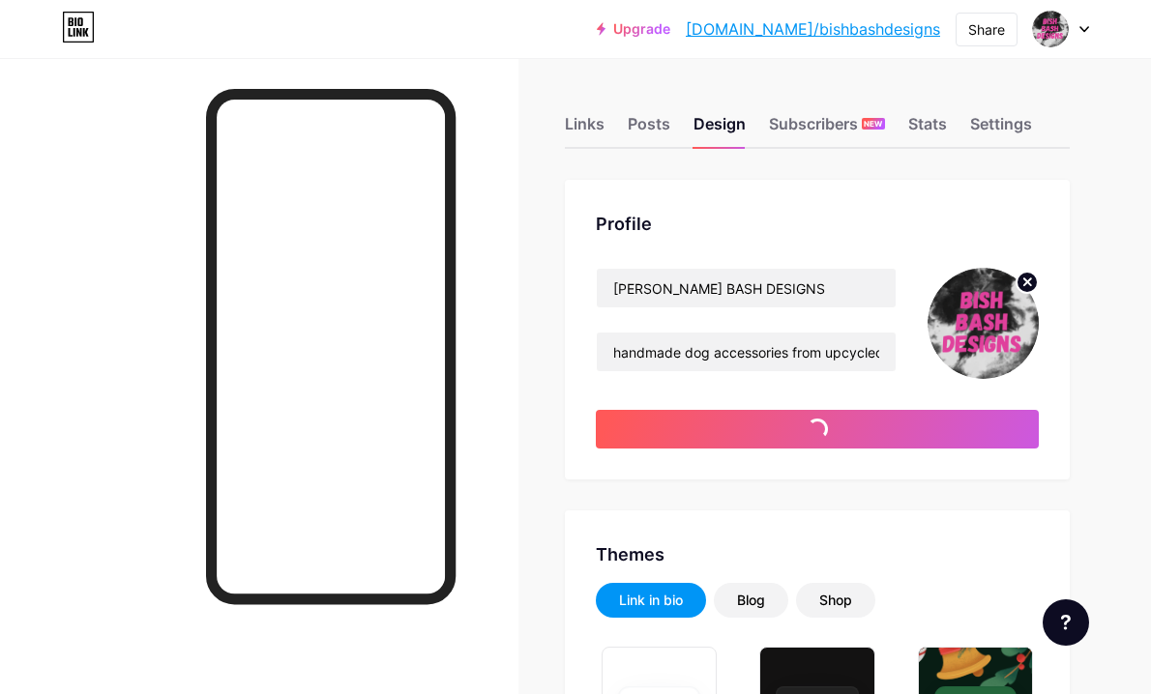
type input "#ffffff"
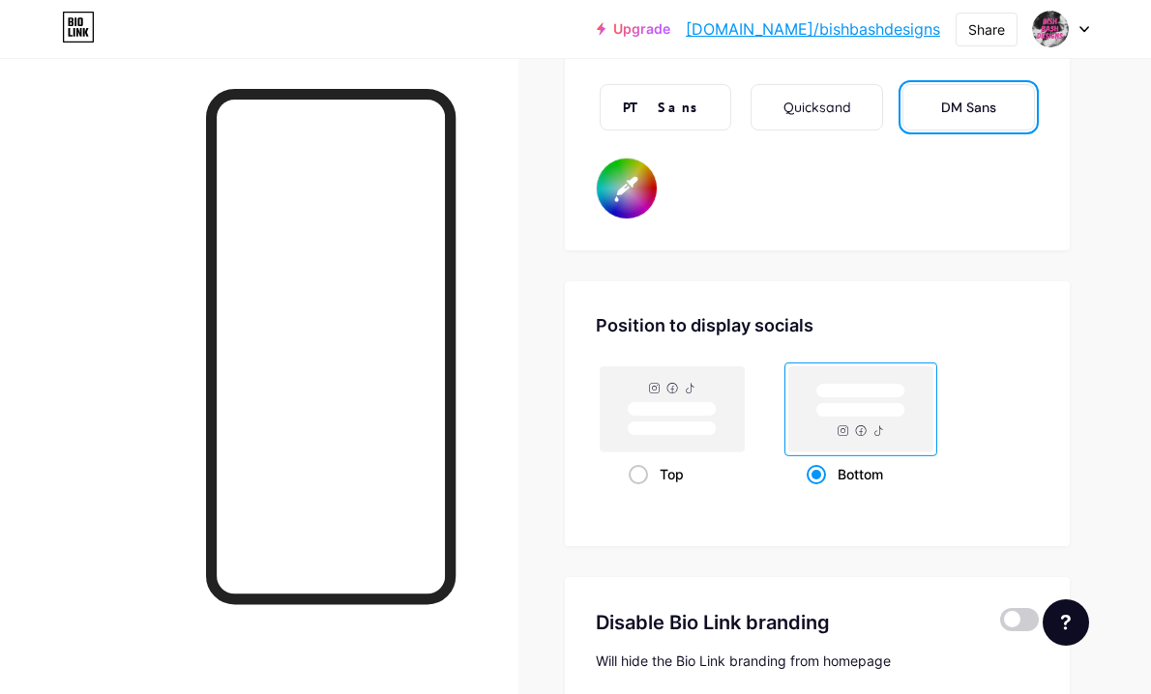
scroll to position [3828, 0]
